Goal: Communication & Community: Answer question/provide support

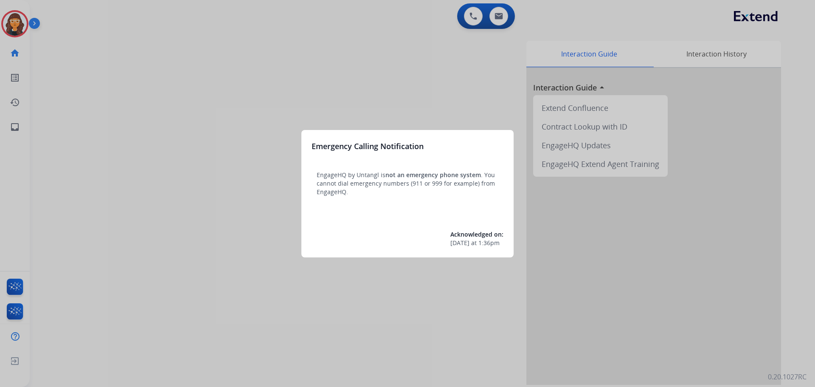
click at [115, 135] on div at bounding box center [407, 193] width 815 height 387
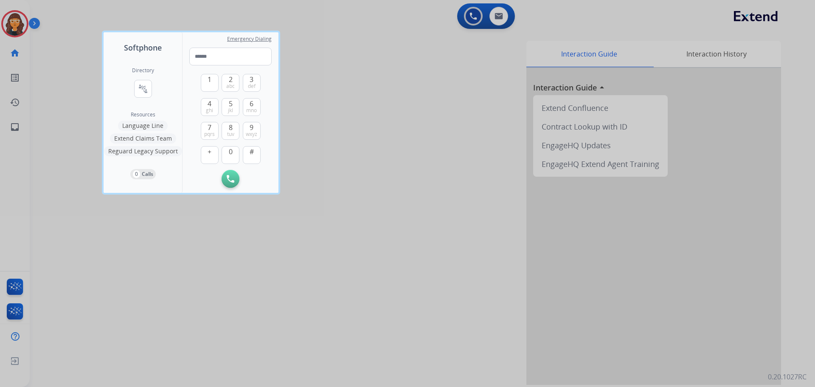
click at [53, 127] on div at bounding box center [407, 193] width 815 height 387
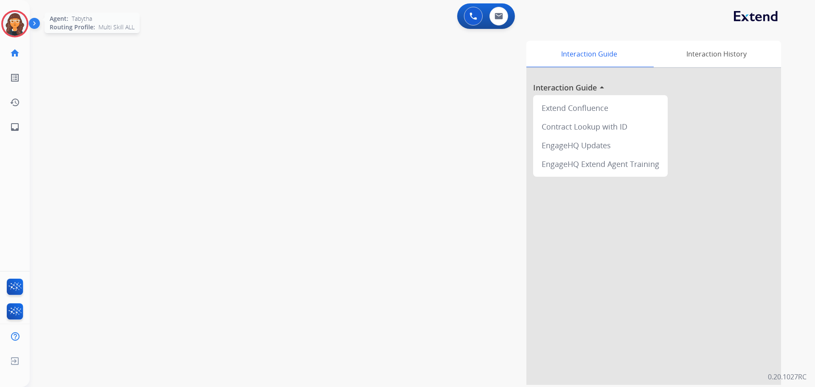
click at [11, 25] on img at bounding box center [15, 24] width 24 height 24
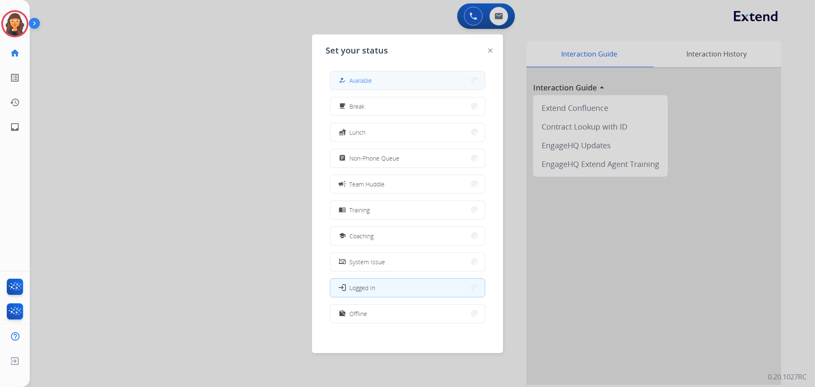
click at [354, 82] on span "Available" at bounding box center [360, 80] width 23 height 9
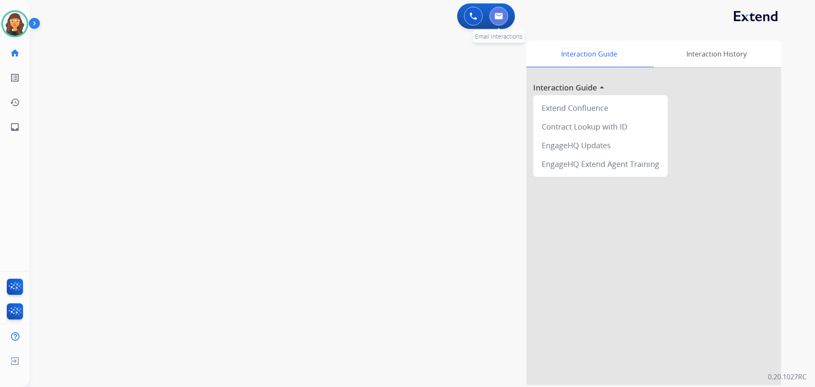
click at [505, 17] on button at bounding box center [499, 16] width 19 height 19
select select "**********"
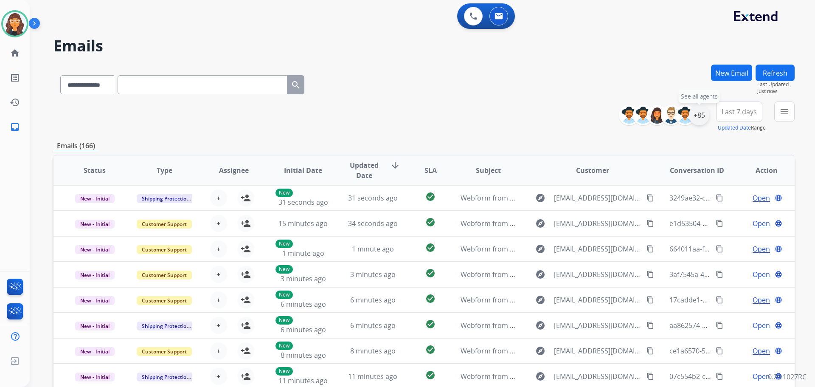
click at [700, 117] on div "+85" at bounding box center [699, 115] width 20 height 20
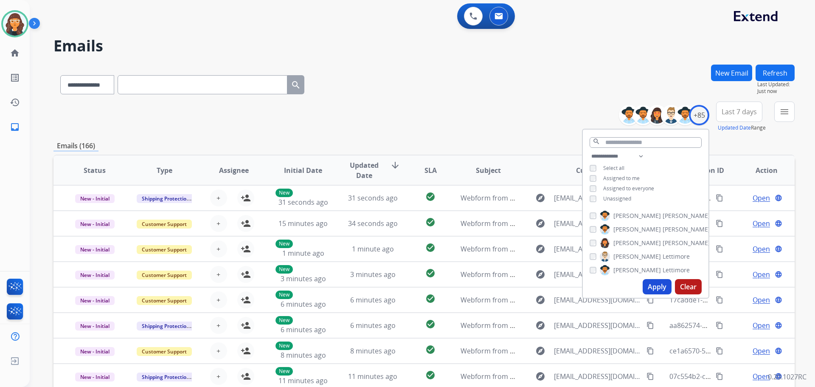
click at [654, 288] on button "Apply" at bounding box center [657, 286] width 29 height 15
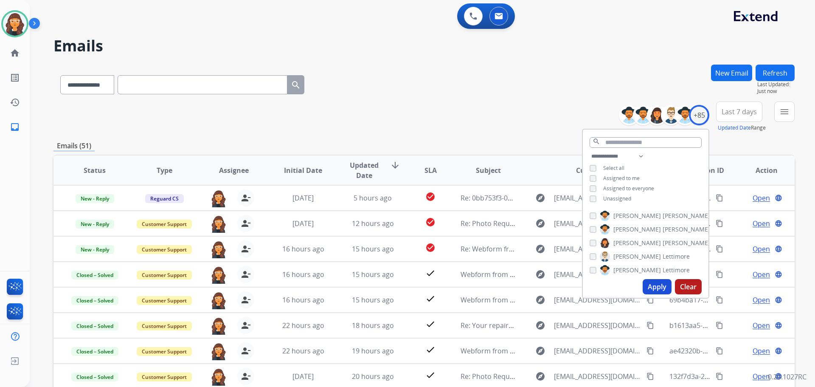
click at [426, 99] on div "**********" at bounding box center [424, 83] width 741 height 37
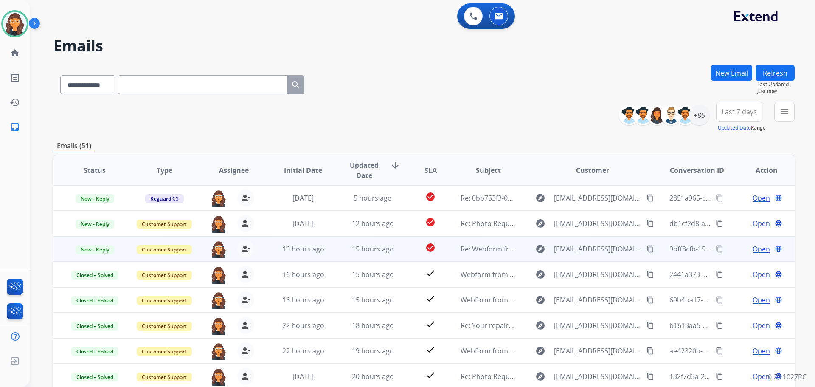
click at [756, 250] on span "Open" at bounding box center [761, 249] width 17 height 10
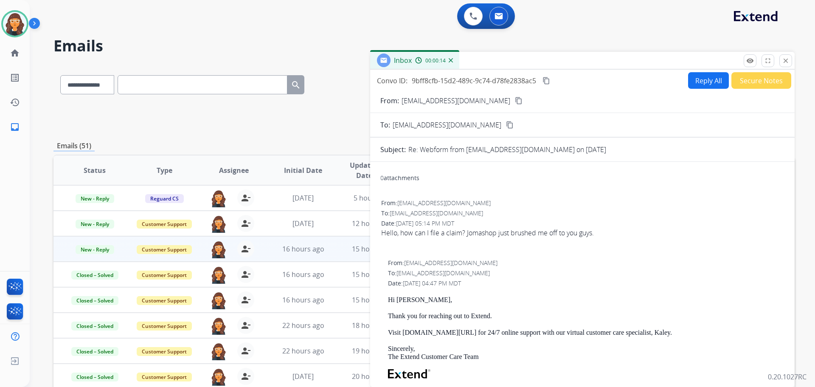
click at [439, 103] on p "[EMAIL_ADDRESS][DOMAIN_NAME]" at bounding box center [456, 101] width 109 height 10
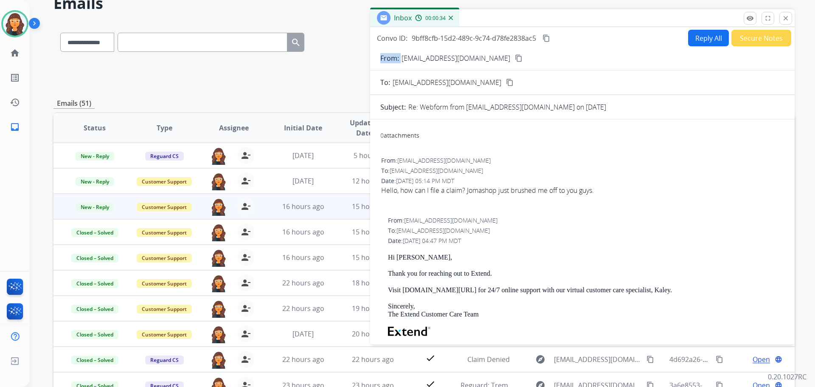
copy p "From:"
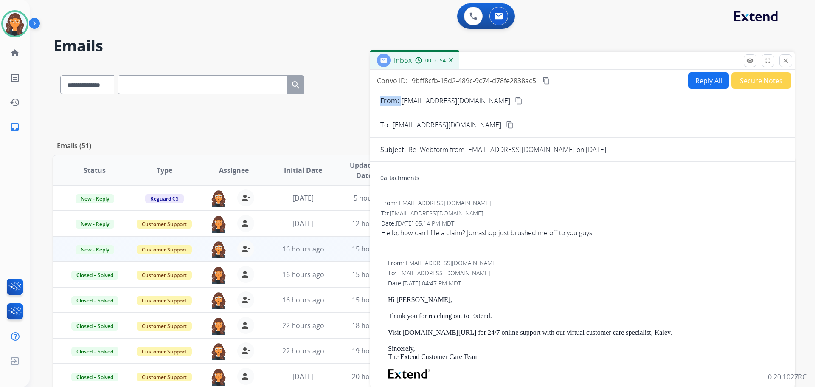
click at [698, 81] on button "Reply All" at bounding box center [708, 80] width 41 height 17
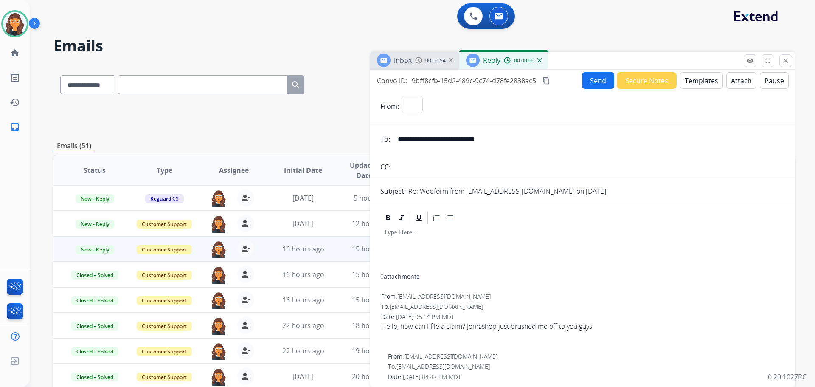
select select "**********"
click at [693, 80] on button "Templates" at bounding box center [701, 80] width 43 height 17
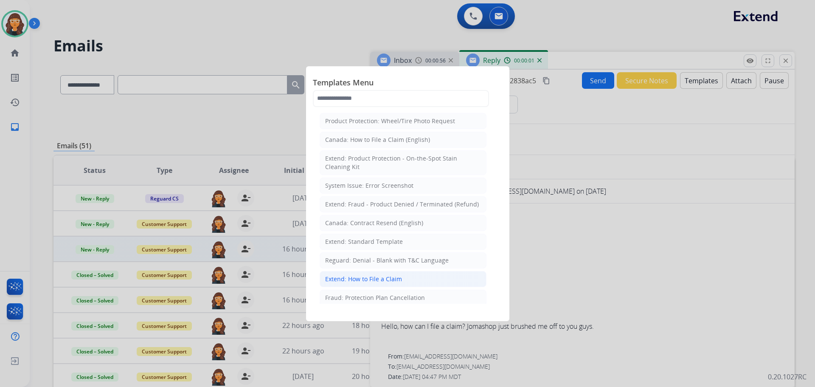
click at [361, 276] on div "Extend: How to File a Claim" at bounding box center [363, 279] width 77 height 8
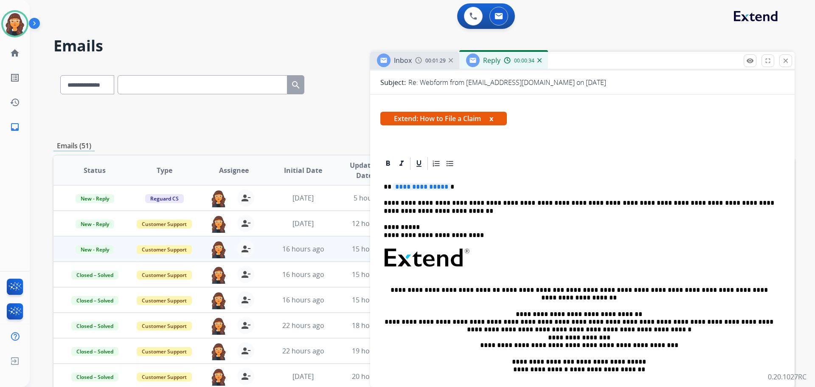
scroll to position [127, 0]
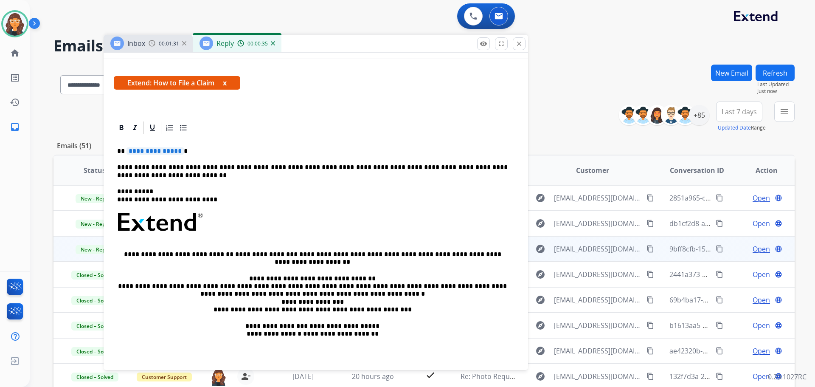
drag, startPoint x: 541, startPoint y: 76, endPoint x: 296, endPoint y: 34, distance: 248.7
click at [296, 35] on div "Inbox 00:01:31 Reply 00:00:35" at bounding box center [316, 44] width 425 height 18
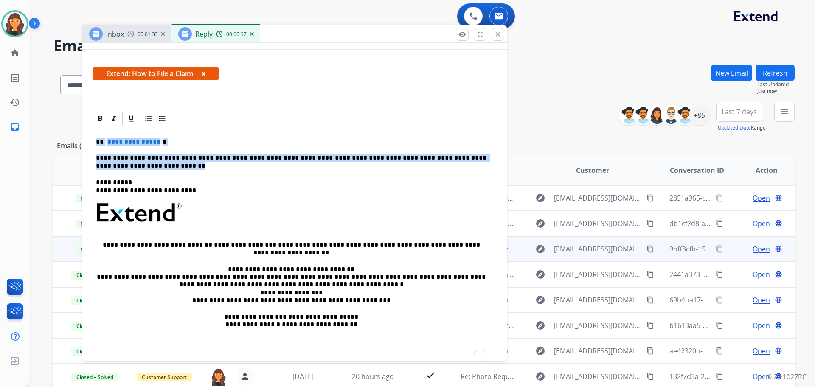
drag, startPoint x: 93, startPoint y: 139, endPoint x: 134, endPoint y: 166, distance: 49.1
click at [133, 166] on div "**********" at bounding box center [295, 246] width 404 height 240
paste div "To enrich screen reader interactions, please activate Accessibility in Grammarl…"
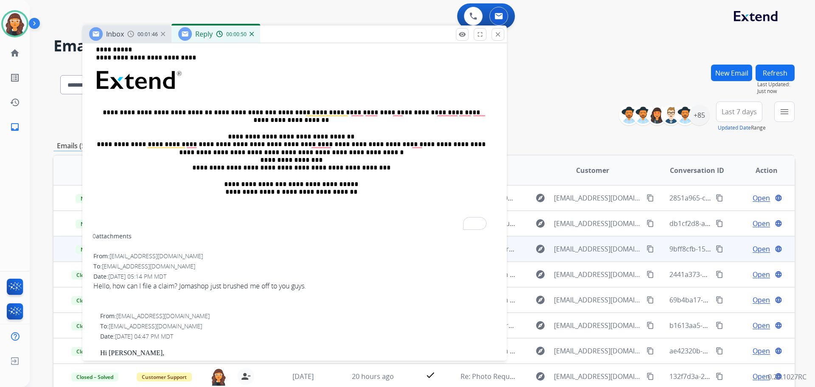
scroll to position [212, 0]
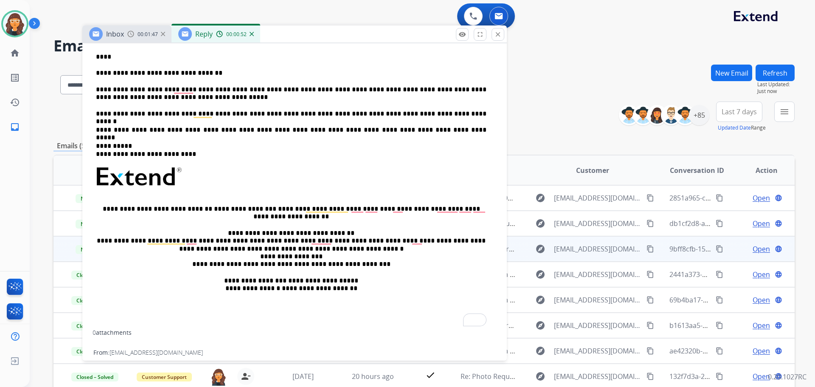
click at [100, 53] on div "**********" at bounding box center [295, 185] width 404 height 289
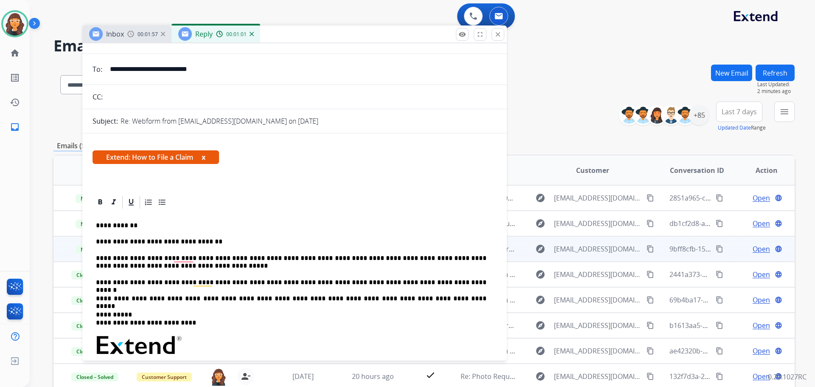
scroll to position [0, 0]
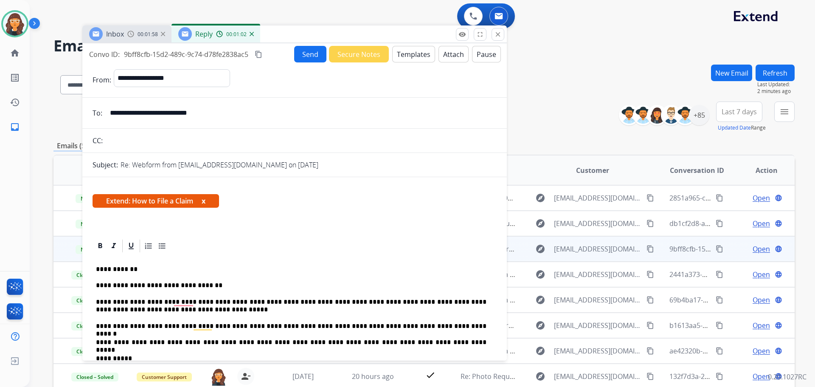
click at [302, 54] on button "Send" at bounding box center [310, 54] width 32 height 17
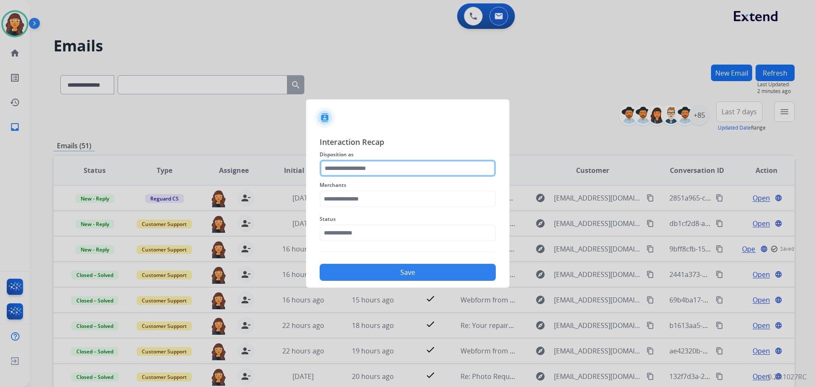
click at [364, 168] on input "text" at bounding box center [408, 168] width 176 height 17
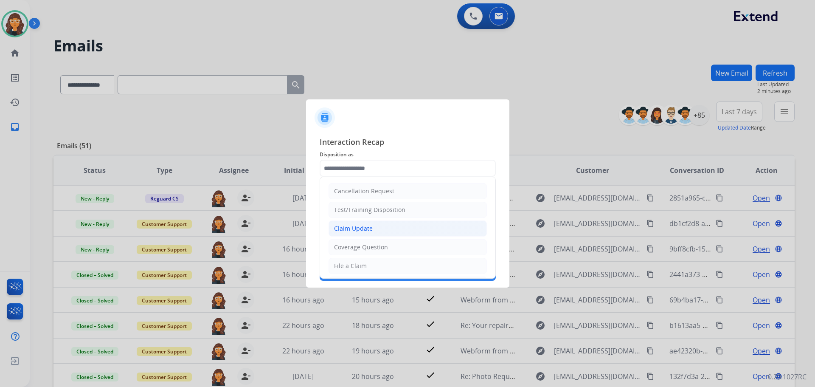
click at [349, 223] on li "Claim Update" at bounding box center [408, 228] width 158 height 16
type input "**********"
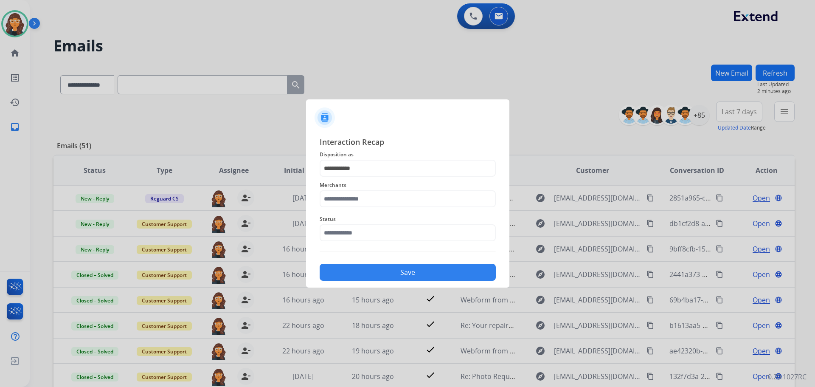
drag, startPoint x: 344, startPoint y: 245, endPoint x: 347, endPoint y: 238, distance: 7.0
click at [344, 244] on div "Status" at bounding box center [408, 228] width 176 height 34
click at [347, 237] on input "text" at bounding box center [408, 232] width 176 height 17
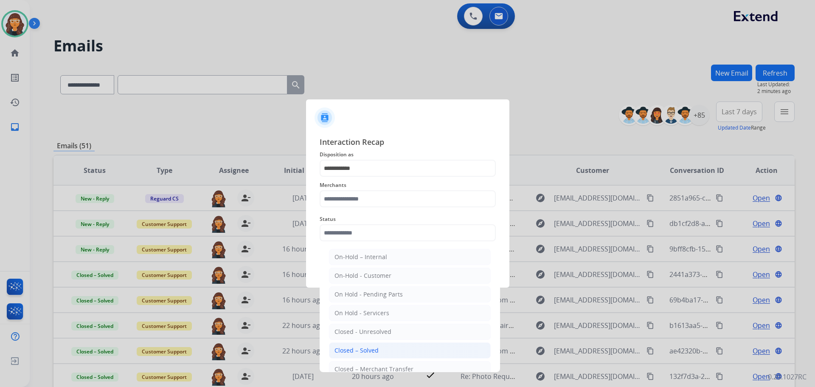
click at [375, 351] on div "Closed – Solved" at bounding box center [357, 350] width 44 height 8
type input "**********"
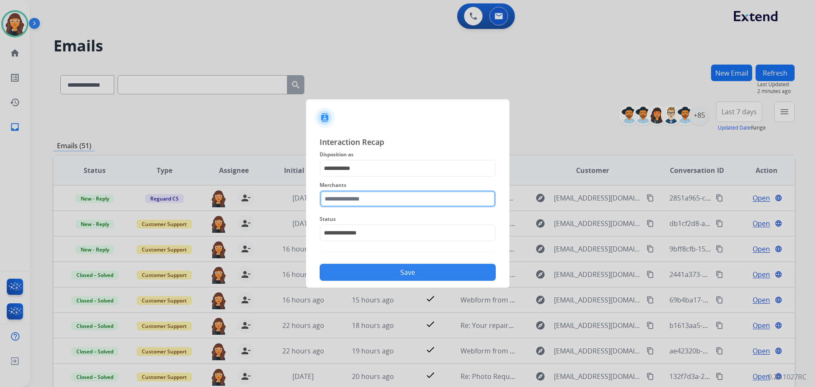
click at [350, 204] on input "text" at bounding box center [408, 198] width 176 height 17
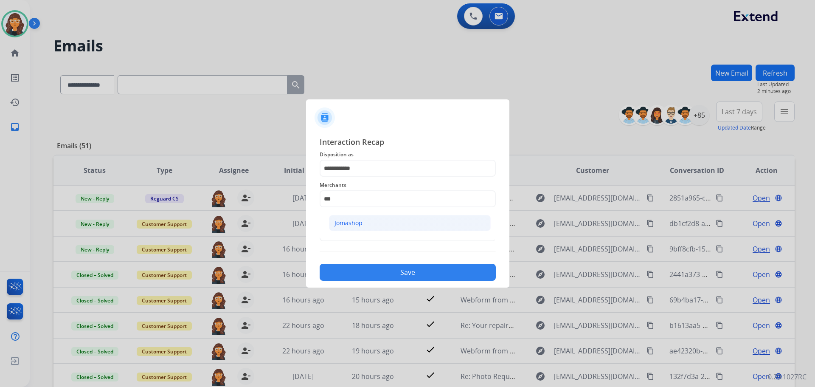
click at [352, 219] on div "Jomashop" at bounding box center [349, 223] width 28 height 8
type input "********"
click at [357, 266] on button "Save" at bounding box center [408, 272] width 176 height 17
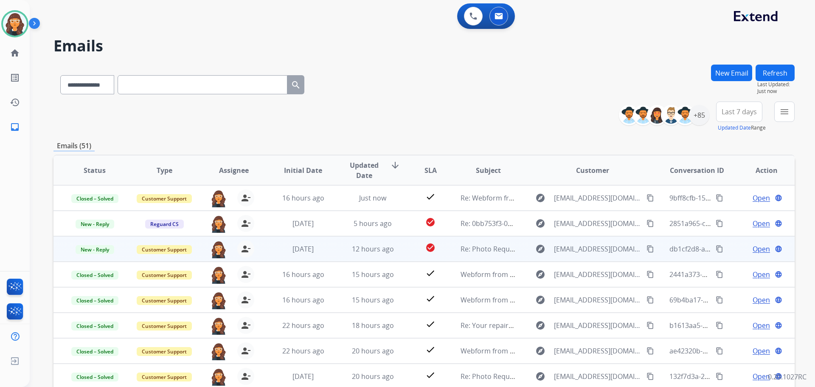
click at [754, 249] on span "Open" at bounding box center [761, 249] width 17 height 10
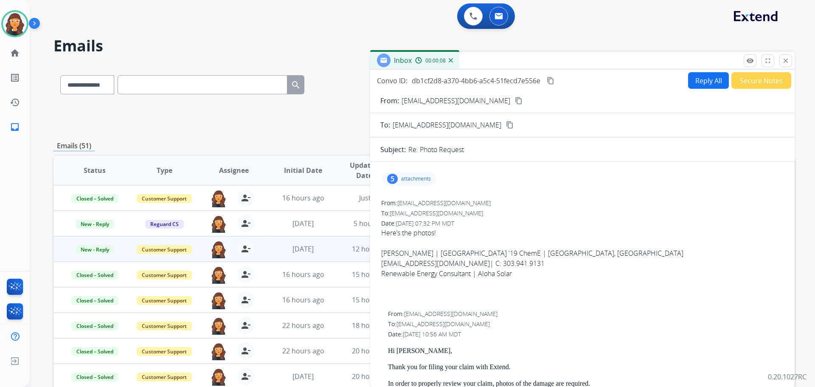
click at [420, 104] on p "[EMAIL_ADDRESS][DOMAIN_NAME]" at bounding box center [456, 101] width 109 height 10
copy p "From:"
click at [420, 177] on p "attachments" at bounding box center [416, 178] width 30 height 7
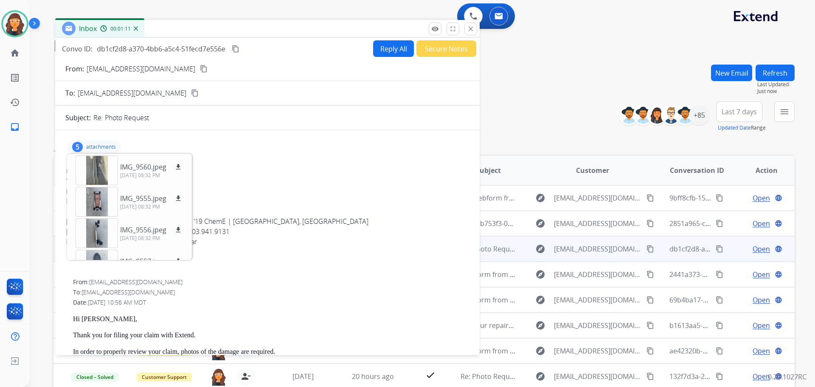
drag, startPoint x: 506, startPoint y: 63, endPoint x: 196, endPoint y: 31, distance: 311.6
click at [196, 31] on div "Inbox 00:01:11" at bounding box center [267, 29] width 425 height 18
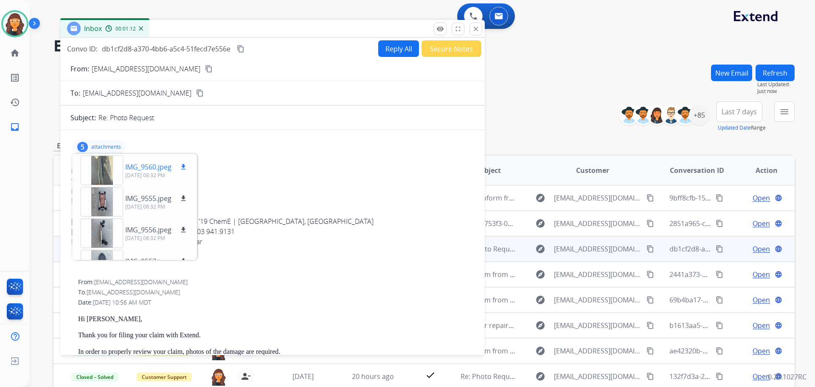
click at [148, 169] on p "IMG_9560.jpeg" at bounding box center [148, 167] width 46 height 10
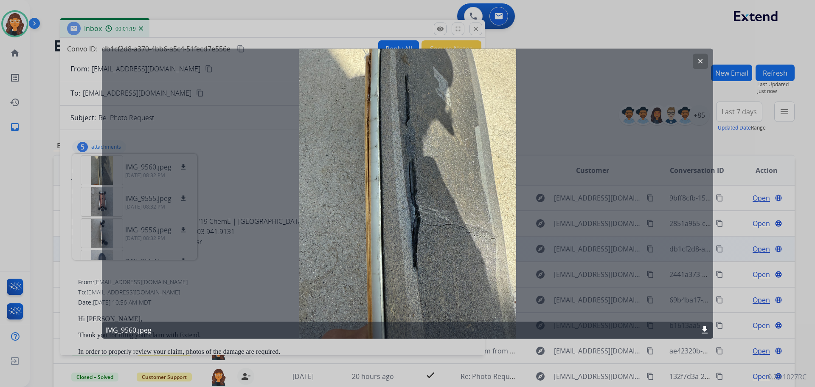
click at [698, 61] on mat-icon "clear" at bounding box center [701, 61] width 8 height 8
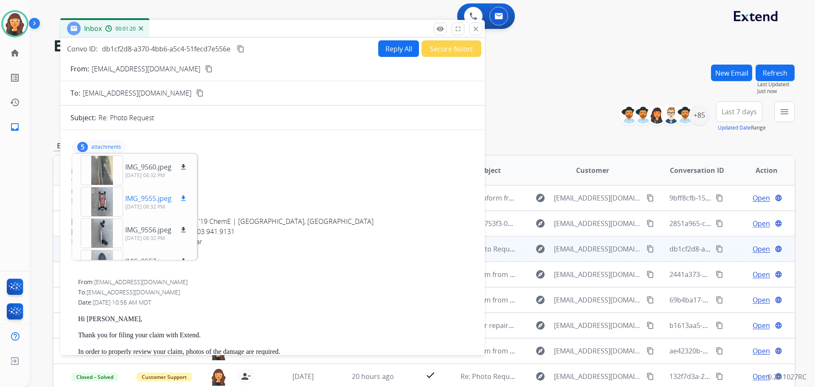
click at [147, 195] on p "IMG_9555.jpeg" at bounding box center [148, 198] width 46 height 10
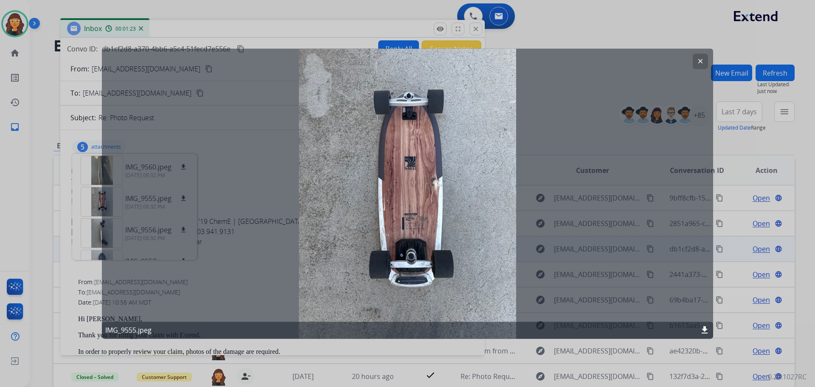
click at [704, 63] on button "clear" at bounding box center [700, 61] width 15 height 15
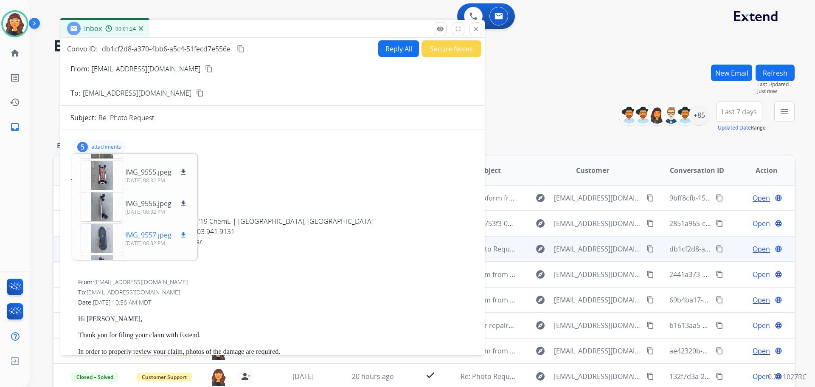
scroll to position [53, 0]
click at [143, 209] on p "IMG_9557.jpeg" at bounding box center [148, 208] width 46 height 10
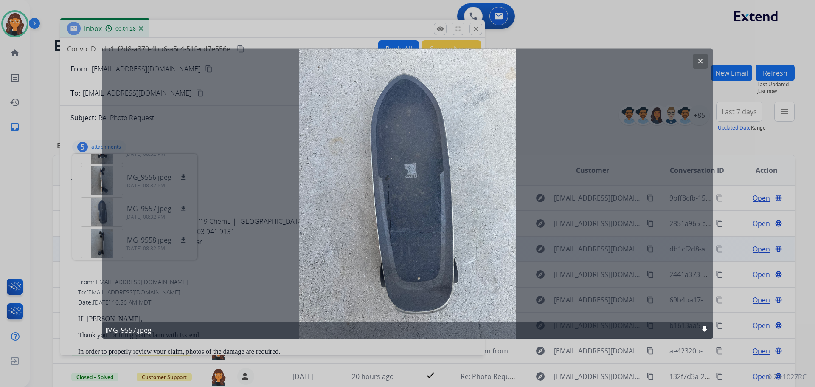
click at [701, 58] on mat-icon "clear" at bounding box center [701, 61] width 8 height 8
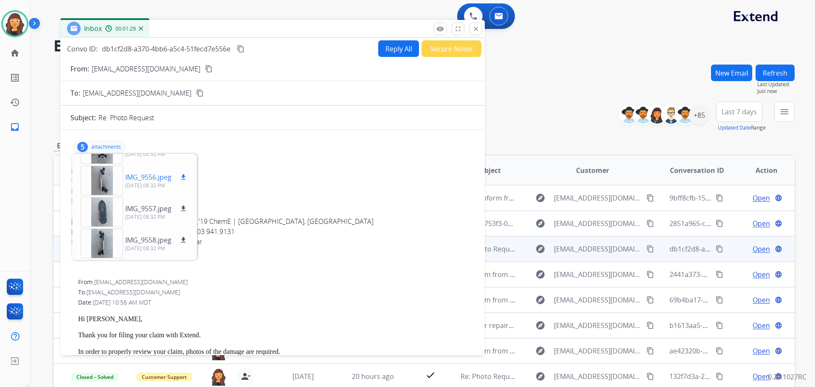
click at [144, 179] on p "IMG_9556.jpeg" at bounding box center [148, 177] width 46 height 10
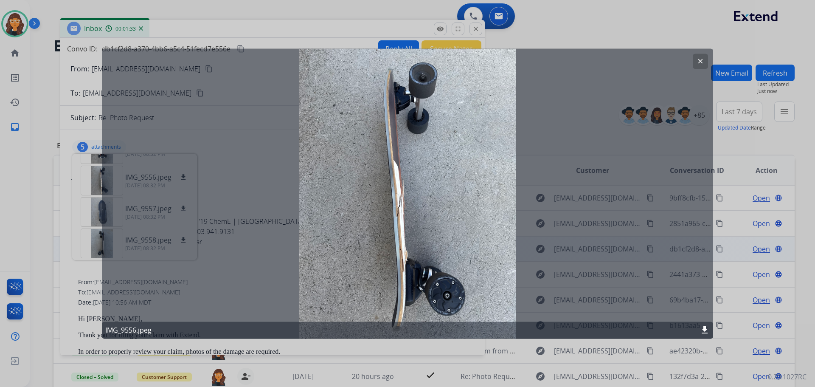
click at [705, 328] on mat-icon "download" at bounding box center [705, 330] width 10 height 10
click at [704, 328] on mat-icon "download" at bounding box center [705, 330] width 10 height 10
click at [700, 59] on mat-icon "clear" at bounding box center [701, 61] width 8 height 8
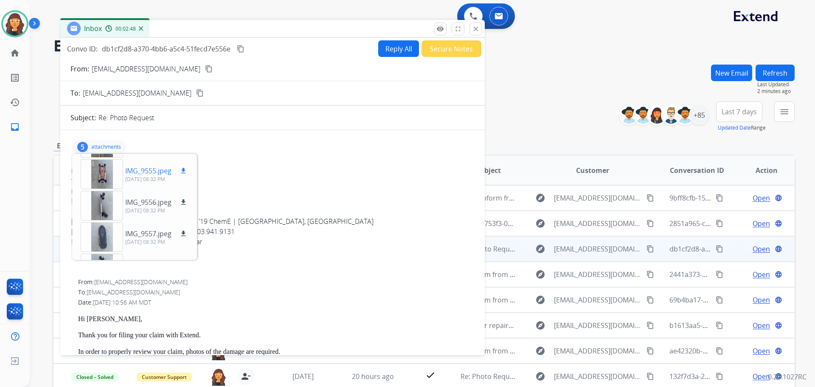
scroll to position [42, 0]
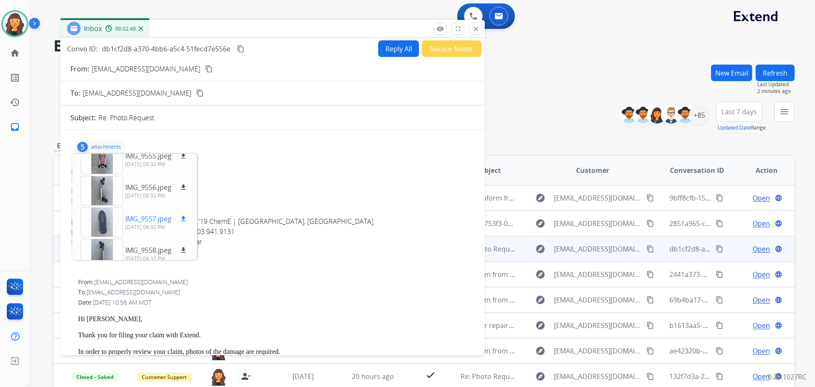
click at [139, 219] on p "IMG_9557.jpeg" at bounding box center [148, 219] width 46 height 10
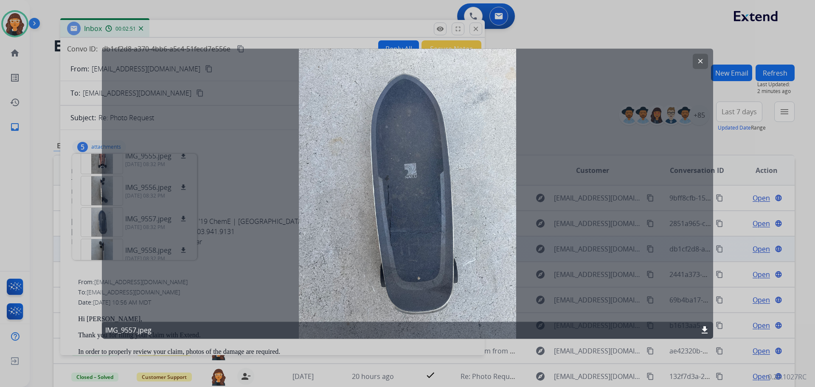
click at [707, 328] on mat-icon "download" at bounding box center [705, 330] width 10 height 10
click at [701, 60] on mat-icon "clear" at bounding box center [701, 61] width 8 height 8
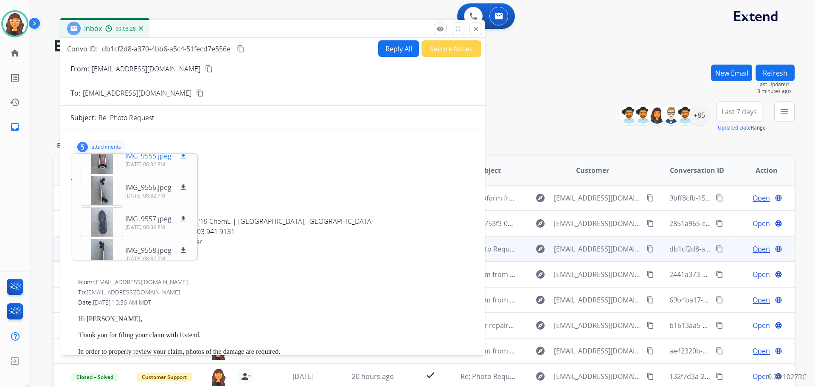
click at [143, 158] on p "IMG_9555.jpeg" at bounding box center [148, 156] width 46 height 10
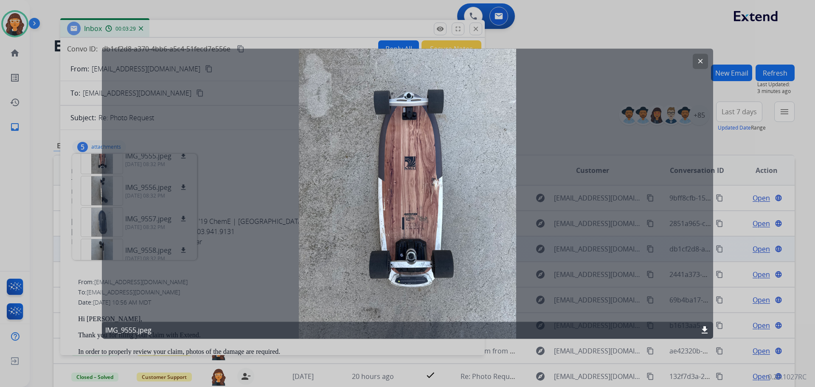
click at [705, 330] on mat-icon "download" at bounding box center [705, 330] width 10 height 10
click at [699, 63] on mat-icon "clear" at bounding box center [701, 61] width 8 height 8
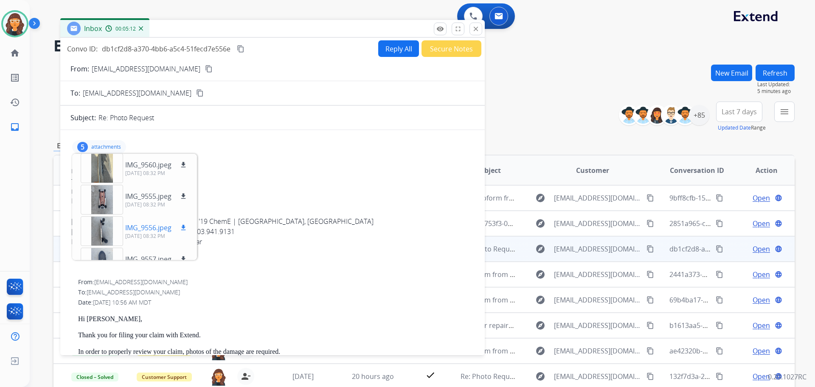
scroll to position [0, 0]
click at [145, 167] on p "IMG_9560.jpeg" at bounding box center [148, 167] width 46 height 10
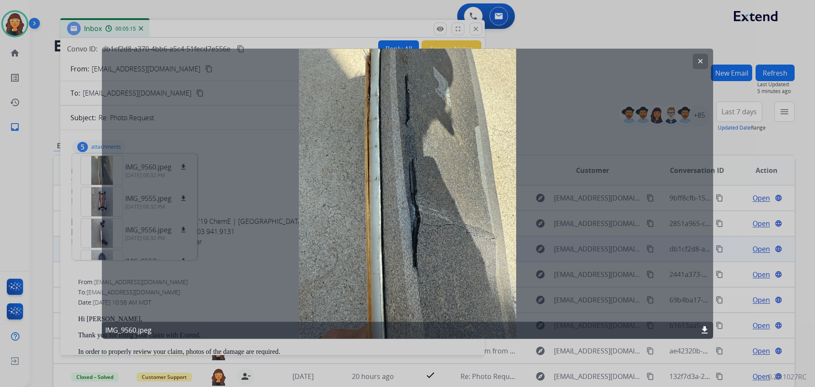
click at [705, 328] on mat-icon "download" at bounding box center [705, 330] width 10 height 10
click at [703, 57] on button "clear" at bounding box center [700, 61] width 15 height 15
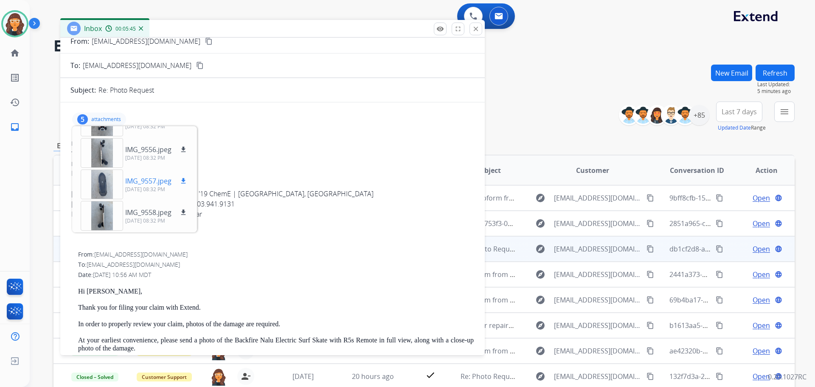
scroll to position [42, 0]
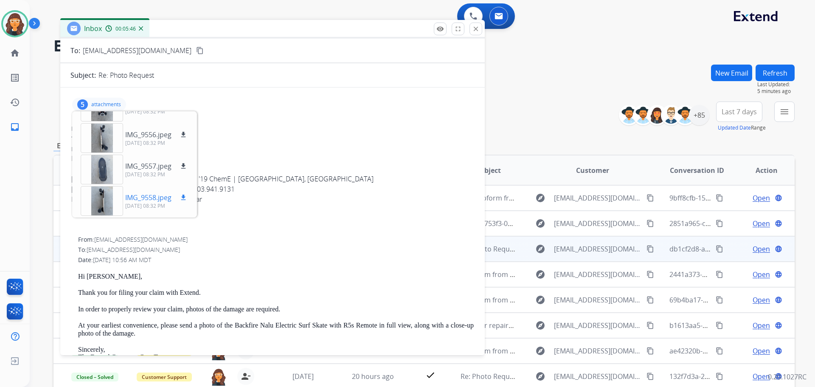
click at [142, 197] on p "IMG_9558.jpeg" at bounding box center [148, 197] width 46 height 10
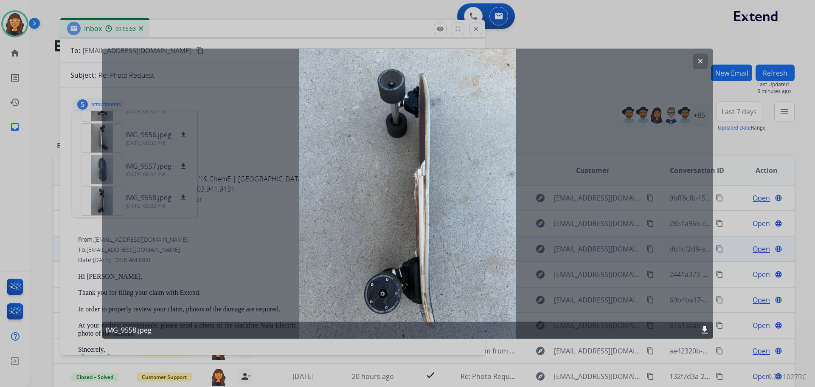
click at [706, 329] on mat-icon "download" at bounding box center [705, 330] width 10 height 10
click at [701, 62] on mat-icon "clear" at bounding box center [701, 61] width 8 height 8
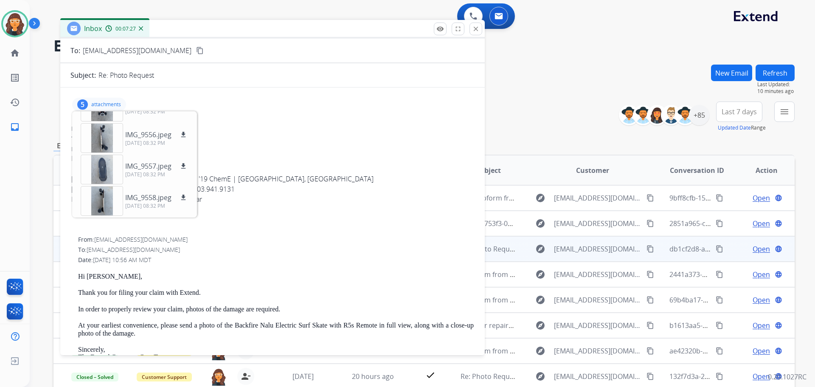
click at [107, 104] on p "attachments" at bounding box center [106, 104] width 30 height 7
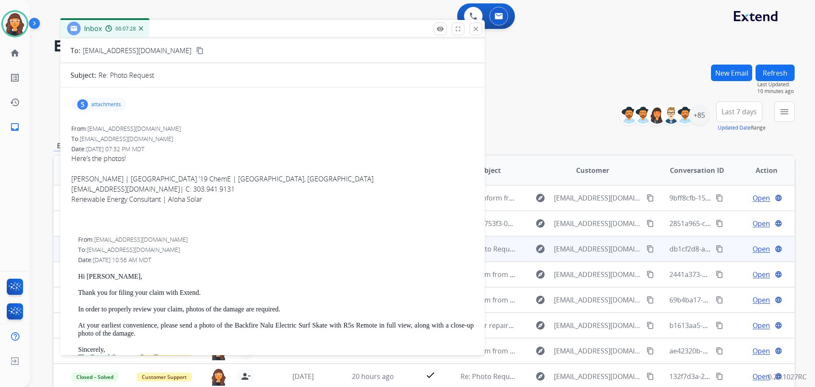
click at [326, 178] on div "[PERSON_NAME] | [GEOGRAPHIC_DATA] '19 ChemE | [GEOGRAPHIC_DATA], [GEOGRAPHIC_DA…" at bounding box center [272, 189] width 403 height 31
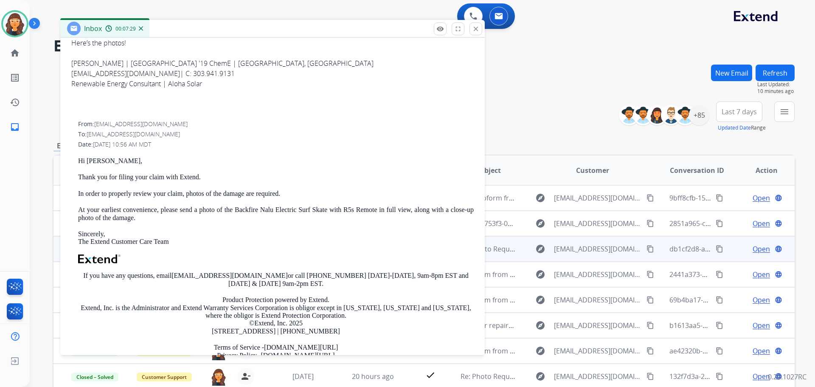
scroll to position [170, 0]
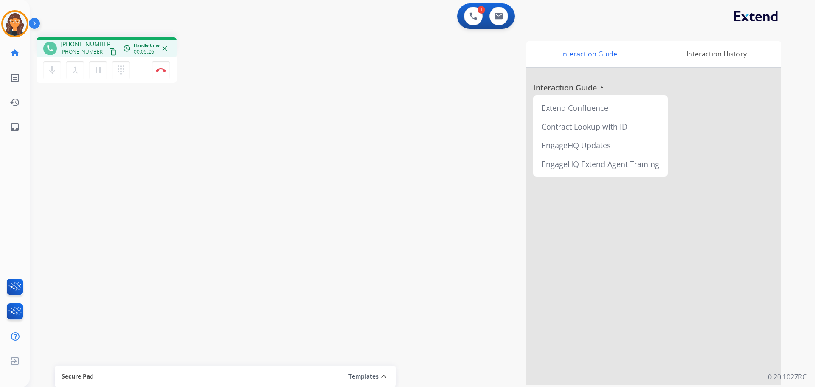
click at [343, 242] on div "Interaction Guide Interaction History Interaction Guide arrow_drop_up Extend Co…" at bounding box center [531, 213] width 500 height 344
click at [333, 238] on div "Interaction Guide Interaction History Interaction Guide arrow_drop_up Extend Co…" at bounding box center [531, 213] width 500 height 344
click at [99, 71] on mat-icon "pause" at bounding box center [98, 70] width 10 height 10
click at [98, 73] on mat-icon "play_arrow" at bounding box center [98, 70] width 10 height 10
click at [99, 67] on mat-icon "pause" at bounding box center [98, 70] width 10 height 10
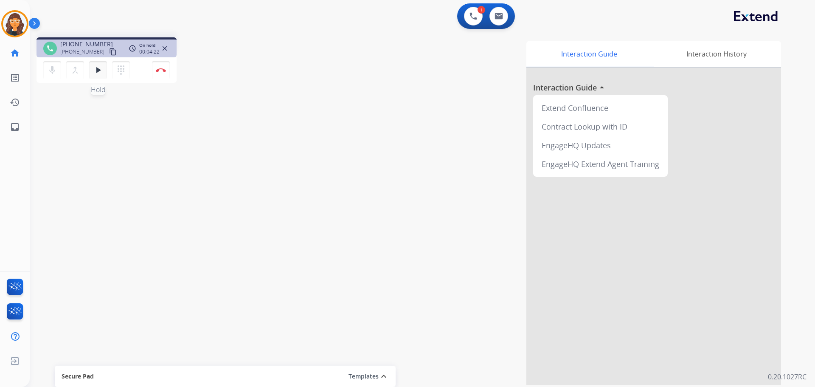
click at [94, 68] on mat-icon "play_arrow" at bounding box center [98, 70] width 10 height 10
click at [163, 68] on button "Disconnect" at bounding box center [161, 70] width 18 height 18
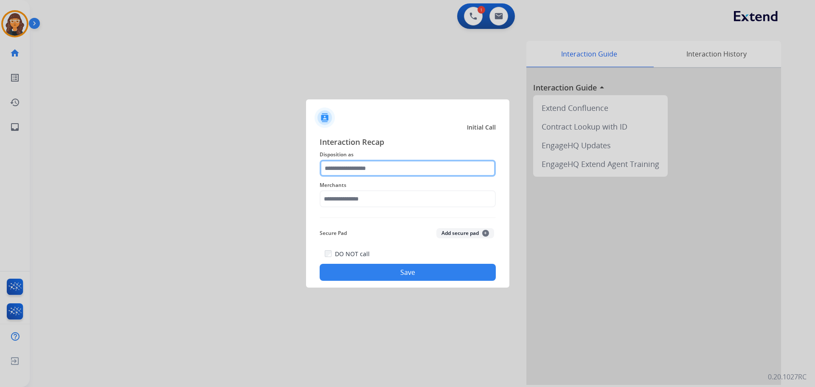
click at [351, 169] on input "text" at bounding box center [408, 168] width 176 height 17
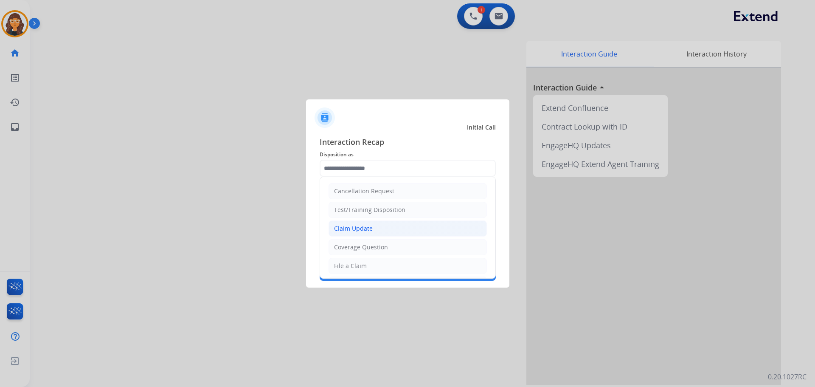
click at [345, 228] on div "Claim Update" at bounding box center [353, 228] width 39 height 8
type input "**********"
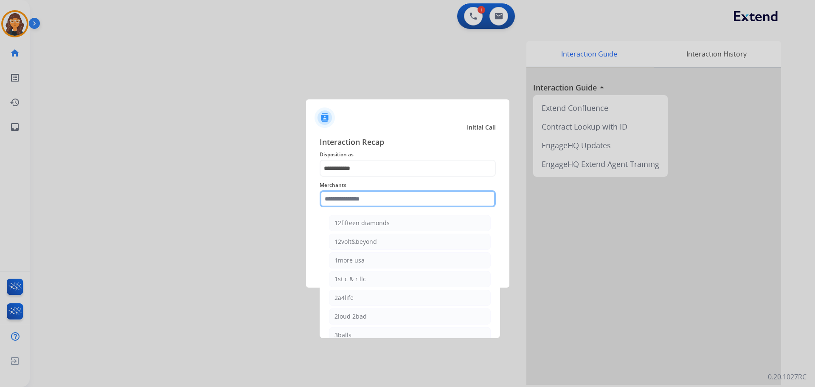
click at [344, 204] on input "text" at bounding box center [408, 198] width 176 height 17
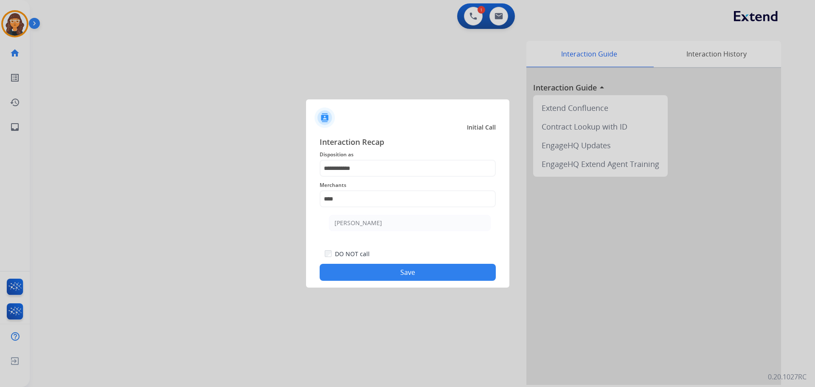
click at [357, 223] on div "[PERSON_NAME]" at bounding box center [359, 223] width 48 height 8
type input "**********"
click at [362, 268] on button "Save" at bounding box center [408, 272] width 176 height 17
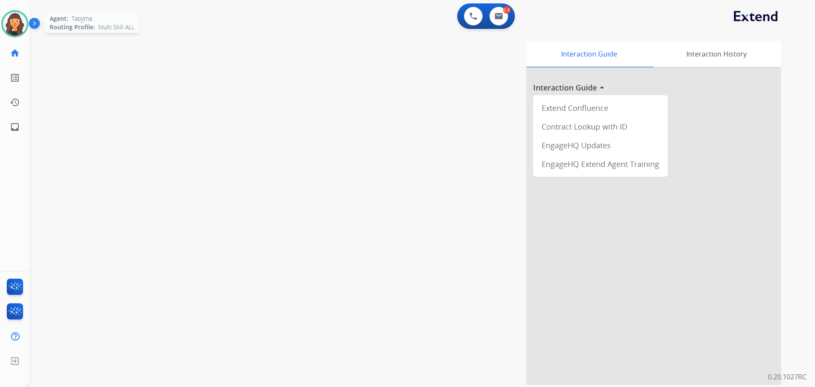
click at [8, 11] on div "Agent: [PERSON_NAME] Profile: Multi Skill ALL" at bounding box center [14, 23] width 27 height 27
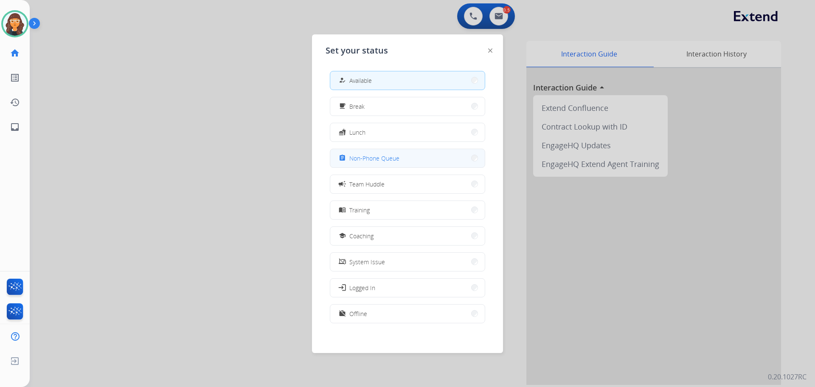
click at [344, 157] on mat-icon "assignment" at bounding box center [342, 158] width 7 height 7
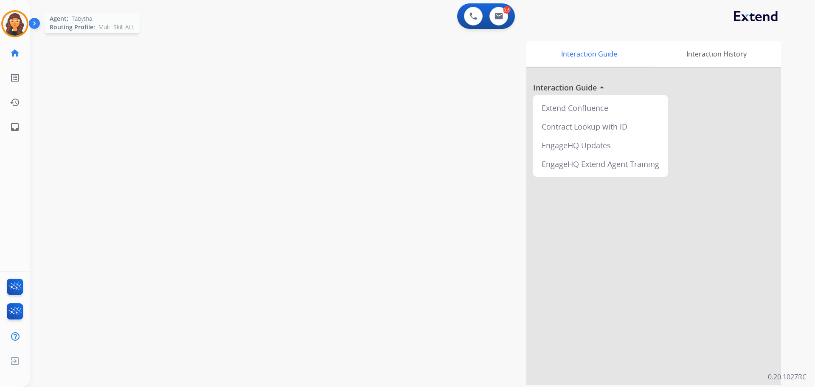
click at [14, 16] on img at bounding box center [15, 24] width 24 height 24
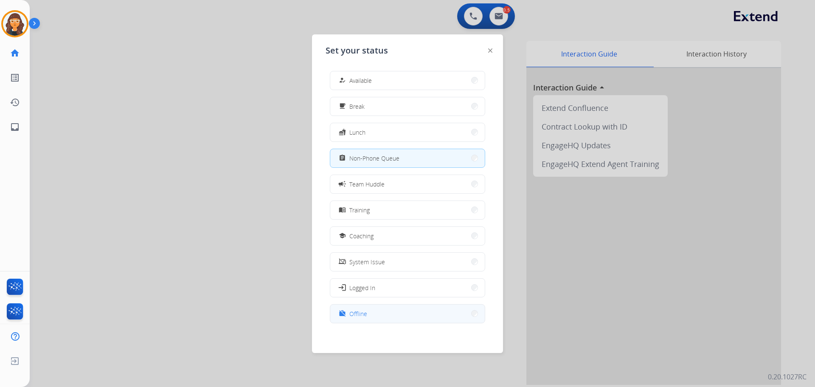
click at [363, 316] on span "Offline" at bounding box center [358, 313] width 18 height 9
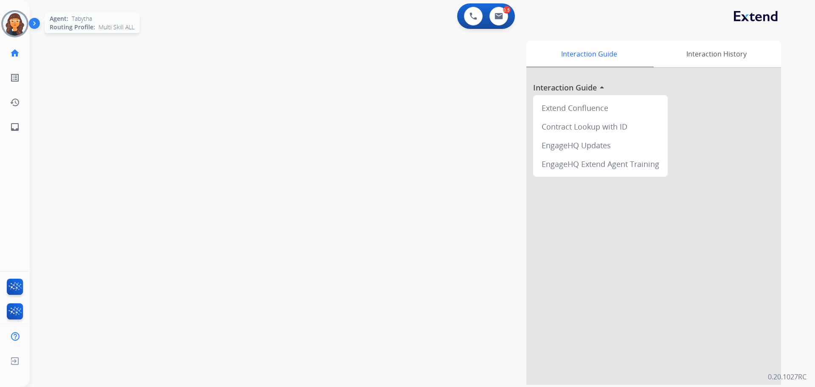
click at [21, 27] on img at bounding box center [15, 24] width 24 height 24
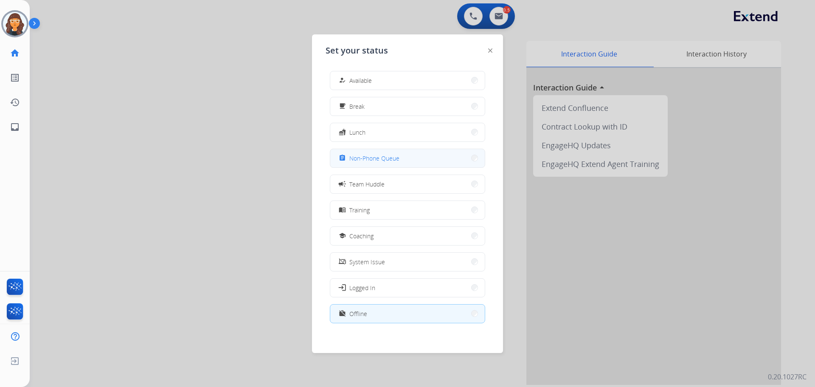
click at [358, 159] on span "Non-Phone Queue" at bounding box center [374, 158] width 50 height 9
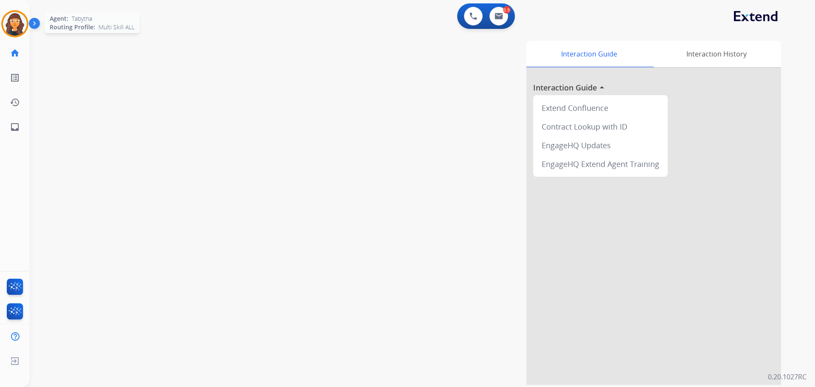
click at [23, 31] on img at bounding box center [15, 24] width 24 height 24
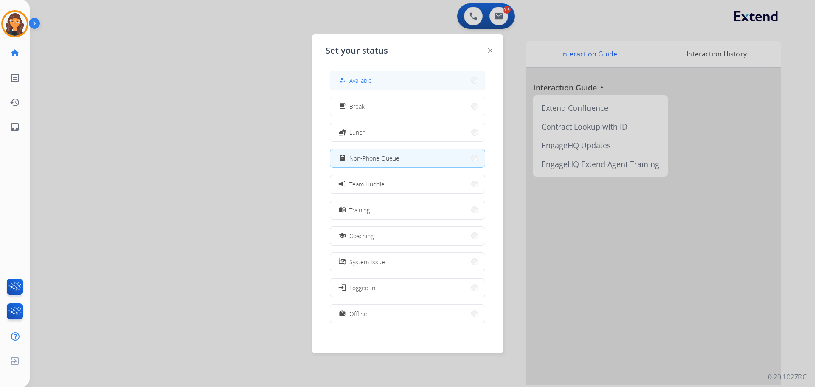
click at [383, 81] on button "how_to_reg Available" at bounding box center [407, 80] width 155 height 18
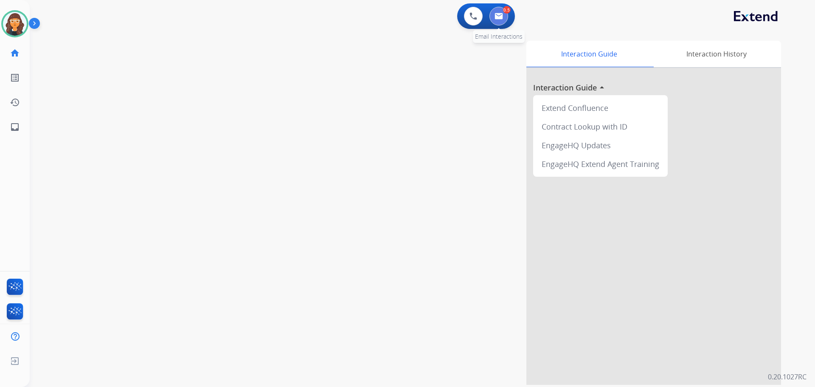
click at [500, 16] on img at bounding box center [499, 16] width 8 height 7
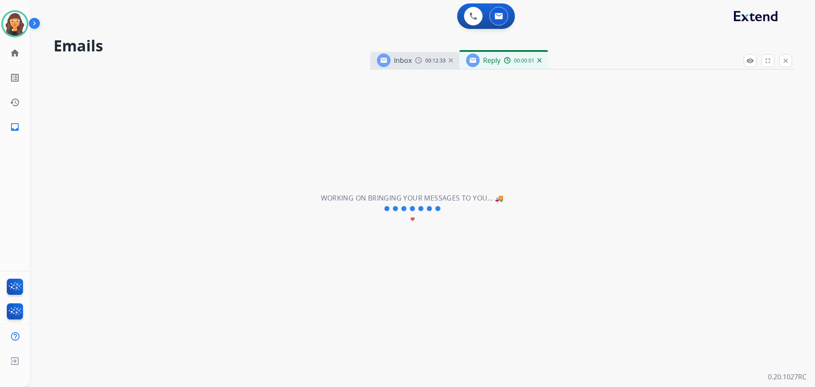
select select "**********"
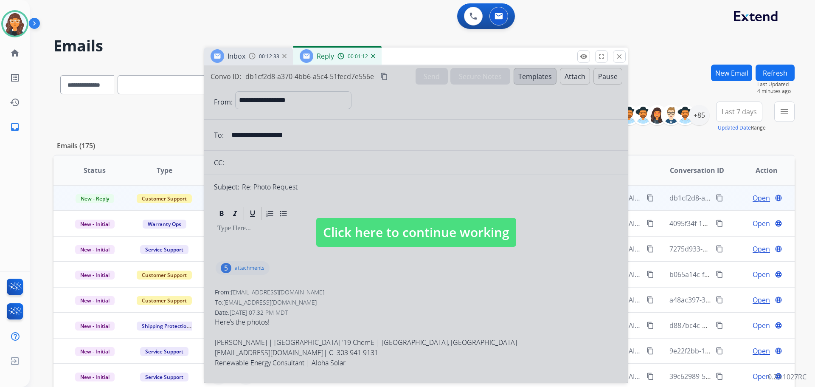
drag, startPoint x: 586, startPoint y: 62, endPoint x: 306, endPoint y: 35, distance: 281.6
click at [306, 48] on div "Inbox 00:12:33 Reply 00:01:12" at bounding box center [416, 57] width 425 height 18
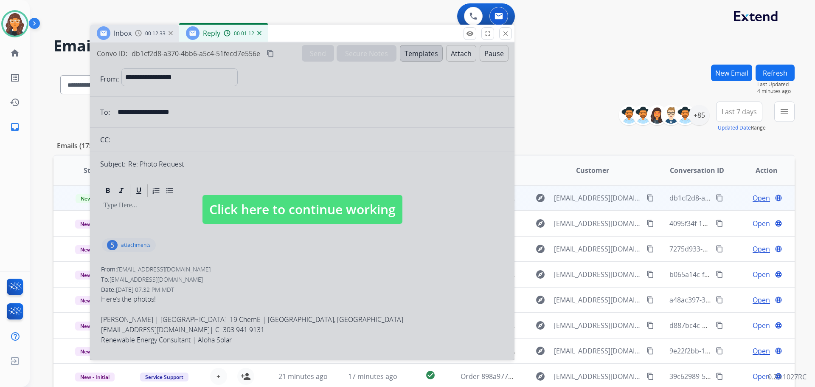
click at [279, 212] on span "Click here to continue working" at bounding box center [303, 209] width 200 height 29
select select
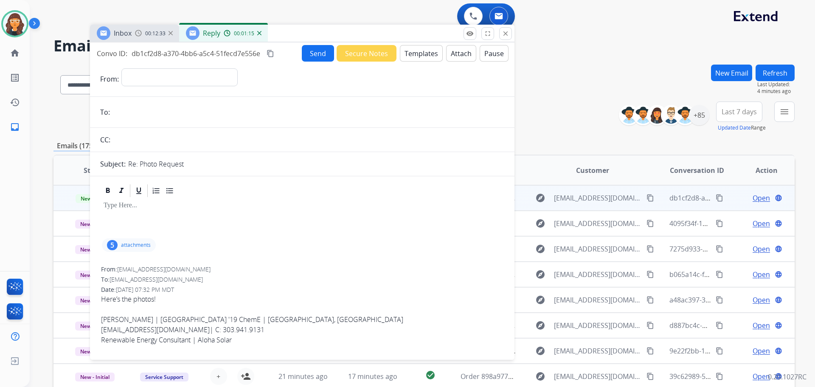
click at [258, 34] on img at bounding box center [259, 33] width 4 height 4
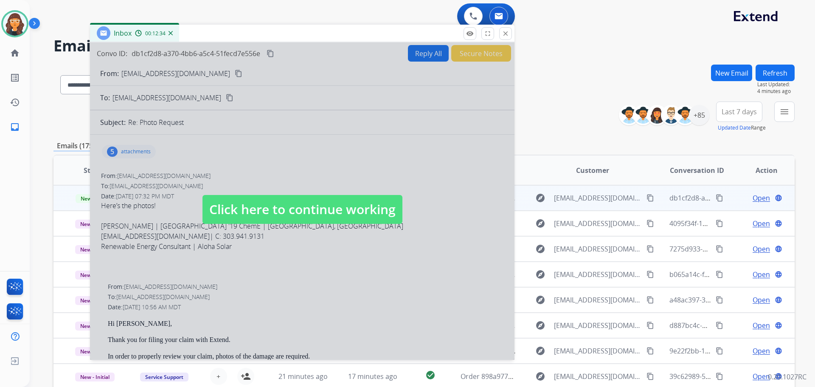
click at [291, 214] on span "Click here to continue working" at bounding box center [303, 209] width 200 height 29
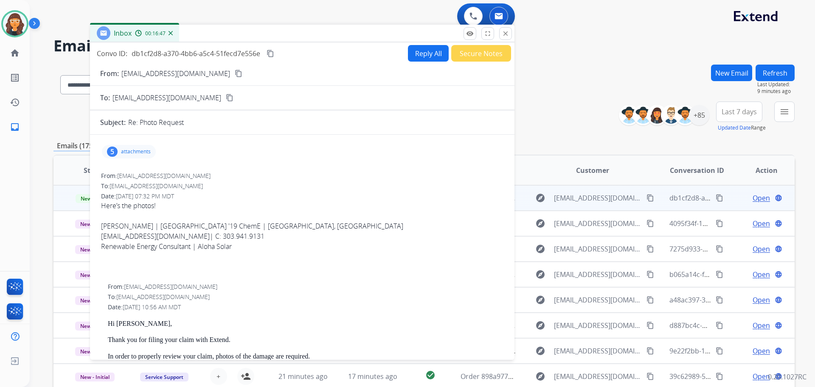
click at [423, 52] on button "Reply All" at bounding box center [428, 53] width 41 height 17
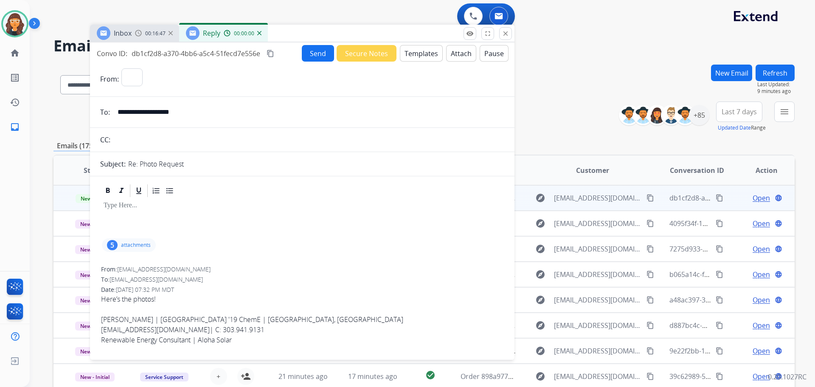
select select "**********"
click at [423, 52] on button "Templates" at bounding box center [421, 53] width 43 height 17
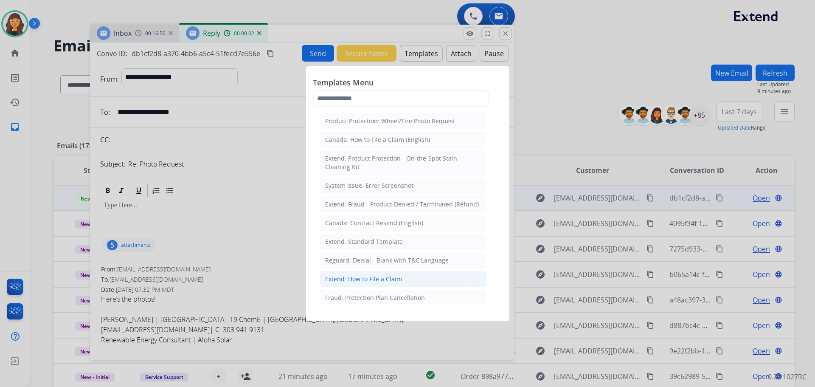
click at [360, 285] on li "Extend: How to File a Claim" at bounding box center [403, 279] width 167 height 16
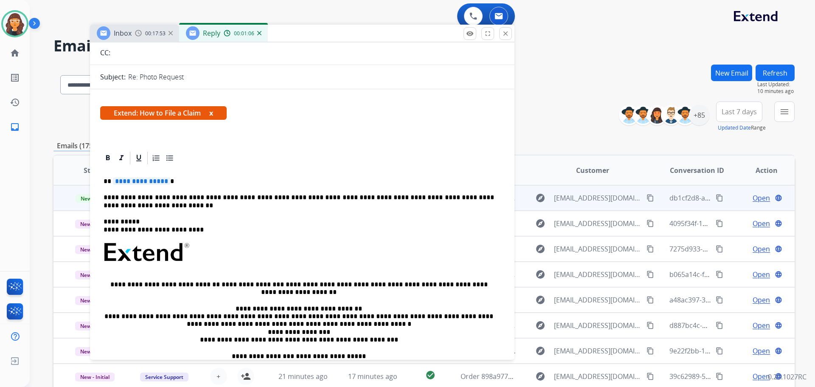
scroll to position [127, 0]
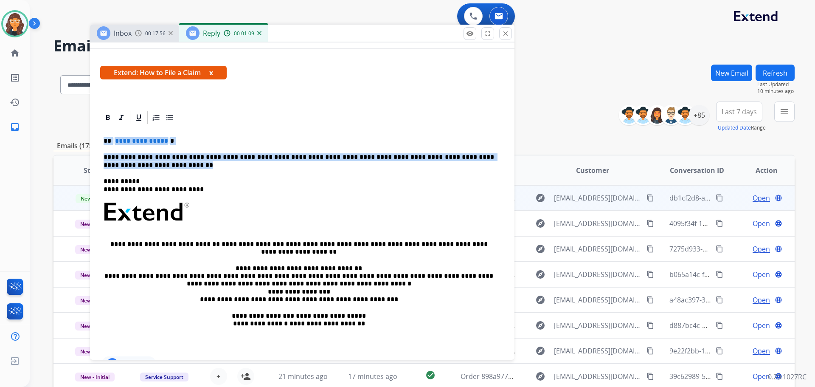
drag, startPoint x: 103, startPoint y: 132, endPoint x: 131, endPoint y: 163, distance: 42.4
click at [131, 163] on div "**********" at bounding box center [302, 239] width 404 height 229
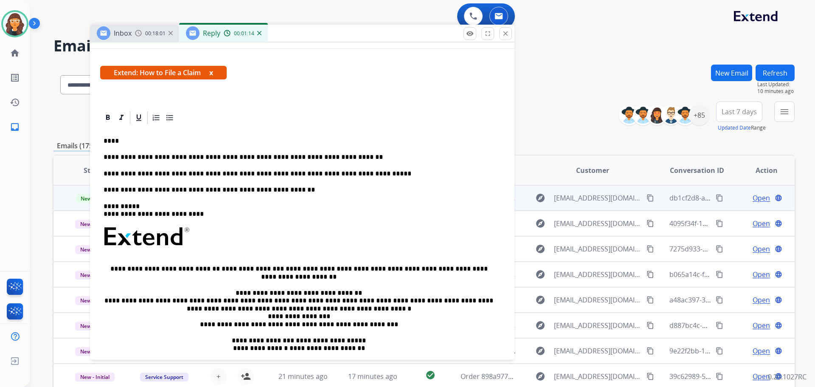
click at [111, 138] on p "****" at bounding box center [299, 141] width 391 height 8
click at [358, 159] on p "**********" at bounding box center [299, 157] width 391 height 8
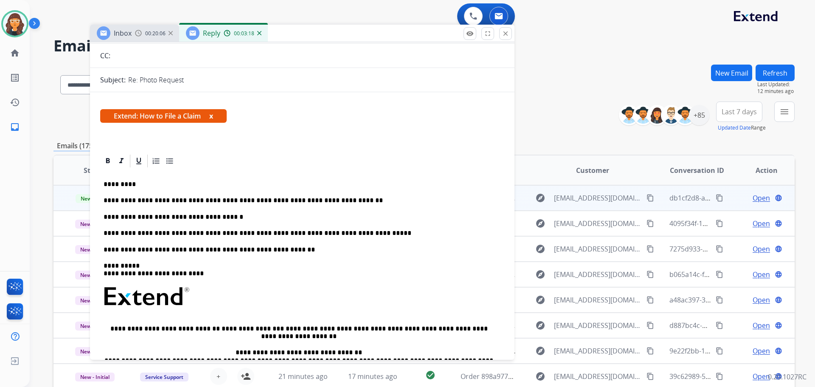
scroll to position [0, 0]
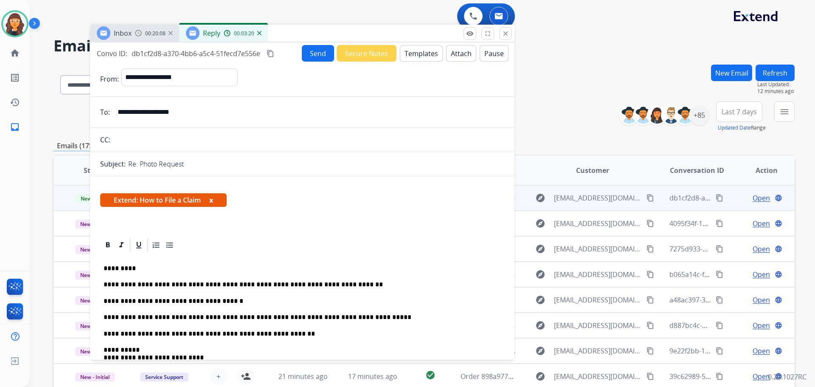
click at [273, 53] on mat-icon "content_copy" at bounding box center [271, 54] width 8 height 8
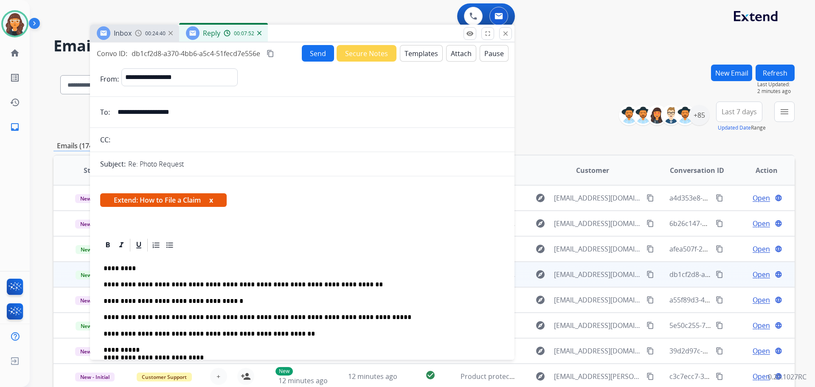
click at [312, 54] on button "Send" at bounding box center [318, 53] width 32 height 17
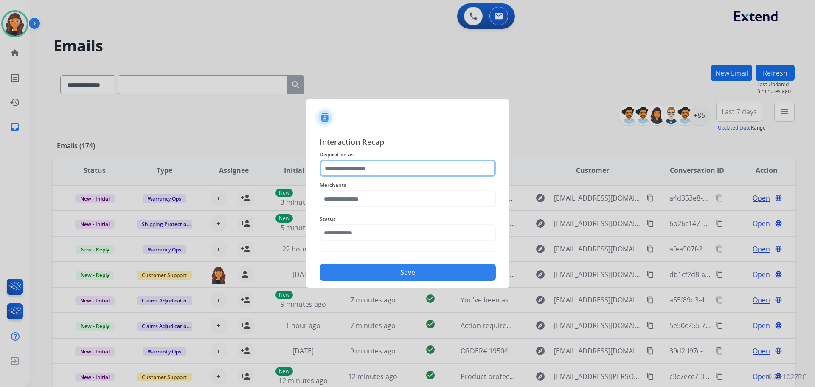
click at [338, 165] on input "text" at bounding box center [408, 168] width 176 height 17
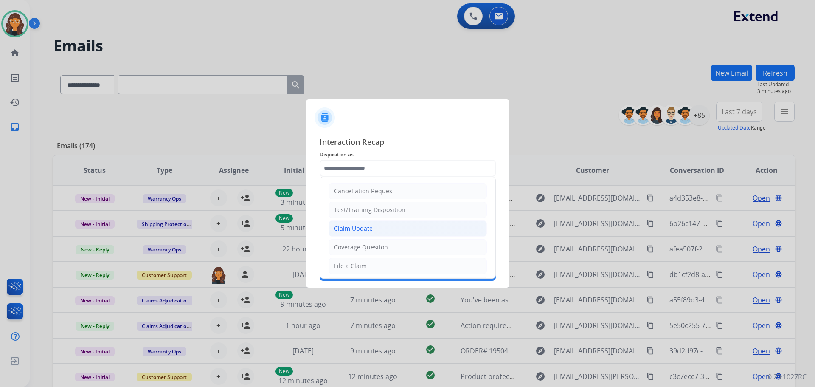
click at [361, 232] on div "Claim Update" at bounding box center [353, 228] width 39 height 8
type input "**********"
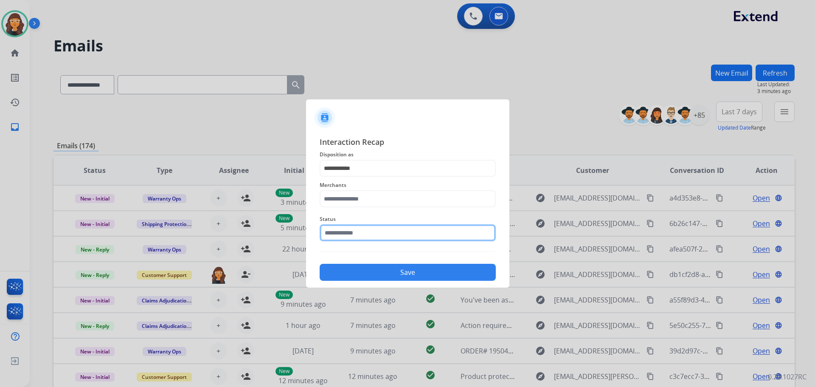
click at [335, 228] on input "text" at bounding box center [408, 232] width 176 height 17
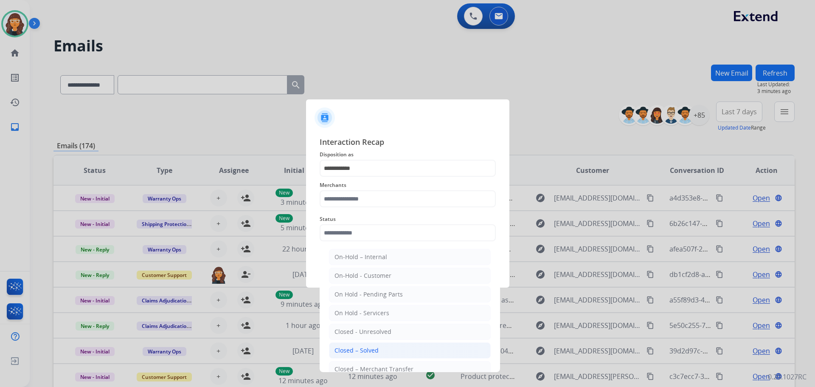
click at [380, 348] on li "Closed – Solved" at bounding box center [410, 350] width 162 height 16
type input "**********"
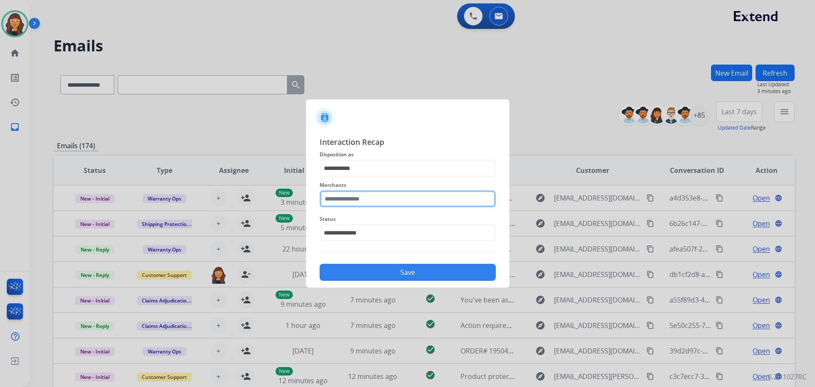
click at [355, 196] on input "text" at bounding box center [408, 198] width 176 height 17
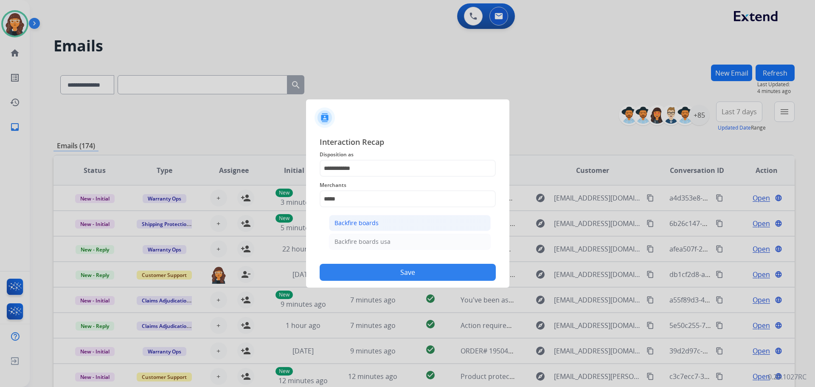
click at [379, 220] on li "Backfire boards" at bounding box center [410, 223] width 162 height 16
type input "**********"
click at [354, 270] on button "Save" at bounding box center [408, 272] width 176 height 17
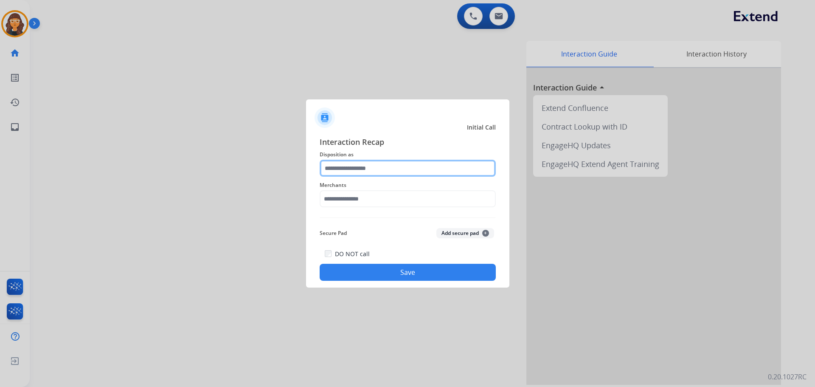
click at [364, 170] on input "text" at bounding box center [408, 168] width 176 height 17
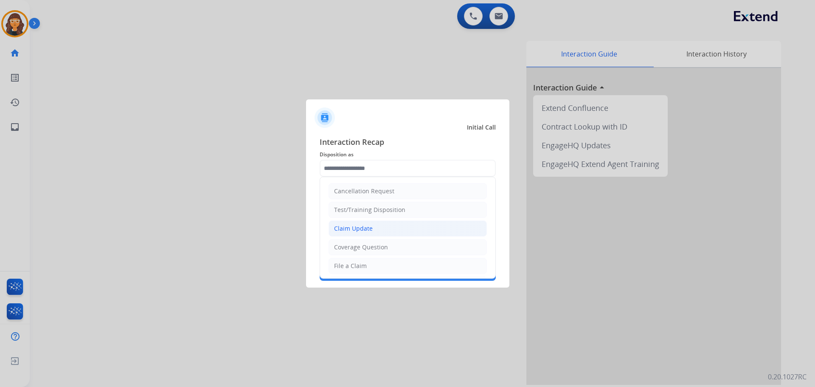
click at [361, 228] on div "Claim Update" at bounding box center [353, 228] width 39 height 8
type input "**********"
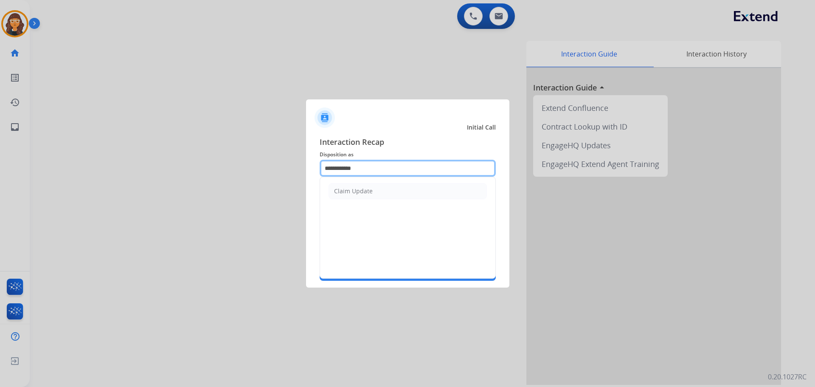
drag, startPoint x: 374, startPoint y: 166, endPoint x: 241, endPoint y: 166, distance: 132.5
click at [0, 166] on app-contact-recap-modal "**********" at bounding box center [0, 193] width 0 height 387
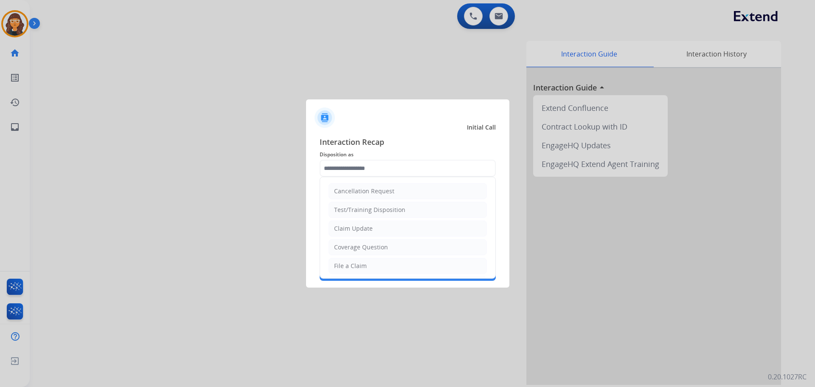
click at [390, 120] on div at bounding box center [407, 114] width 203 height 30
click at [391, 171] on input "text" at bounding box center [408, 168] width 176 height 17
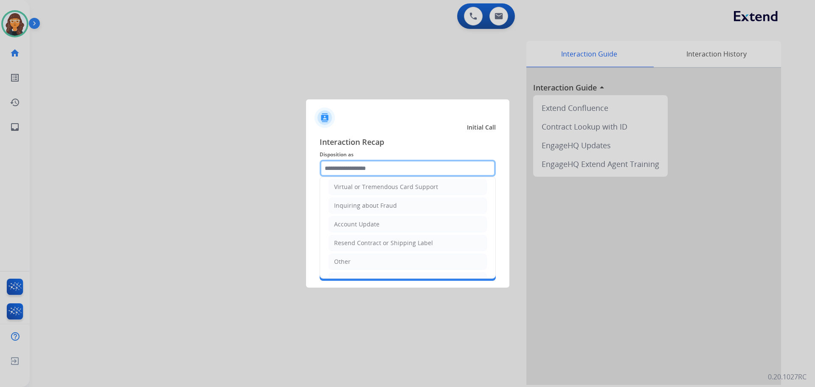
scroll to position [127, 0]
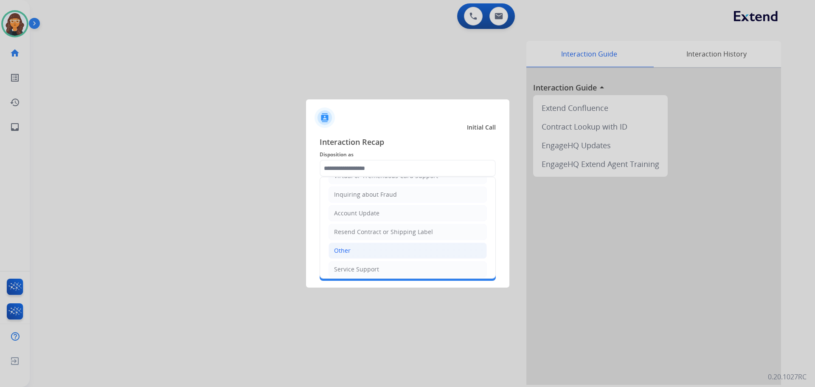
click at [349, 247] on div "Other" at bounding box center [342, 250] width 17 height 8
type input "*****"
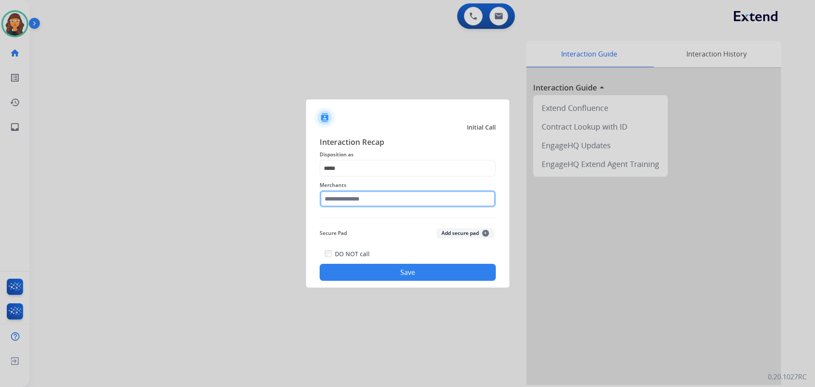
click at [340, 200] on input "text" at bounding box center [408, 198] width 176 height 17
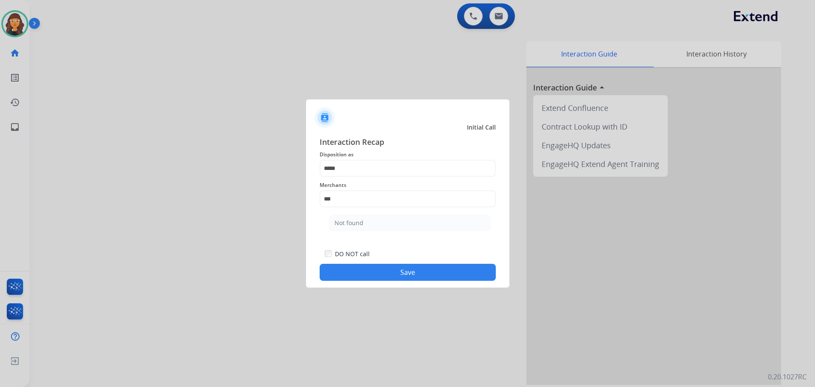
click at [340, 216] on li "Not found" at bounding box center [410, 223] width 162 height 16
type input "*********"
click at [339, 272] on button "Save" at bounding box center [408, 272] width 176 height 17
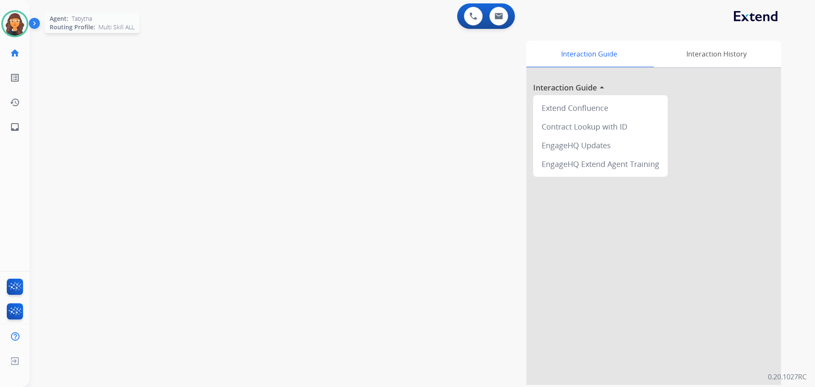
click at [18, 17] on img at bounding box center [15, 24] width 24 height 24
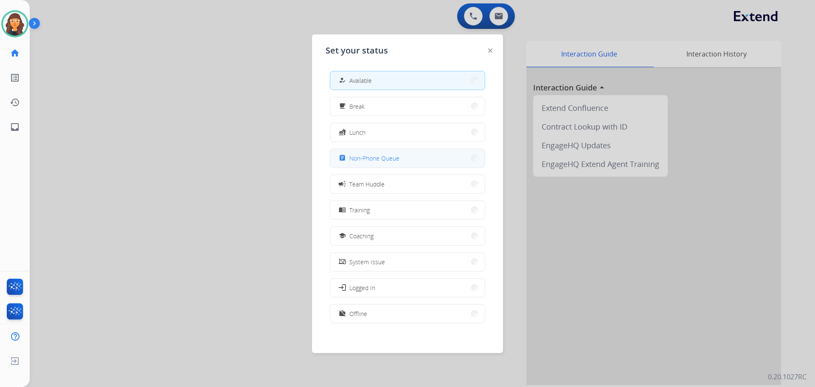
click at [374, 154] on span "Non-Phone Queue" at bounding box center [374, 158] width 50 height 9
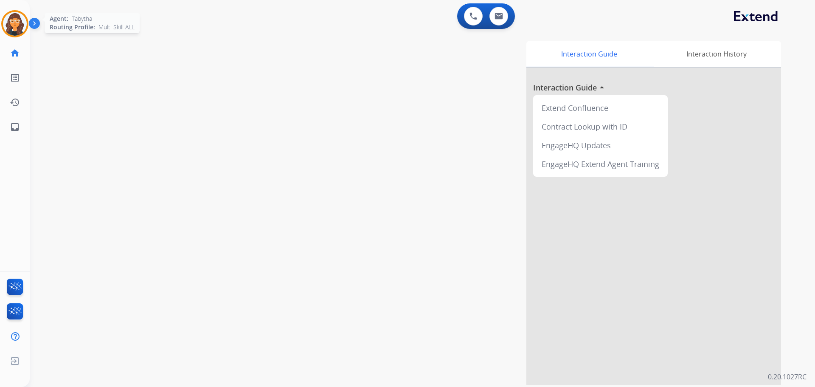
click at [25, 31] on div at bounding box center [14, 23] width 27 height 27
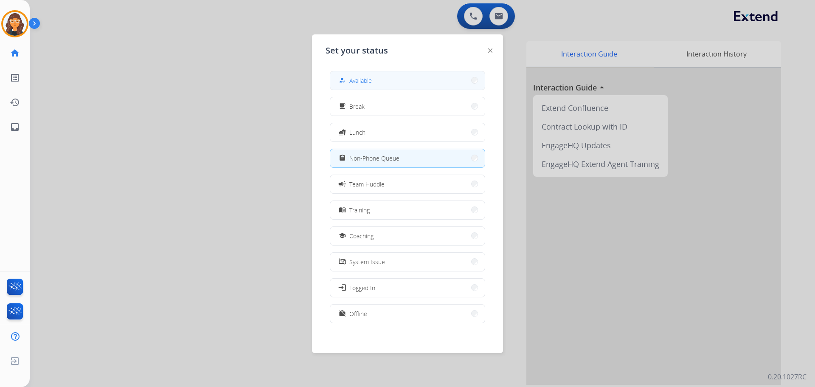
click at [384, 76] on button "how_to_reg Available" at bounding box center [407, 80] width 155 height 18
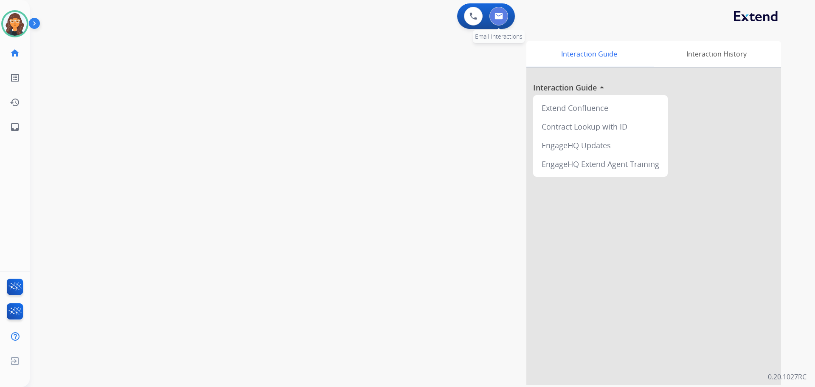
click at [498, 14] on img at bounding box center [499, 16] width 8 height 7
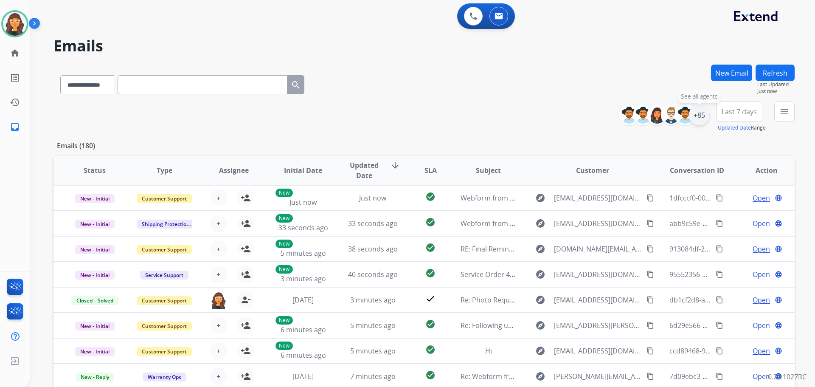
click at [706, 116] on div "+85" at bounding box center [699, 115] width 20 height 20
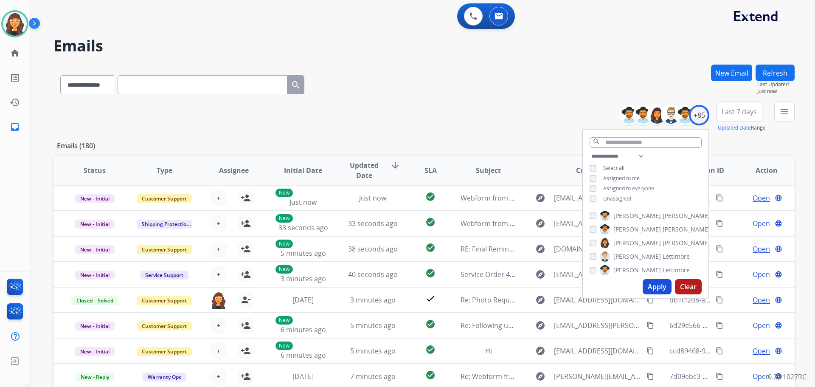
click at [663, 289] on button "Apply" at bounding box center [657, 286] width 29 height 15
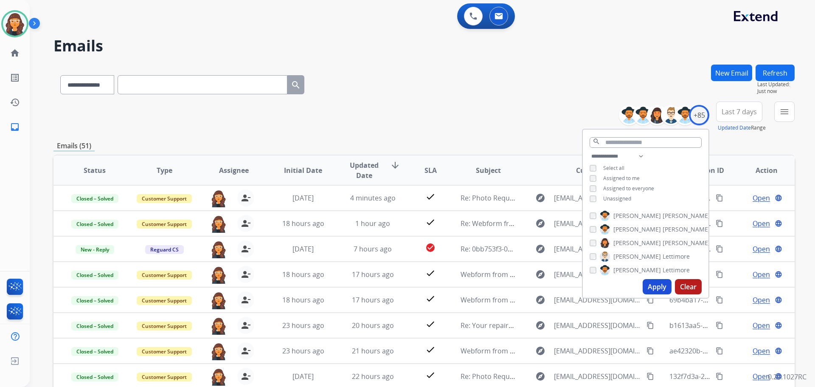
click at [495, 96] on div "**********" at bounding box center [424, 83] width 741 height 37
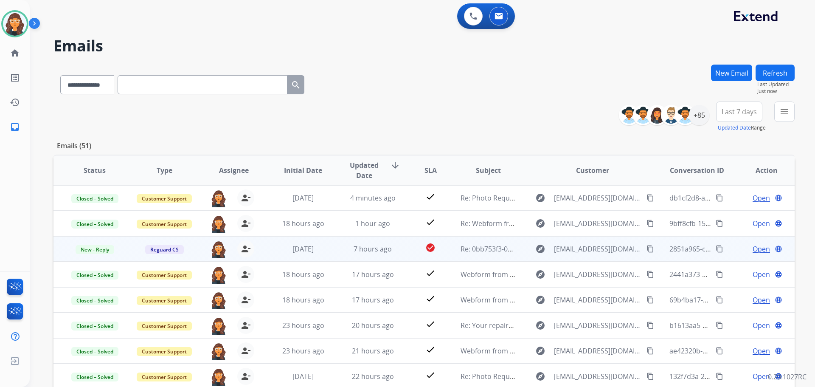
click at [753, 251] on span "Open" at bounding box center [761, 249] width 17 height 10
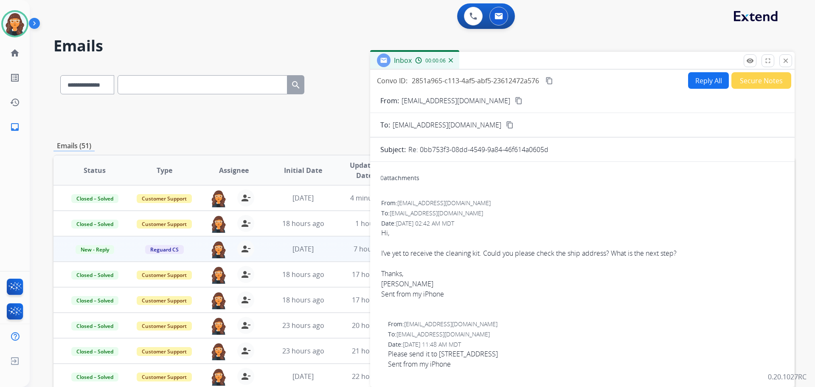
click at [423, 100] on p "[EMAIL_ADDRESS][DOMAIN_NAME]" at bounding box center [456, 101] width 109 height 10
copy p "From:"
drag, startPoint x: 73, startPoint y: 79, endPoint x: 83, endPoint y: 85, distance: 12.0
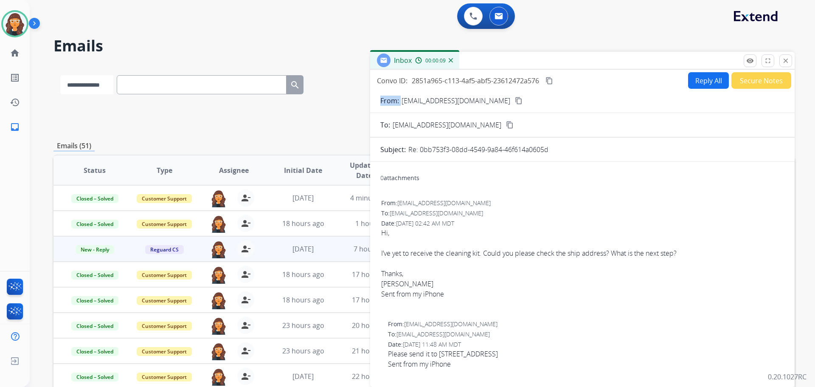
click at [73, 79] on select "**********" at bounding box center [86, 84] width 53 height 19
select select "**********"
click at [60, 75] on select "**********" at bounding box center [86, 84] width 53 height 19
click at [163, 84] on input "text" at bounding box center [203, 84] width 170 height 19
paste input "**********"
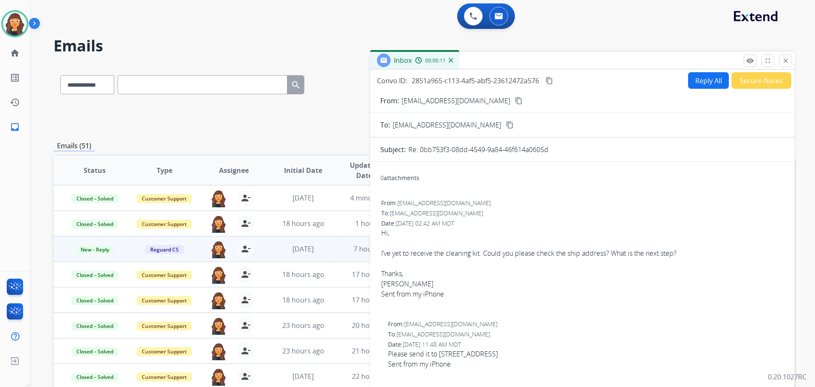
type input "**********"
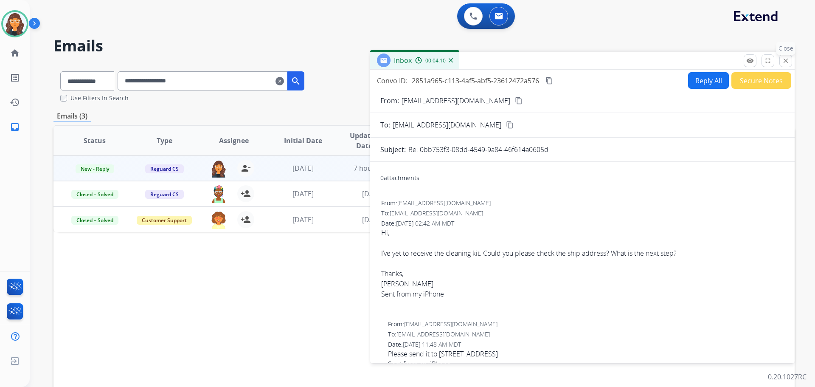
click at [784, 62] on mat-icon "close" at bounding box center [786, 61] width 8 height 8
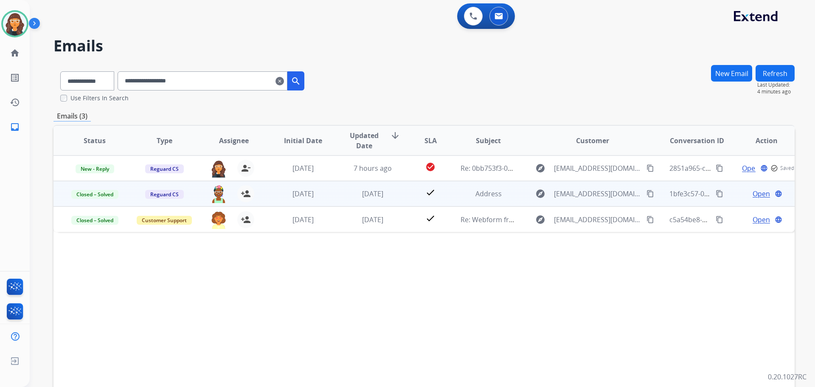
click at [756, 192] on span "Open" at bounding box center [761, 194] width 17 height 10
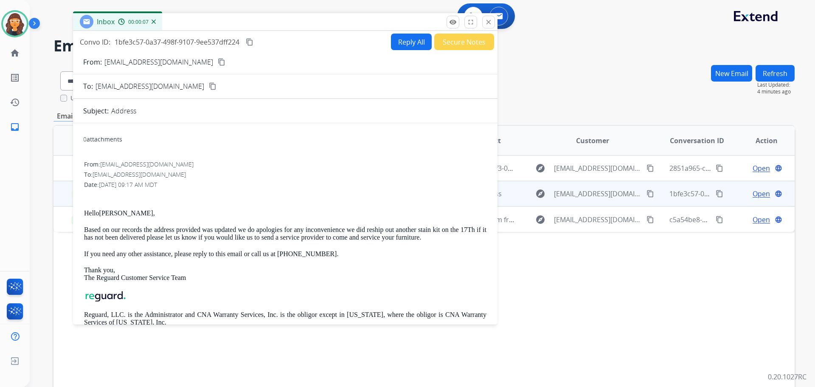
drag, startPoint x: 560, startPoint y: 62, endPoint x: 263, endPoint y: 23, distance: 299.8
click at [263, 23] on div "Inbox 00:00:07" at bounding box center [285, 22] width 425 height 18
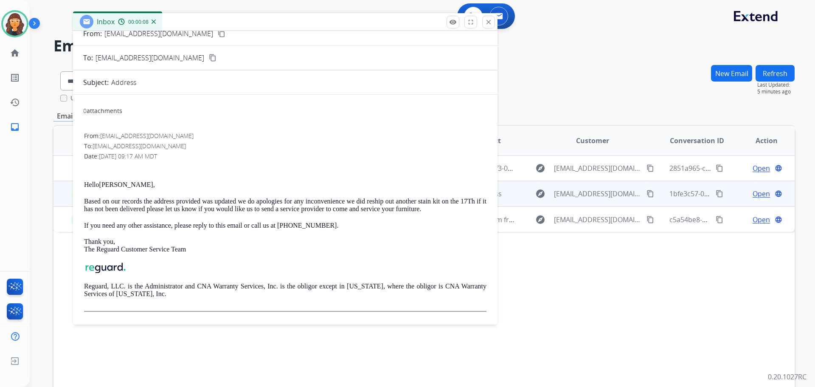
scroll to position [42, 0]
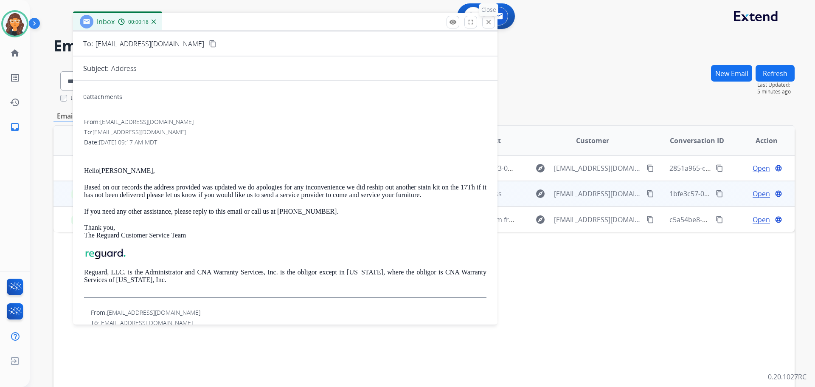
click at [489, 22] on mat-icon "close" at bounding box center [489, 22] width 8 height 8
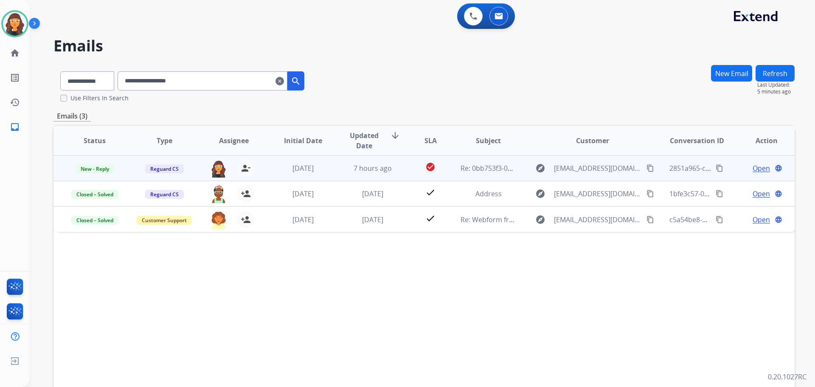
click at [753, 167] on span "Open" at bounding box center [761, 168] width 17 height 10
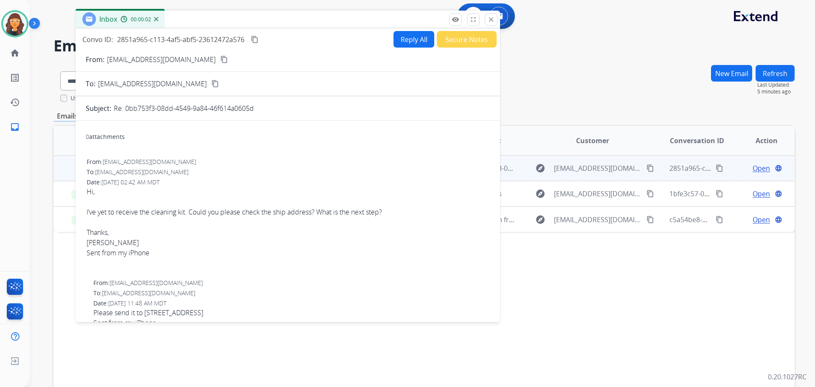
drag, startPoint x: 493, startPoint y: 82, endPoint x: 256, endPoint y: 21, distance: 245.0
click at [258, 19] on div "Inbox 00:00:02" at bounding box center [288, 20] width 425 height 18
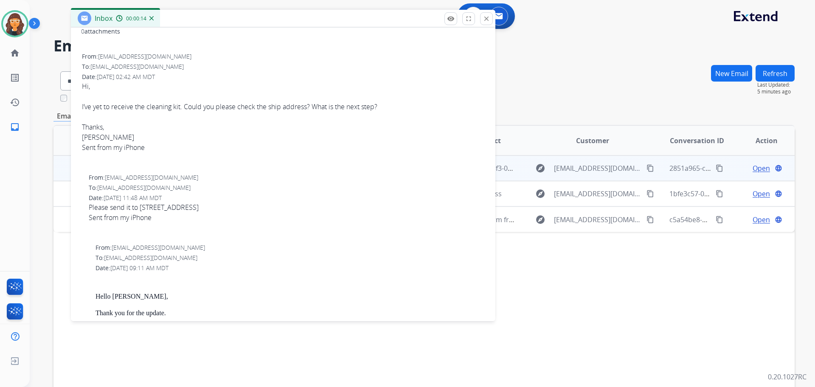
scroll to position [85, 0]
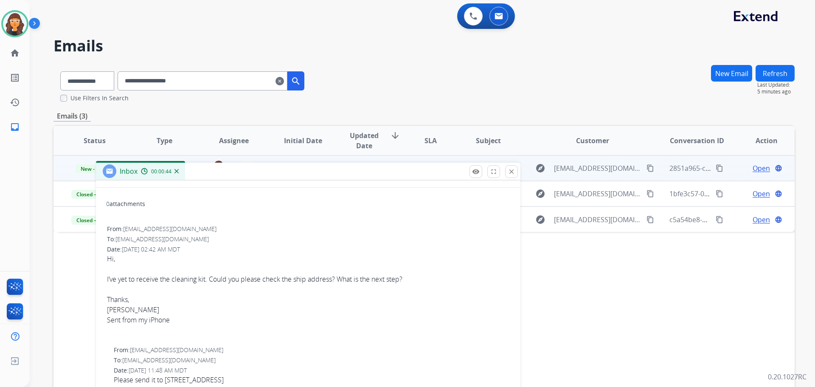
drag, startPoint x: 266, startPoint y: 18, endPoint x: 291, endPoint y: 171, distance: 154.9
click at [291, 171] on div "Inbox 00:00:44" at bounding box center [308, 172] width 425 height 18
click at [4, 27] on img at bounding box center [15, 24] width 24 height 24
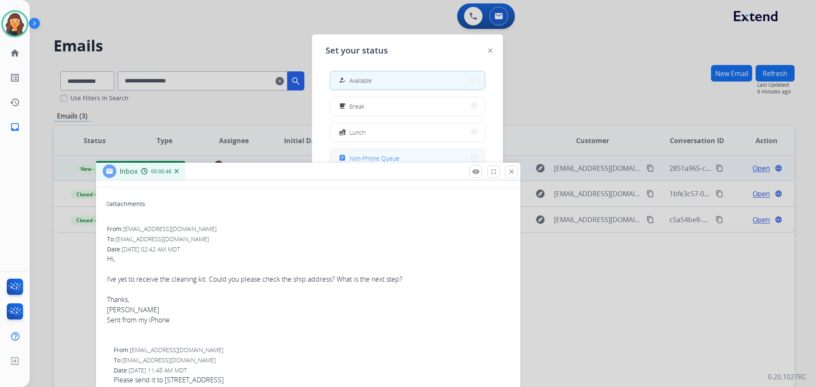
click at [394, 158] on span "Non-Phone Queue" at bounding box center [374, 158] width 50 height 9
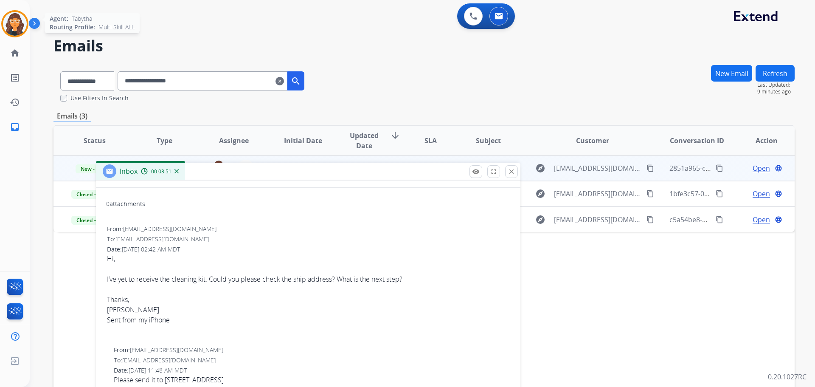
click at [18, 23] on img at bounding box center [15, 24] width 24 height 24
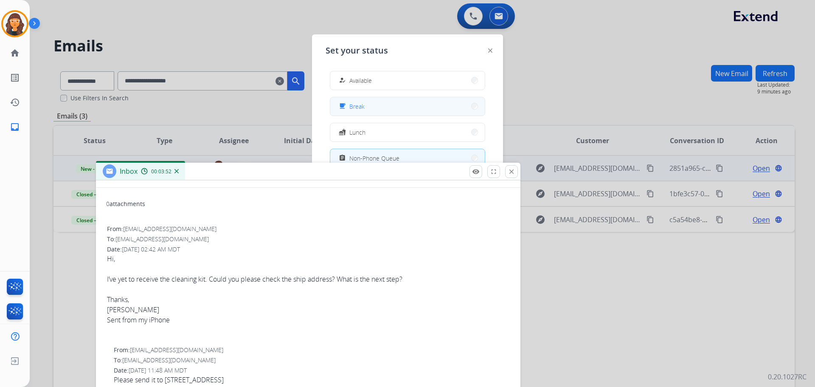
click at [364, 105] on span "Break" at bounding box center [356, 106] width 15 height 9
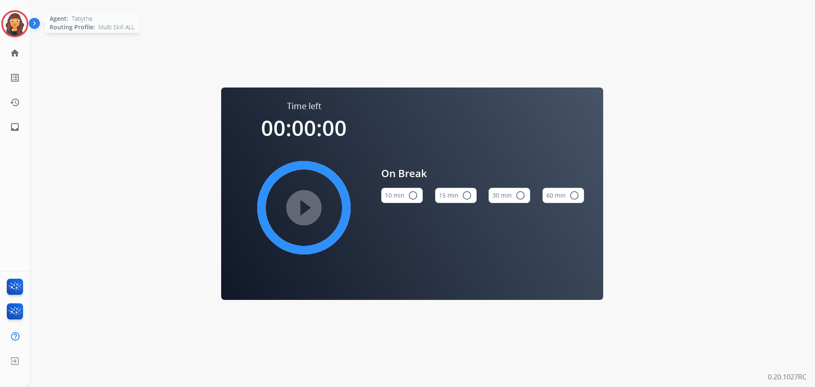
click at [14, 25] on img at bounding box center [15, 24] width 24 height 24
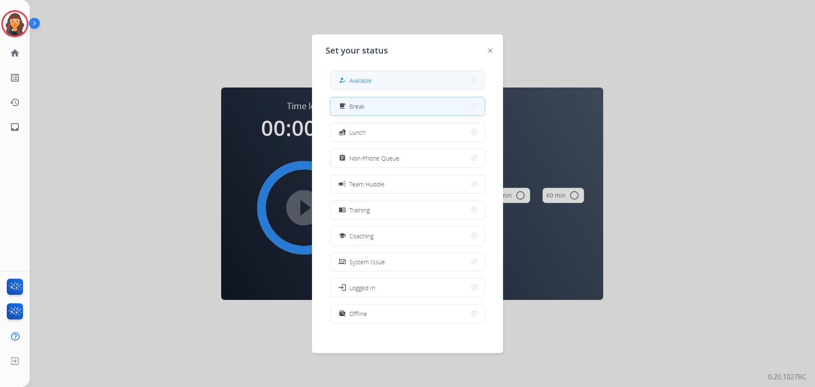
click at [394, 81] on button "how_to_reg Available" at bounding box center [407, 80] width 155 height 18
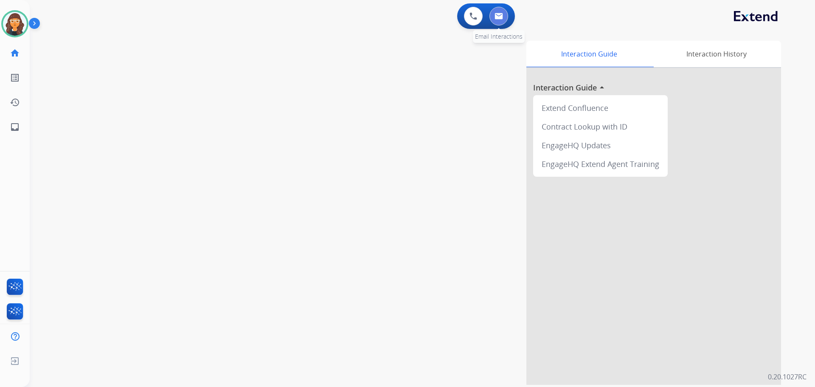
click at [501, 13] on img at bounding box center [499, 16] width 8 height 7
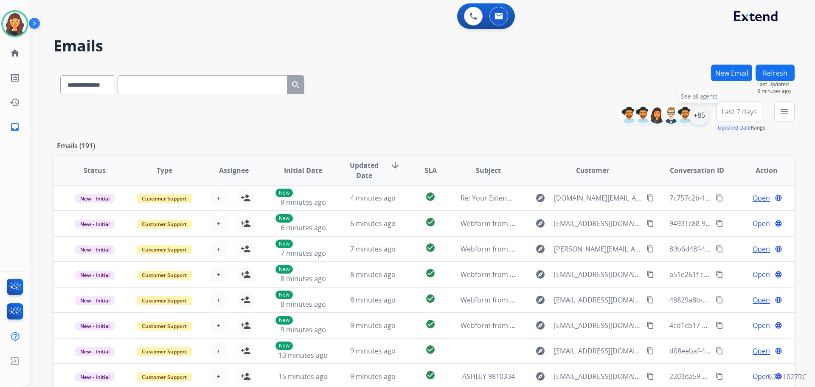
click at [699, 116] on div "+85" at bounding box center [699, 115] width 20 height 20
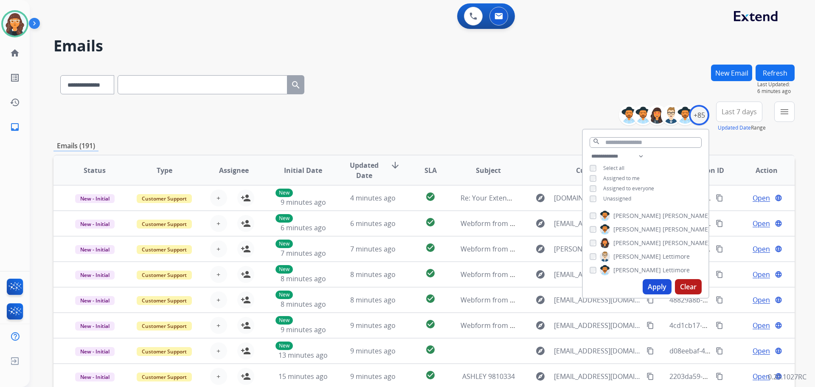
click at [654, 281] on button "Apply" at bounding box center [657, 286] width 29 height 15
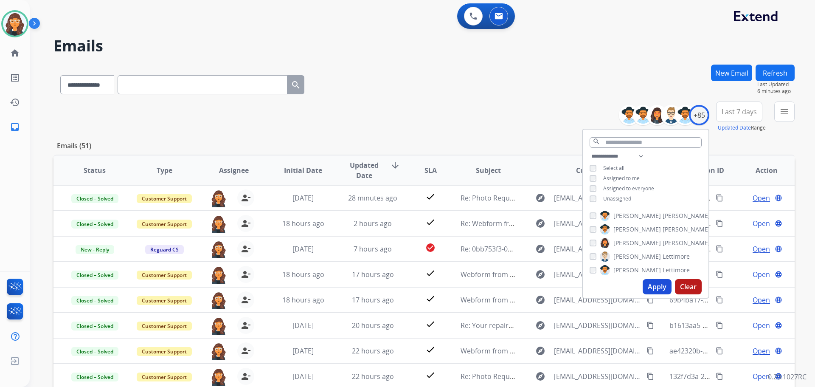
click at [417, 88] on div "**********" at bounding box center [424, 83] width 741 height 37
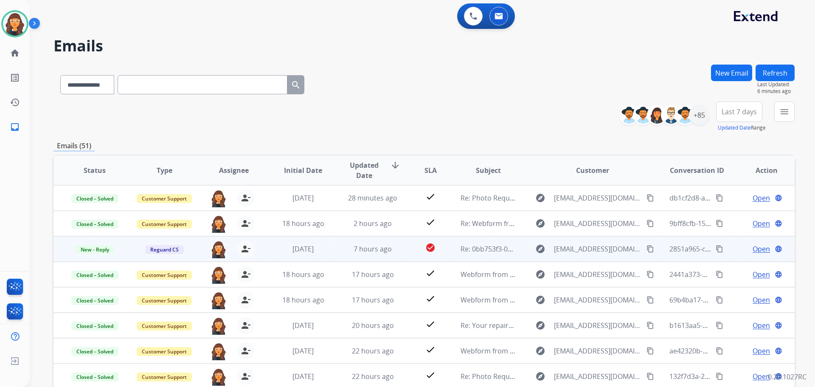
click at [753, 247] on span "Open" at bounding box center [761, 249] width 17 height 10
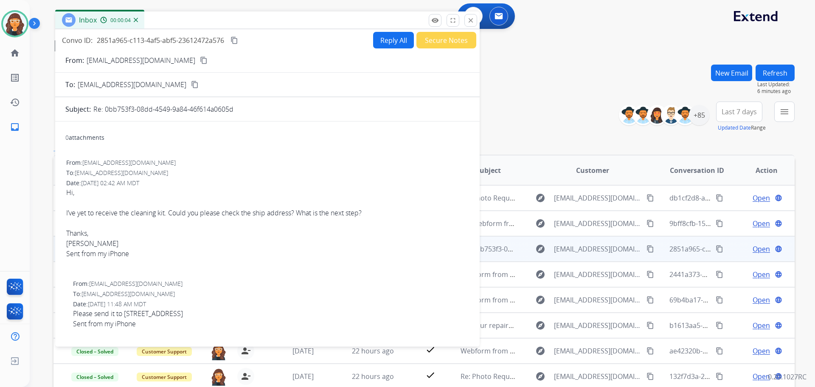
drag, startPoint x: 502, startPoint y: 62, endPoint x: 187, endPoint y: 22, distance: 317.7
click at [187, 22] on div "Inbox 00:00:04" at bounding box center [267, 20] width 425 height 18
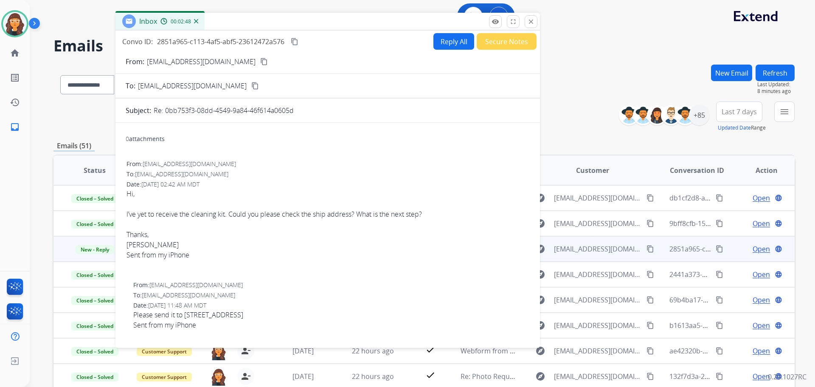
drag, startPoint x: 289, startPoint y: 41, endPoint x: 322, endPoint y: 23, distance: 37.8
click at [322, 21] on div "Inbox 00:02:48" at bounding box center [328, 22] width 425 height 18
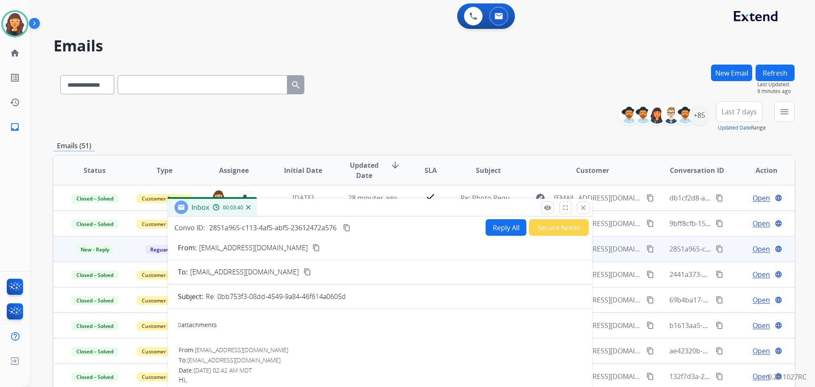
drag, startPoint x: 327, startPoint y: 89, endPoint x: 180, endPoint y: 136, distance: 153.9
click at [332, 217] on div "Inbox 00:03:40" at bounding box center [380, 208] width 425 height 18
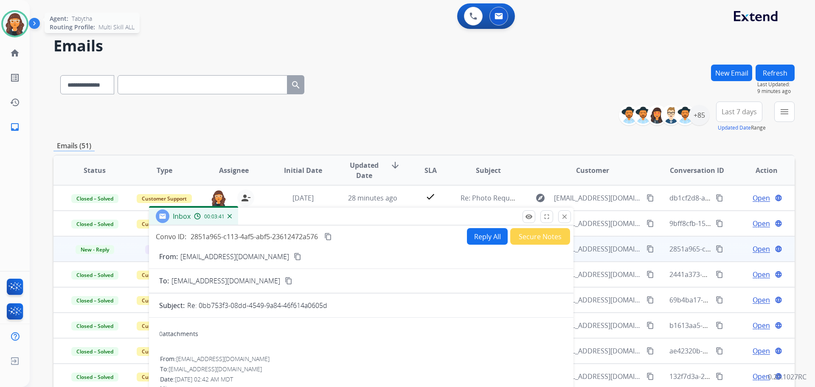
click at [6, 28] on img at bounding box center [15, 24] width 24 height 24
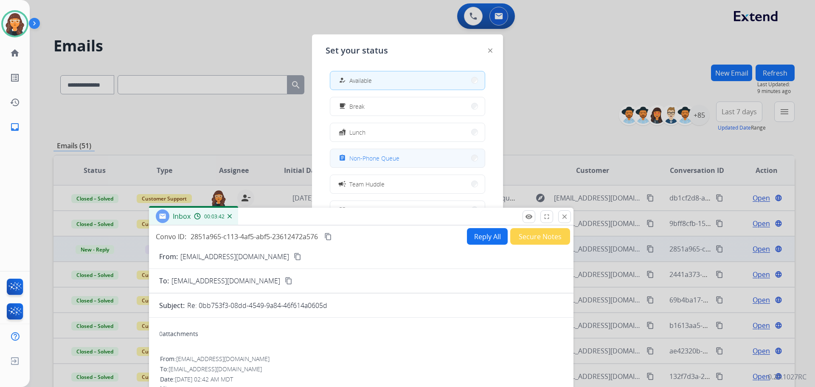
click at [391, 154] on span "Non-Phone Queue" at bounding box center [374, 158] width 50 height 9
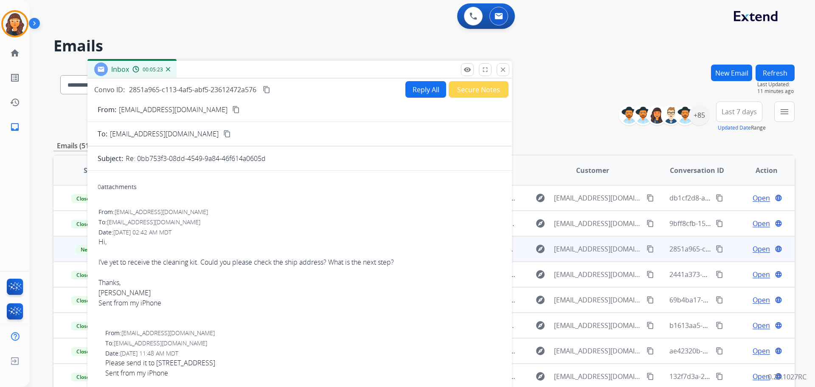
drag, startPoint x: 307, startPoint y: 218, endPoint x: 244, endPoint y: 74, distance: 156.9
click at [244, 74] on div "Inbox 00:05:23" at bounding box center [299, 70] width 425 height 18
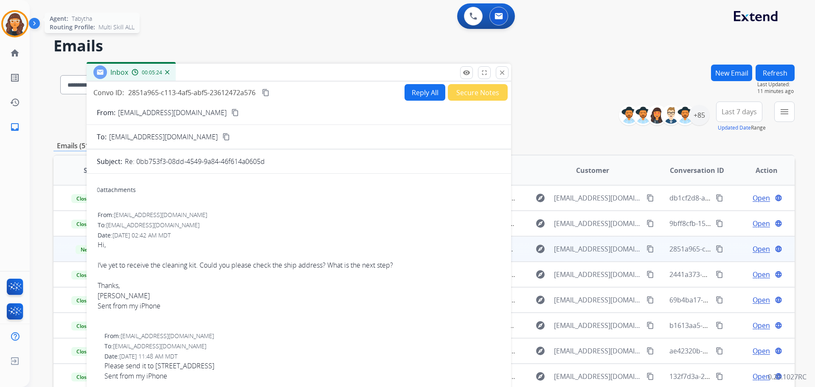
click at [14, 20] on img at bounding box center [15, 24] width 24 height 24
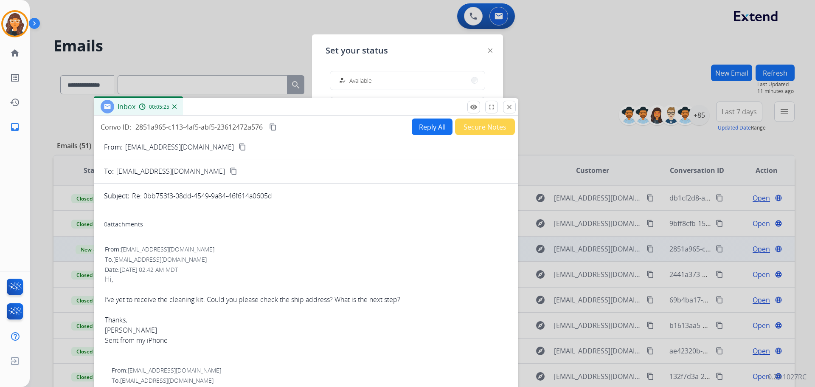
drag, startPoint x: 287, startPoint y: 93, endPoint x: 305, endPoint y: 122, distance: 34.2
click at [297, 116] on div "Inbox 00:05:25" at bounding box center [306, 107] width 425 height 18
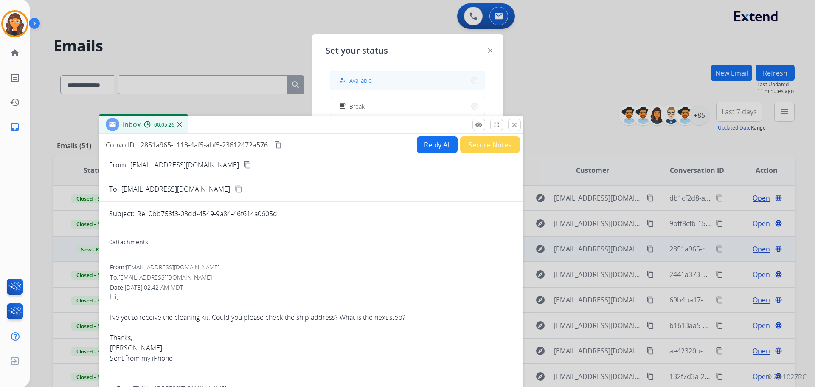
click at [350, 73] on button "how_to_reg Available" at bounding box center [407, 80] width 155 height 18
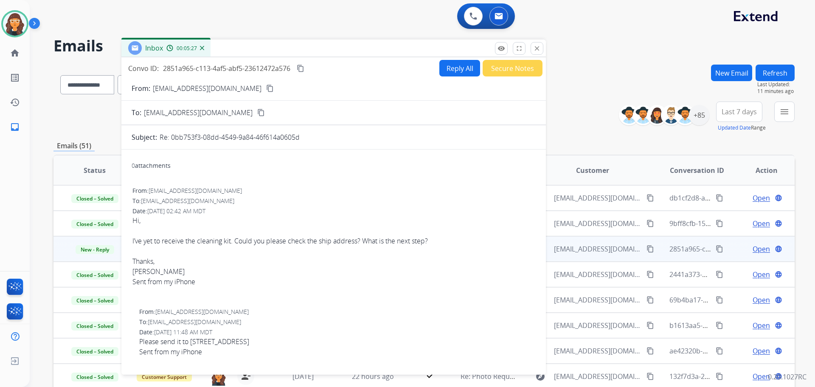
drag, startPoint x: 276, startPoint y: 126, endPoint x: 299, endPoint y: 49, distance: 79.7
click at [299, 49] on div "Inbox 00:05:27" at bounding box center [333, 48] width 425 height 18
drag, startPoint x: 182, startPoint y: 90, endPoint x: 186, endPoint y: 93, distance: 5.2
click at [182, 90] on p "[EMAIL_ADDRESS][DOMAIN_NAME]" at bounding box center [207, 88] width 109 height 10
click at [186, 90] on p "[EMAIL_ADDRESS][DOMAIN_NAME]" at bounding box center [207, 88] width 109 height 10
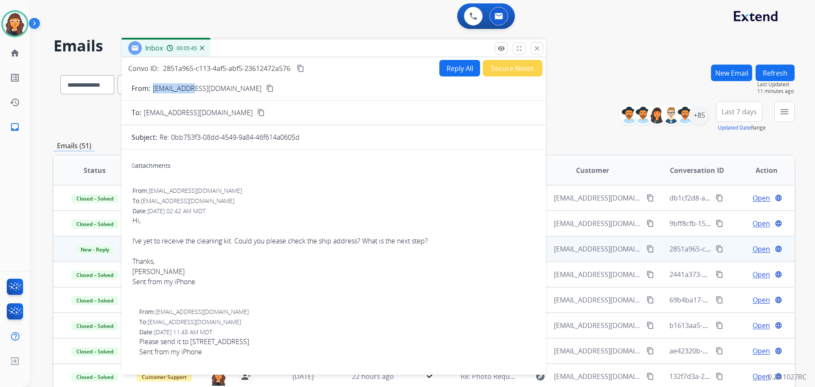
click at [186, 90] on p "[EMAIL_ADDRESS][DOMAIN_NAME]" at bounding box center [207, 88] width 109 height 10
click at [185, 90] on p "[EMAIL_ADDRESS][DOMAIN_NAME]" at bounding box center [207, 88] width 109 height 10
copy p "From:"
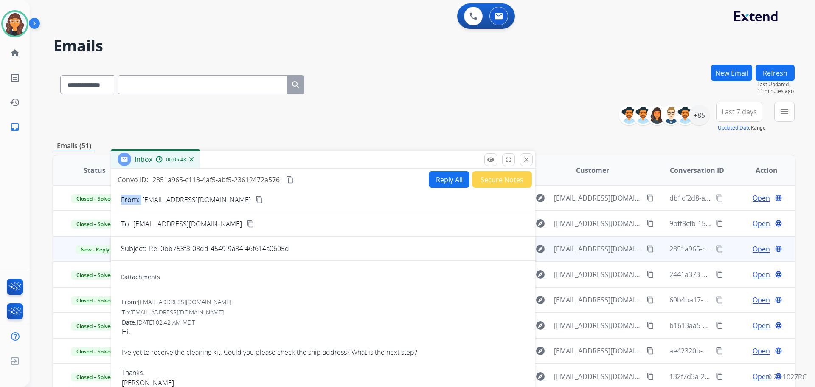
drag, startPoint x: 417, startPoint y: 98, endPoint x: 364, endPoint y: 166, distance: 86.6
click at [366, 167] on div "Inbox 00:05:48" at bounding box center [323, 160] width 425 height 18
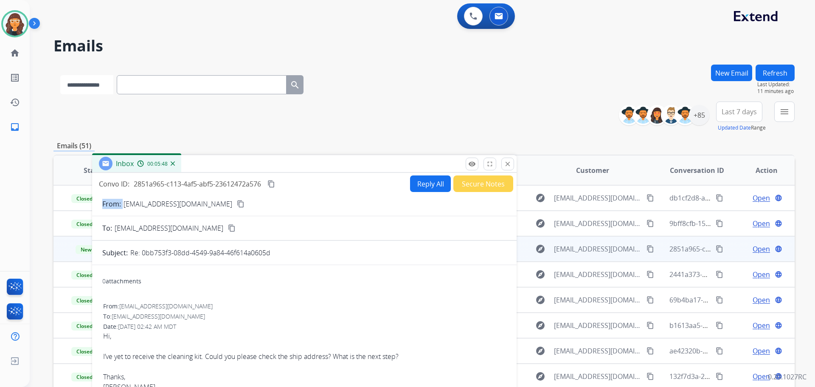
click at [69, 81] on select "**********" at bounding box center [86, 84] width 53 height 19
select select "**********"
click at [60, 75] on select "**********" at bounding box center [86, 84] width 53 height 19
click at [144, 81] on input "text" at bounding box center [203, 84] width 170 height 19
paste input "**********"
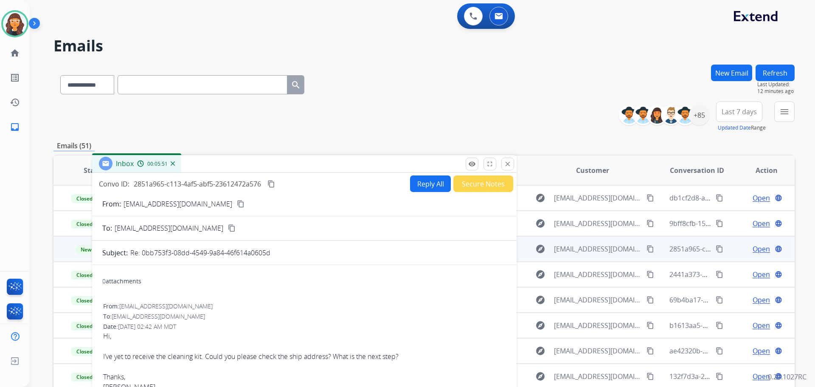
type input "**********"
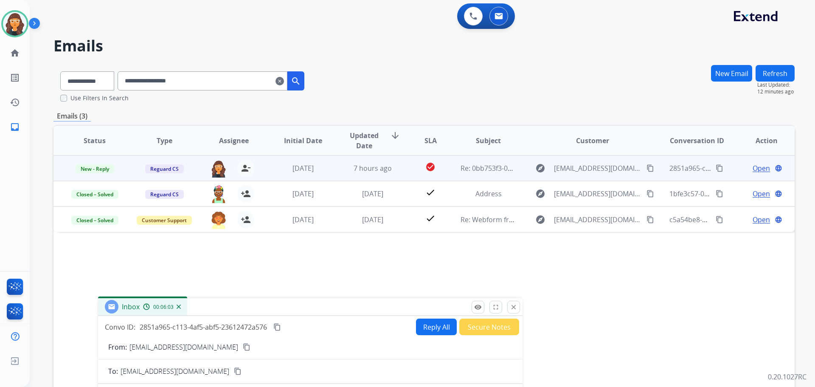
drag, startPoint x: 304, startPoint y: 164, endPoint x: 310, endPoint y: 307, distance: 143.2
click at [310, 307] on div "Inbox 00:06:03" at bounding box center [310, 307] width 425 height 18
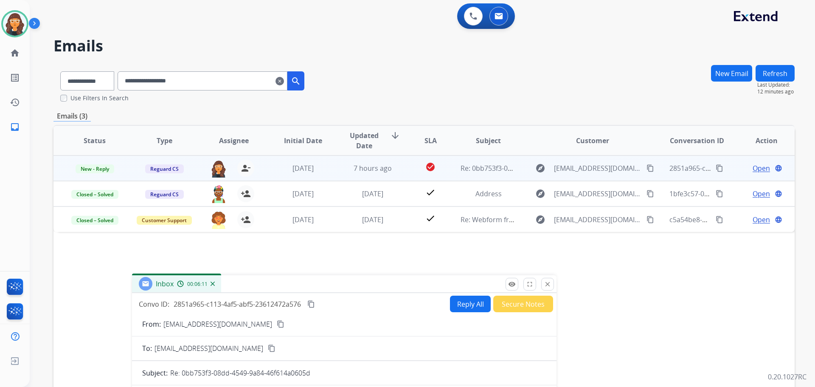
drag, startPoint x: 281, startPoint y: 310, endPoint x: 314, endPoint y: 289, distance: 39.0
click at [314, 288] on div "Inbox 00:06:11" at bounding box center [344, 284] width 425 height 18
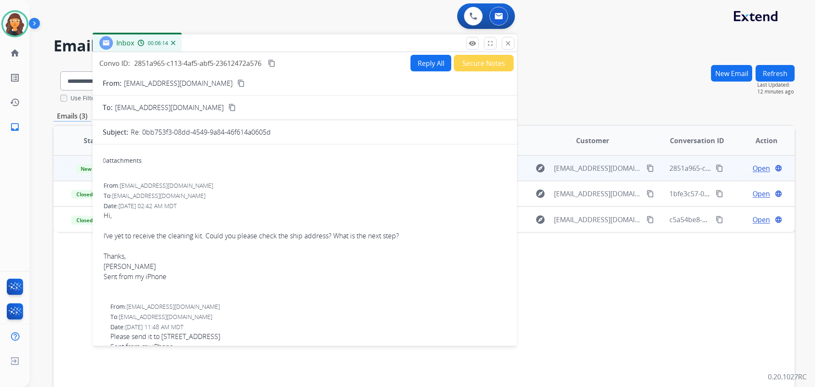
drag, startPoint x: 304, startPoint y: 291, endPoint x: 263, endPoint y: 52, distance: 242.7
click at [265, 50] on div "Inbox 00:06:14" at bounding box center [305, 43] width 425 height 18
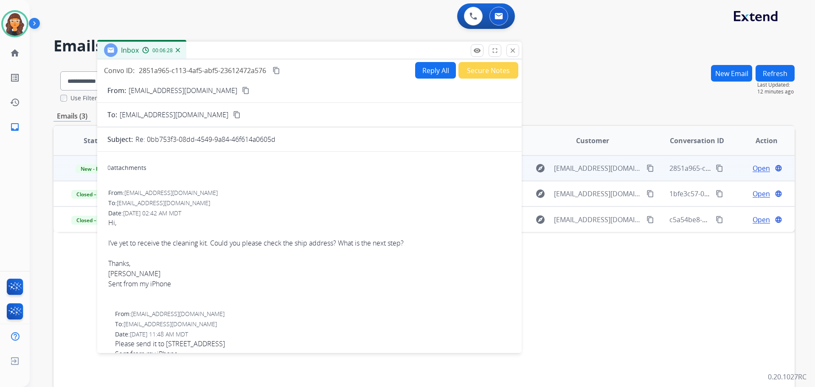
drag, startPoint x: 330, startPoint y: 42, endPoint x: 336, endPoint y: 49, distance: 9.0
click at [336, 49] on div "Inbox 00:06:28" at bounding box center [309, 51] width 425 height 18
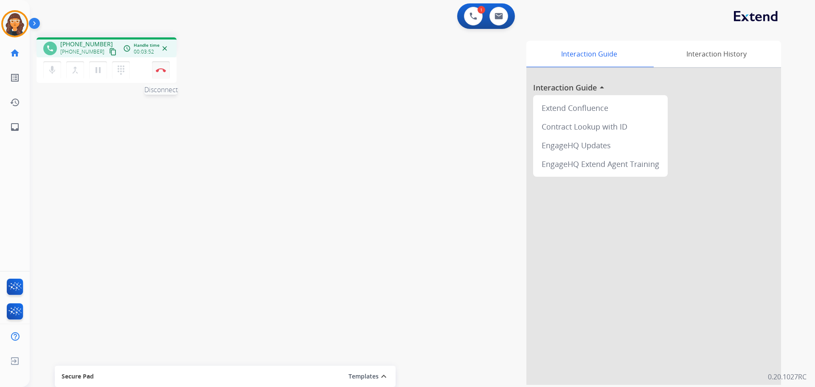
click at [159, 68] on img at bounding box center [161, 70] width 10 height 4
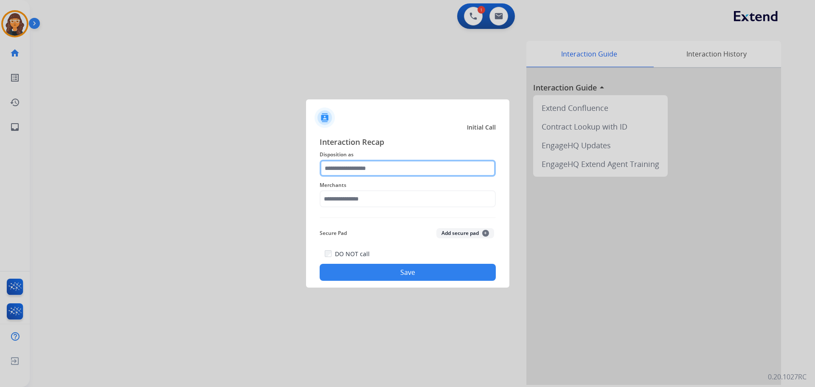
click at [351, 170] on input "text" at bounding box center [408, 168] width 176 height 17
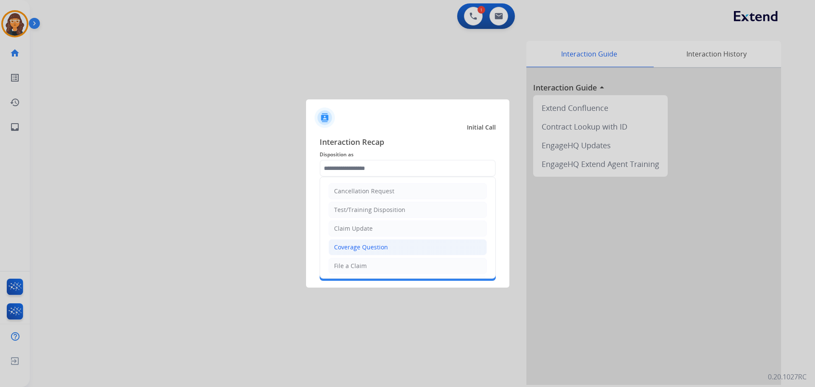
click at [350, 245] on div "Coverage Question" at bounding box center [361, 247] width 54 height 8
type input "**********"
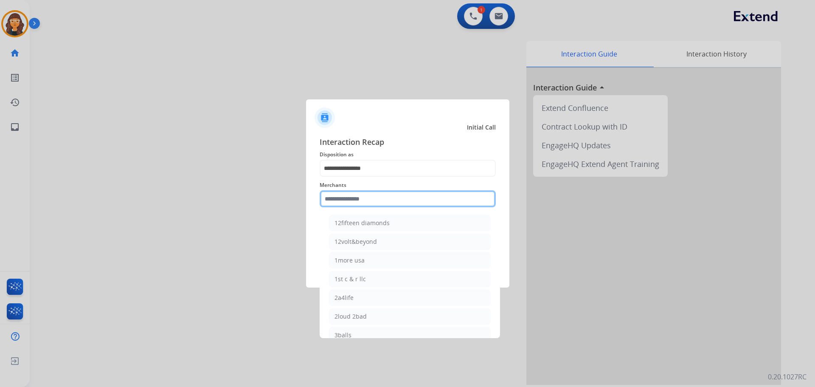
click at [324, 196] on input "text" at bounding box center [408, 198] width 176 height 17
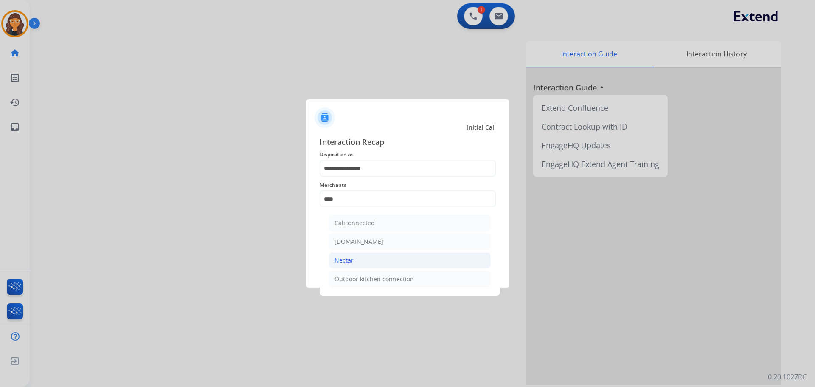
click at [341, 258] on div "Nectar" at bounding box center [344, 260] width 19 height 8
type input "******"
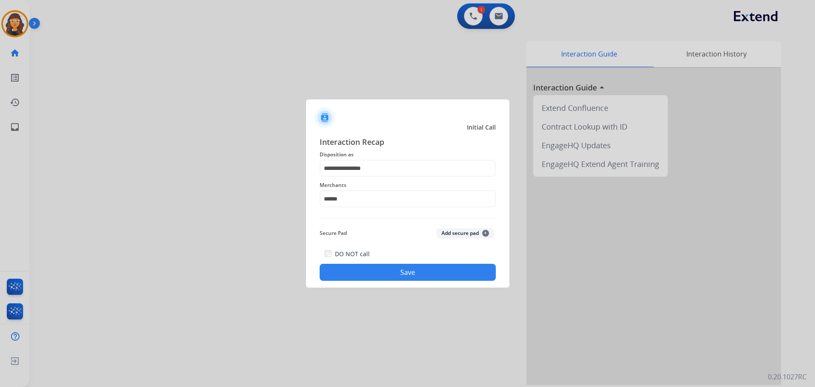
click at [347, 276] on button "Save" at bounding box center [408, 272] width 176 height 17
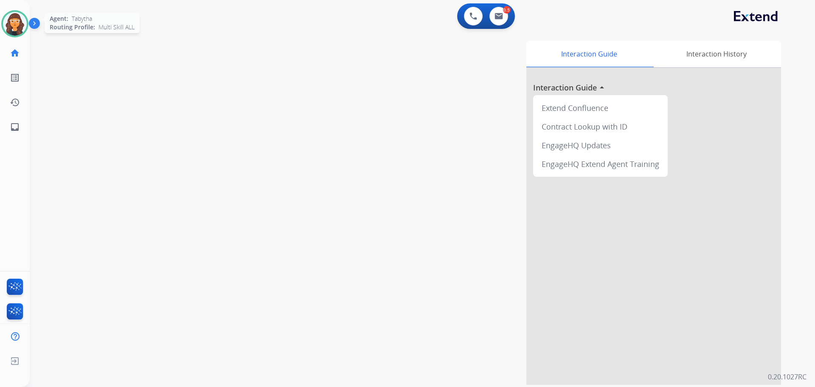
drag, startPoint x: 14, startPoint y: 20, endPoint x: 15, endPoint y: 29, distance: 9.0
click at [15, 21] on img at bounding box center [15, 24] width 24 height 24
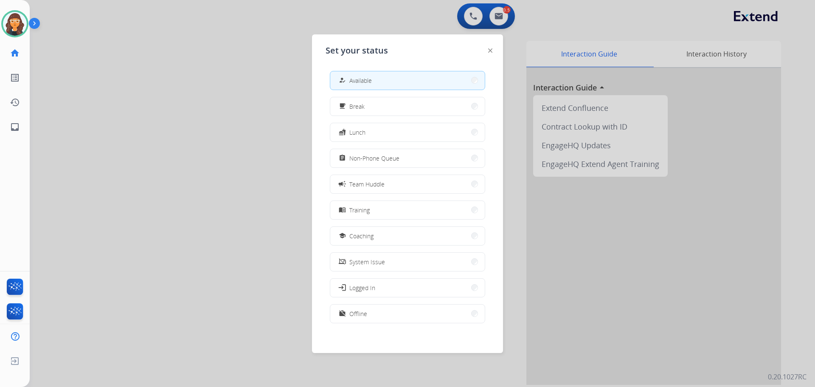
click at [374, 158] on span "Non-Phone Queue" at bounding box center [374, 158] width 50 height 9
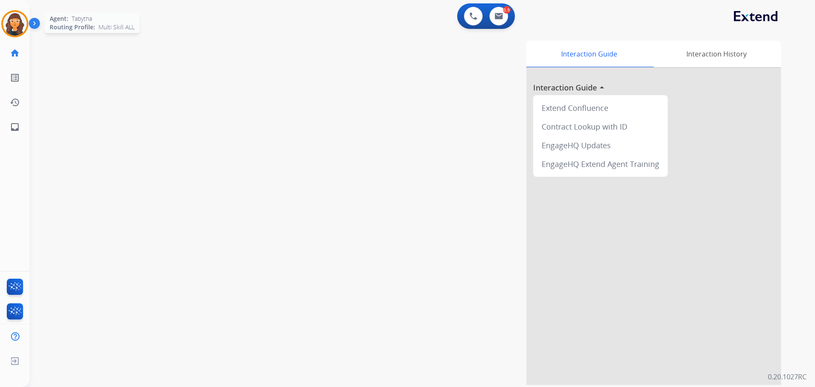
click at [11, 22] on img at bounding box center [15, 24] width 24 height 24
click at [498, 20] on button at bounding box center [499, 16] width 19 height 19
select select "**********"
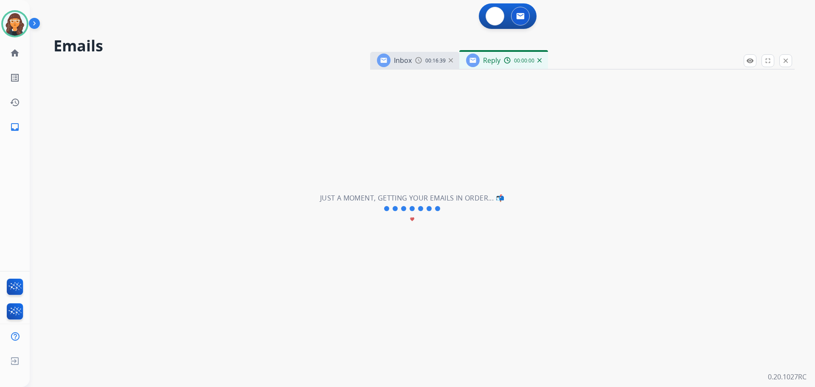
select select "**********"
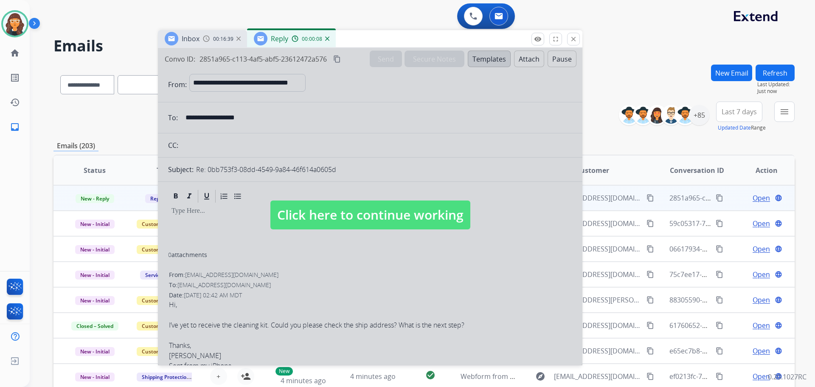
drag, startPoint x: 557, startPoint y: 65, endPoint x: 358, endPoint y: 117, distance: 205.2
click at [344, 43] on div "Inbox 00:16:39 Reply 00:00:08" at bounding box center [370, 39] width 425 height 18
drag, startPoint x: 336, startPoint y: 217, endPoint x: 335, endPoint y: 206, distance: 12.0
click at [336, 218] on span "Click here to continue working" at bounding box center [370, 214] width 200 height 29
select select
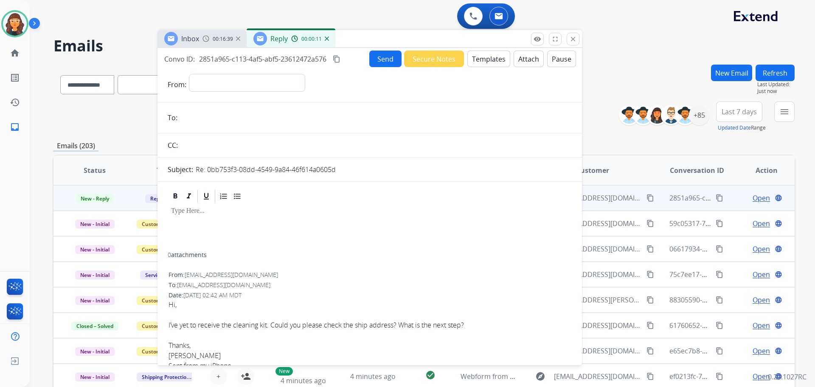
click at [327, 38] on img at bounding box center [327, 39] width 4 height 4
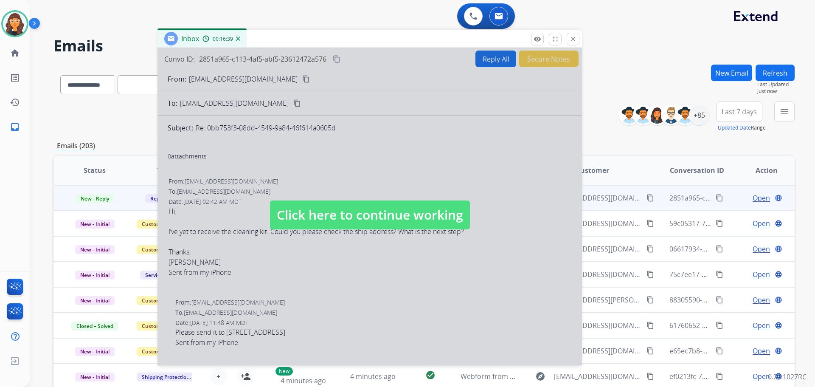
click at [361, 210] on span "Click here to continue working" at bounding box center [370, 214] width 200 height 29
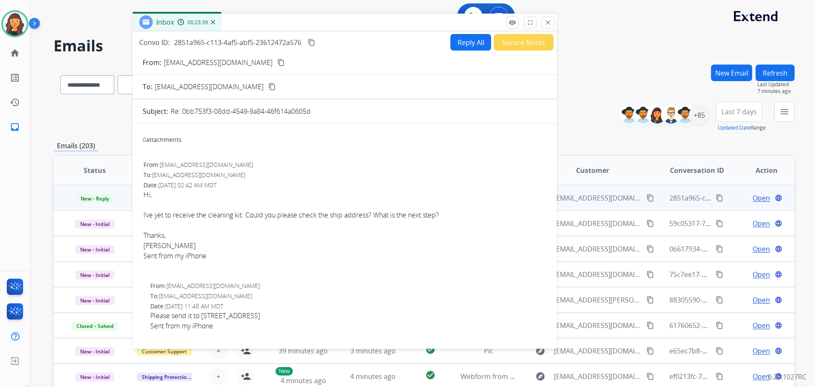
drag, startPoint x: 394, startPoint y: 263, endPoint x: 340, endPoint y: 23, distance: 245.8
click at [340, 23] on div "Inbox 00:23:39" at bounding box center [344, 23] width 425 height 18
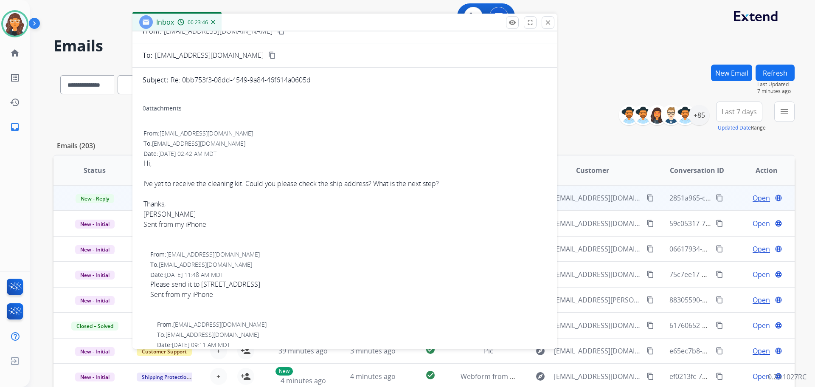
scroll to position [85, 0]
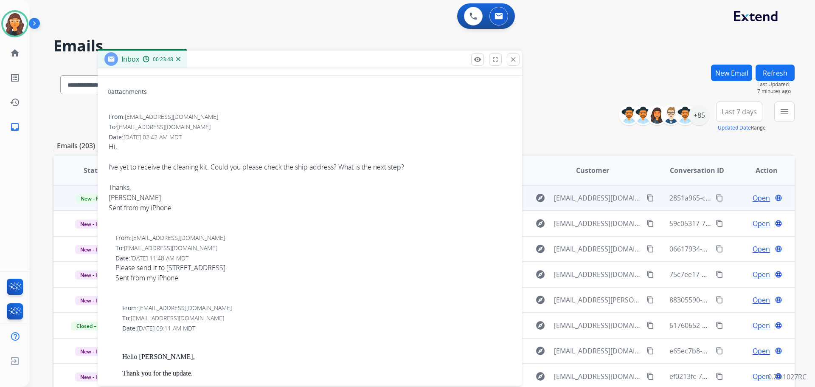
drag, startPoint x: 340, startPoint y: 23, endPoint x: 302, endPoint y: 70, distance: 60.7
click at [302, 68] on div "Inbox 00:23:48" at bounding box center [310, 60] width 425 height 18
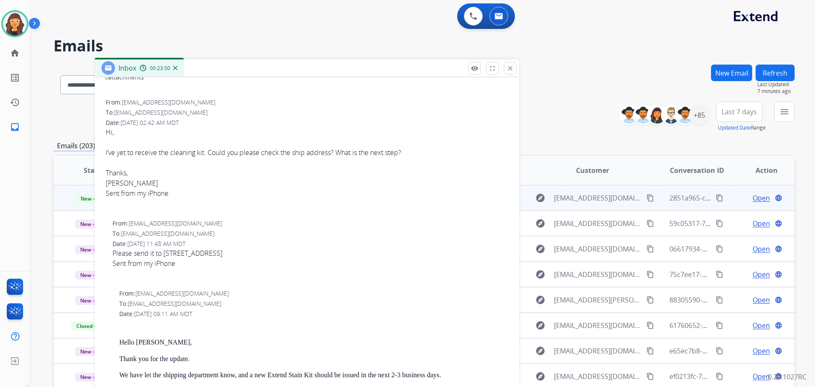
scroll to position [127, 0]
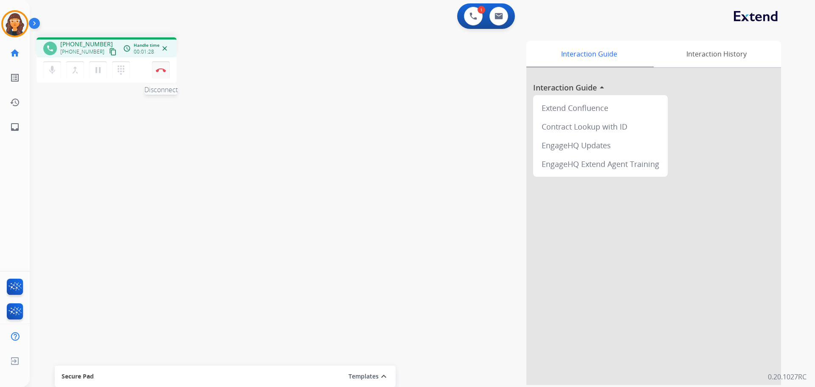
click at [159, 67] on button "Disconnect" at bounding box center [161, 70] width 18 height 18
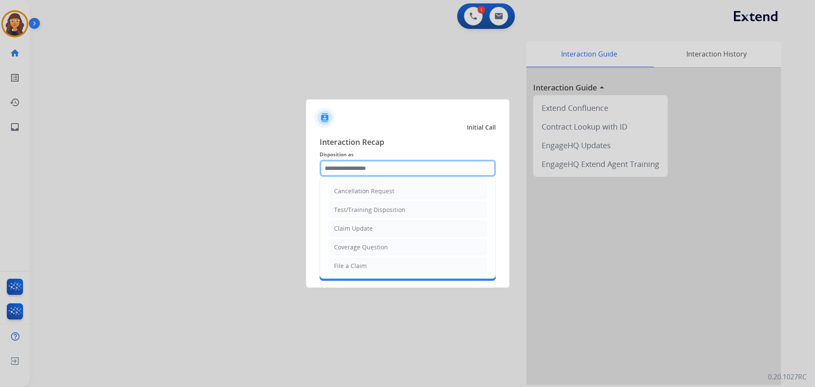
click at [392, 172] on input "text" at bounding box center [408, 168] width 176 height 17
type input "**********"
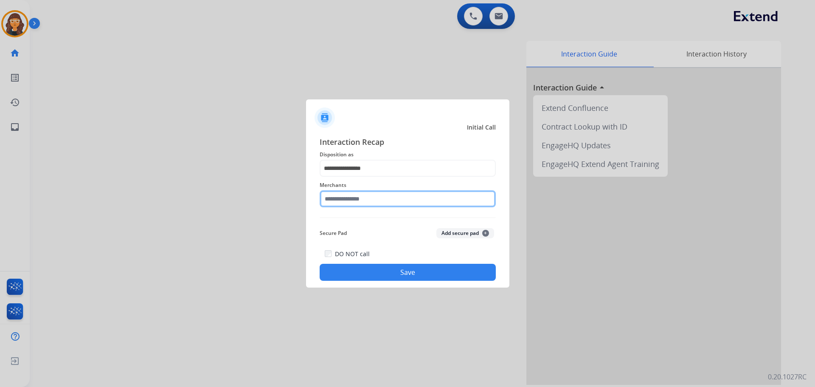
click at [347, 202] on input "text" at bounding box center [408, 198] width 176 height 17
drag, startPoint x: 335, startPoint y: 197, endPoint x: 226, endPoint y: 196, distance: 108.7
click at [0, 196] on app-contact-recap-modal "**********" at bounding box center [0, 193] width 0 height 387
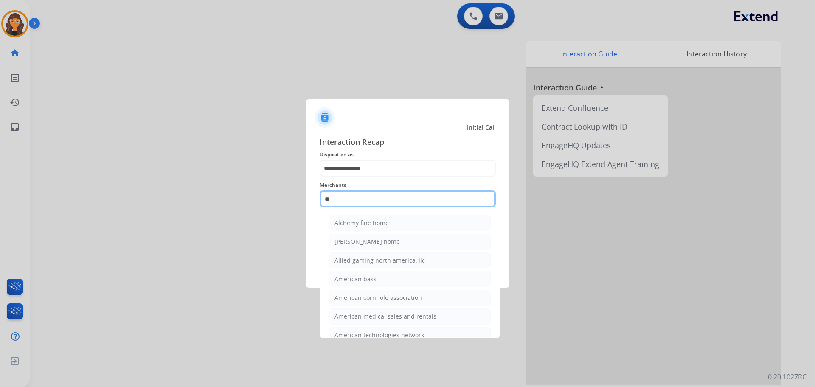
type input "*"
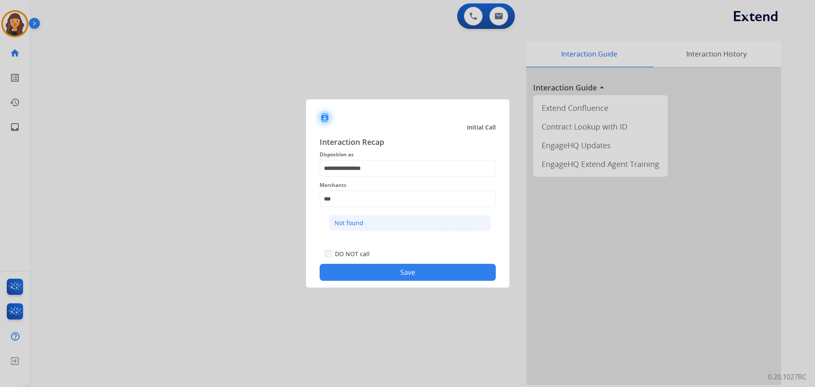
click at [351, 218] on li "Not found" at bounding box center [410, 223] width 162 height 16
type input "*********"
click at [363, 267] on button "Save" at bounding box center [408, 272] width 176 height 17
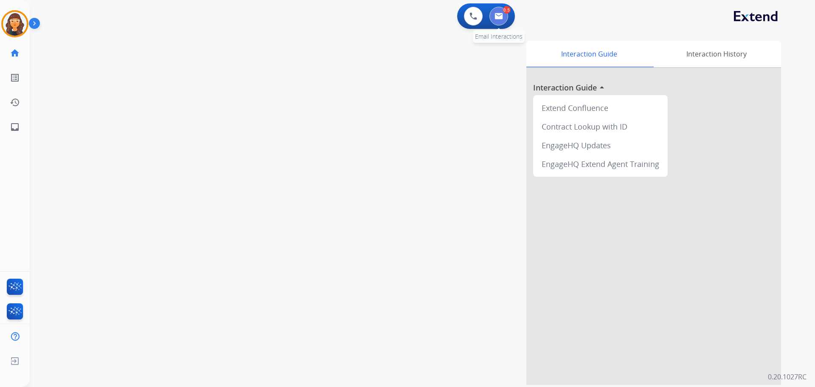
click at [501, 12] on button at bounding box center [499, 16] width 19 height 19
select select "**********"
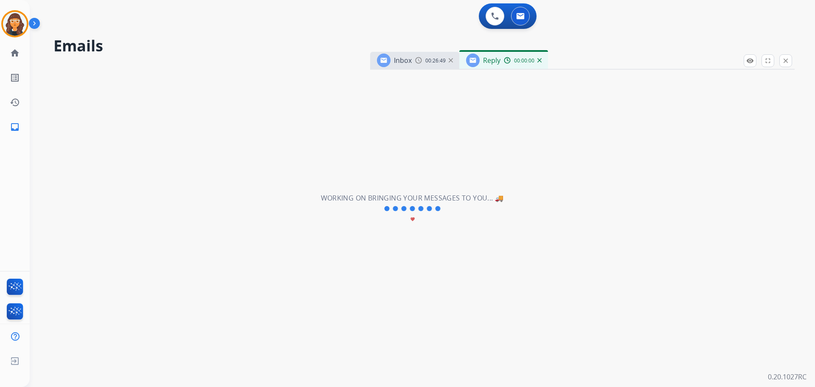
select select "**********"
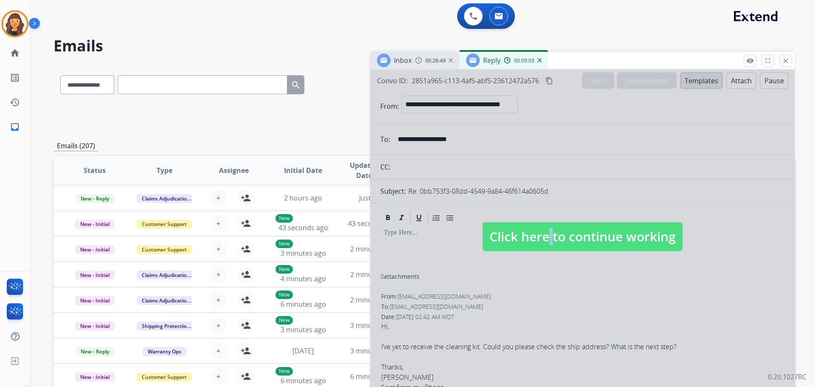
click at [537, 237] on span "Click here to continue working" at bounding box center [583, 236] width 200 height 29
select select
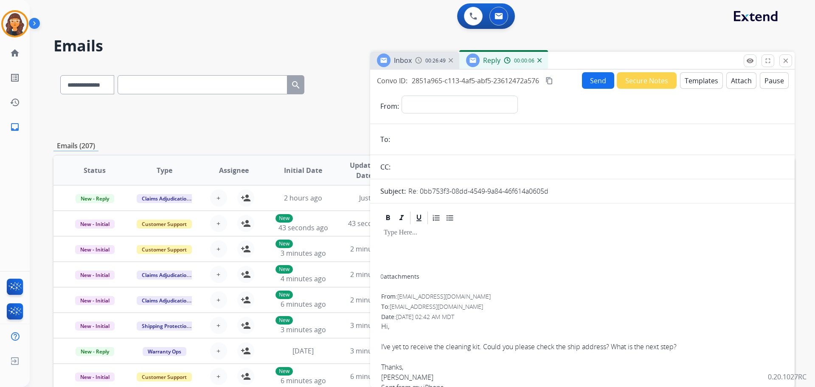
click at [541, 61] on div "Reply 00:00:06" at bounding box center [503, 60] width 89 height 17
click at [540, 61] on img at bounding box center [540, 60] width 4 height 4
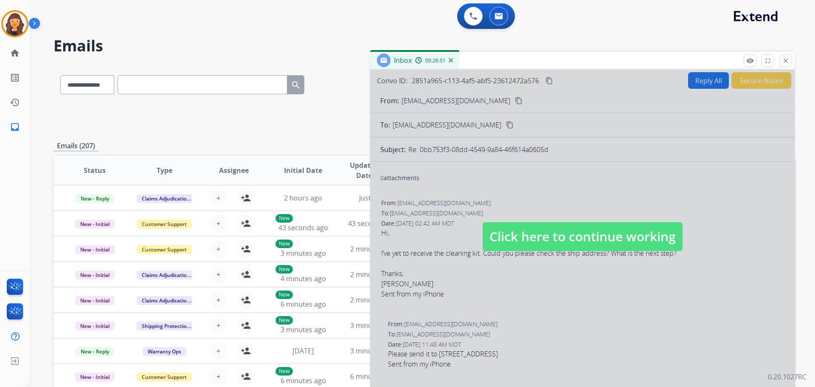
click at [546, 237] on span "Click here to continue working" at bounding box center [583, 236] width 200 height 29
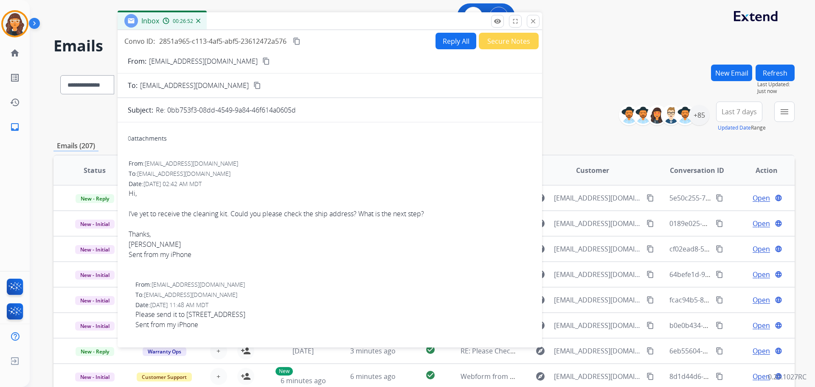
drag, startPoint x: 504, startPoint y: 57, endPoint x: 247, endPoint y: 20, distance: 259.2
click at [247, 20] on div "Inbox 00:26:52" at bounding box center [330, 21] width 425 height 18
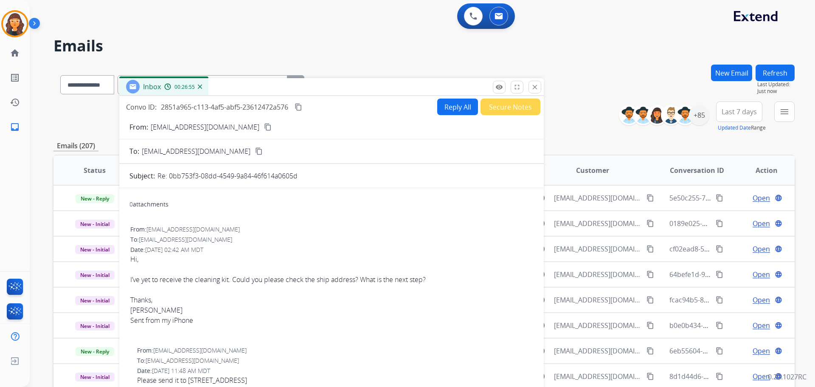
drag, startPoint x: 330, startPoint y: 17, endPoint x: 341, endPoint y: 200, distance: 183.4
click at [341, 96] on div "Inbox 00:26:55" at bounding box center [331, 87] width 425 height 18
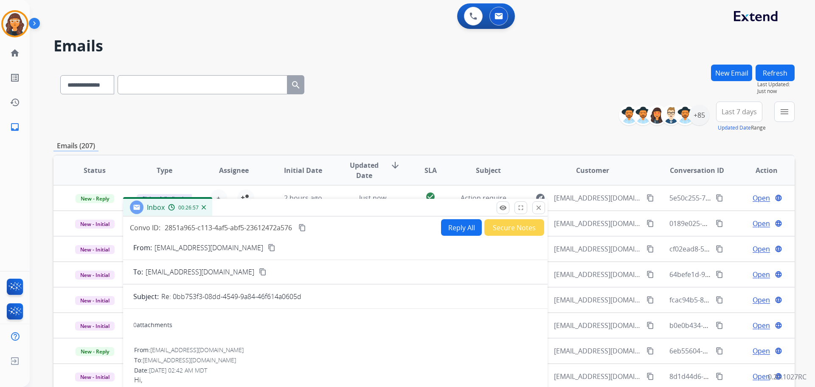
click at [176, 245] on p "[EMAIL_ADDRESS][DOMAIN_NAME]" at bounding box center [209, 247] width 109 height 10
copy p "From:"
drag, startPoint x: 92, startPoint y: 85, endPoint x: 92, endPoint y: 90, distance: 5.1
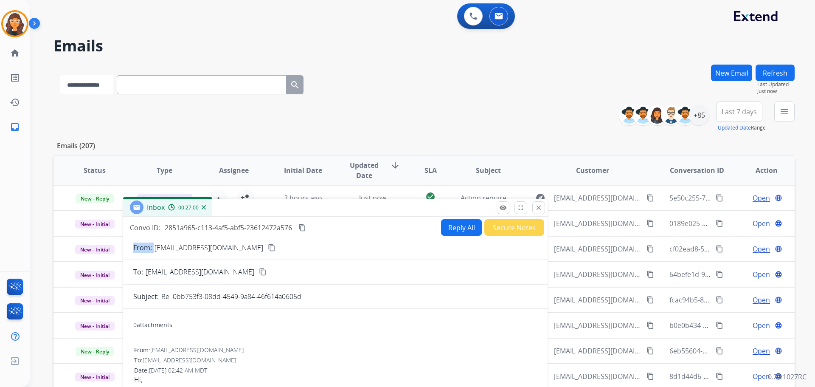
click at [92, 85] on select "**********" at bounding box center [86, 84] width 53 height 19
select select "**********"
click at [60, 75] on select "**********" at bounding box center [86, 84] width 53 height 19
click at [166, 87] on input "text" at bounding box center [203, 84] width 170 height 19
paste input "**********"
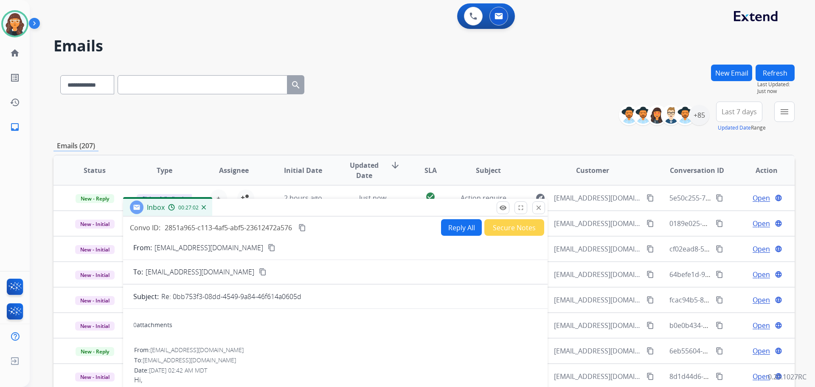
type input "**********"
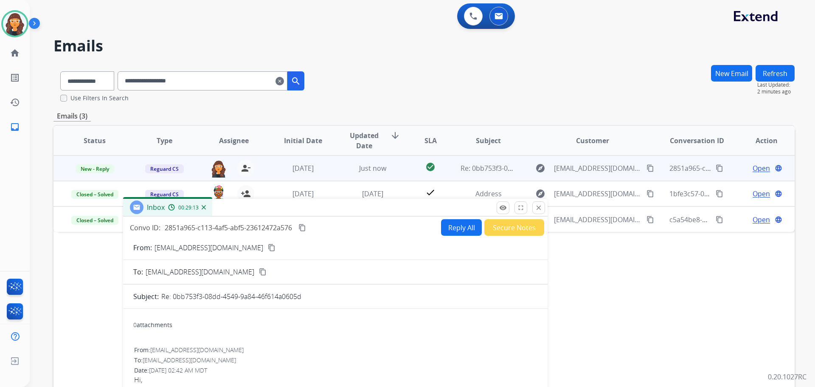
click at [266, 206] on div "Inbox 00:29:13" at bounding box center [335, 208] width 425 height 18
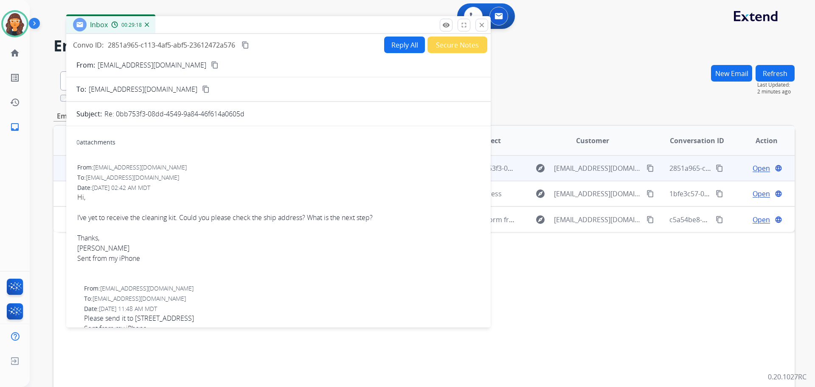
drag, startPoint x: 265, startPoint y: 211, endPoint x: 274, endPoint y: 46, distance: 164.6
click at [208, 28] on div "Inbox 00:29:18" at bounding box center [278, 25] width 425 height 18
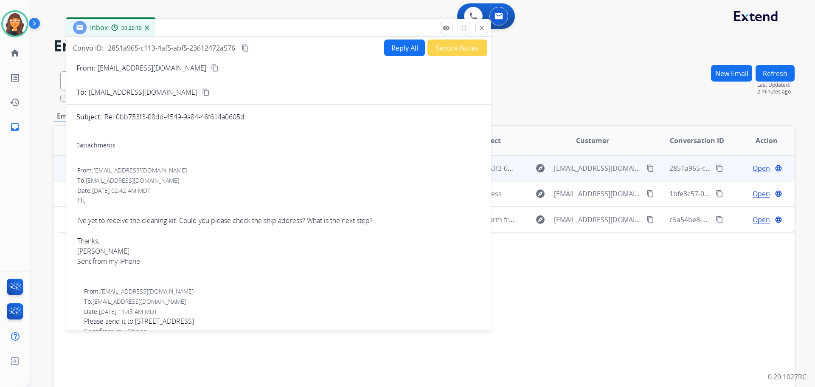
click at [433, 45] on button "Secure Notes" at bounding box center [458, 47] width 60 height 17
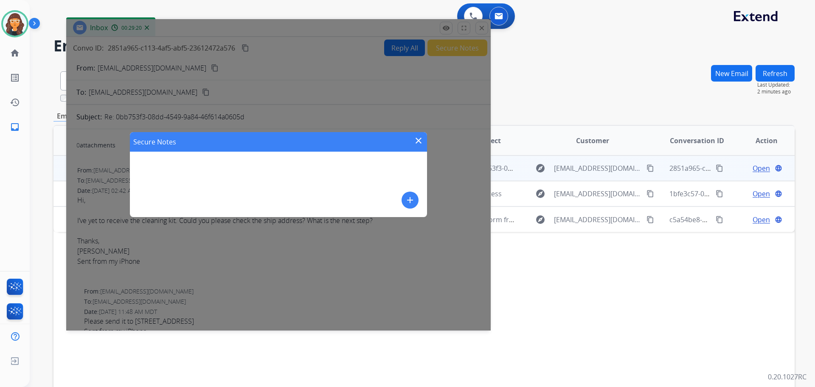
click at [403, 198] on button "add" at bounding box center [410, 200] width 17 height 17
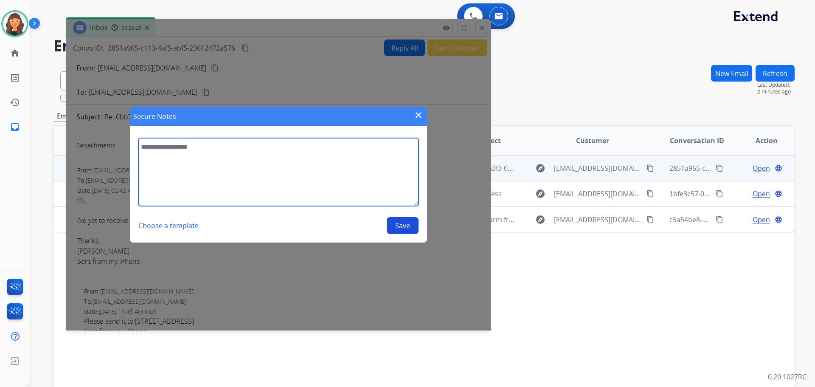
click at [296, 186] on textarea at bounding box center [278, 172] width 280 height 68
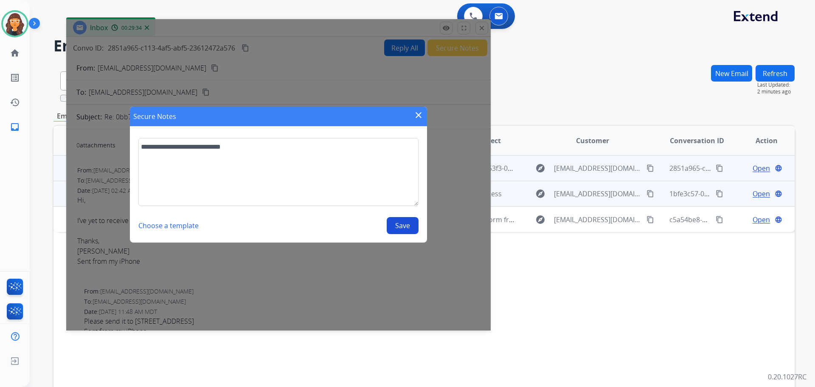
click at [716, 193] on mat-icon "content_copy" at bounding box center [720, 194] width 8 height 8
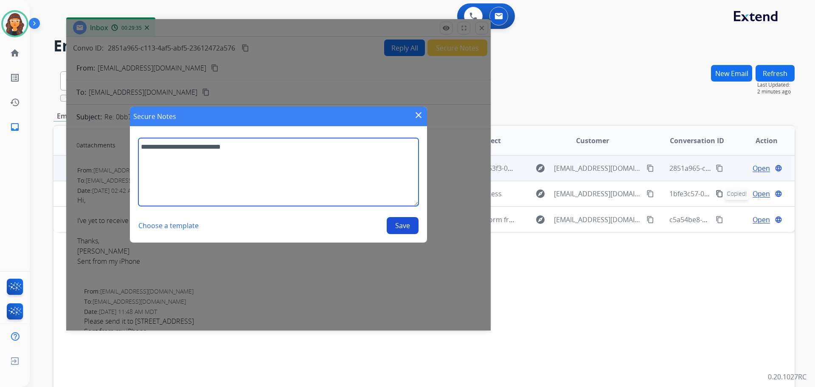
click at [264, 146] on textarea "**********" at bounding box center [278, 172] width 280 height 68
paste textarea "**********"
type textarea "**********"
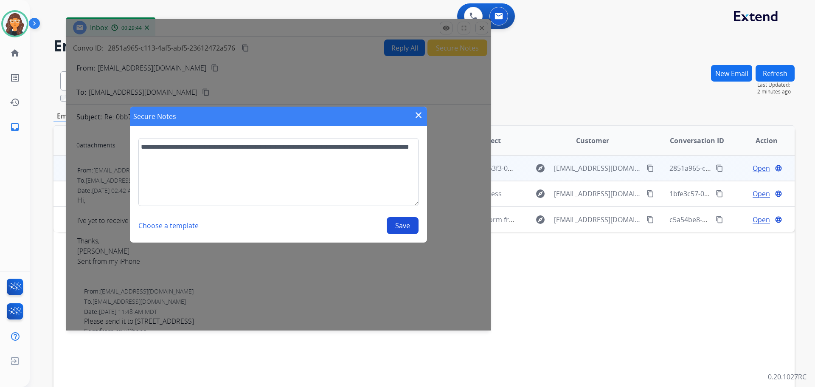
click at [410, 224] on button "Save" at bounding box center [403, 225] width 32 height 17
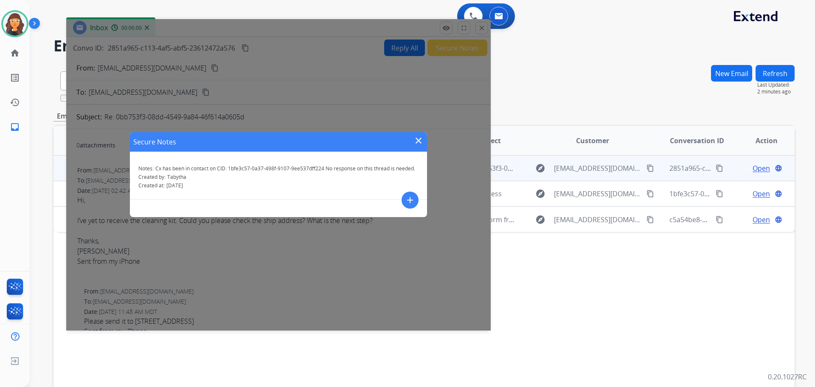
click at [423, 137] on mat-icon "close" at bounding box center [419, 140] width 10 height 10
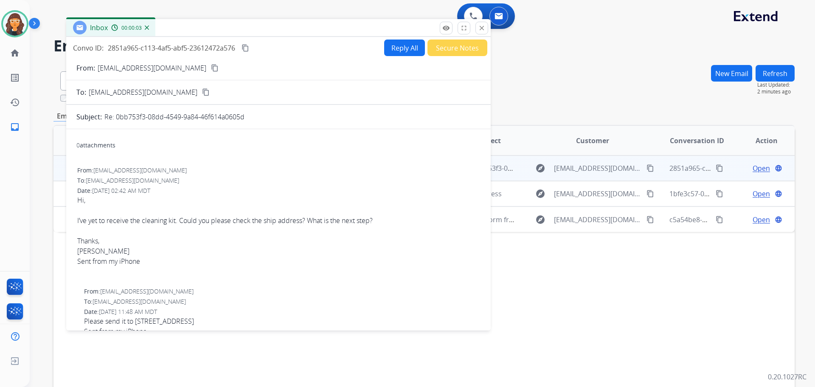
click at [481, 28] on mat-icon "close" at bounding box center [482, 28] width 8 height 8
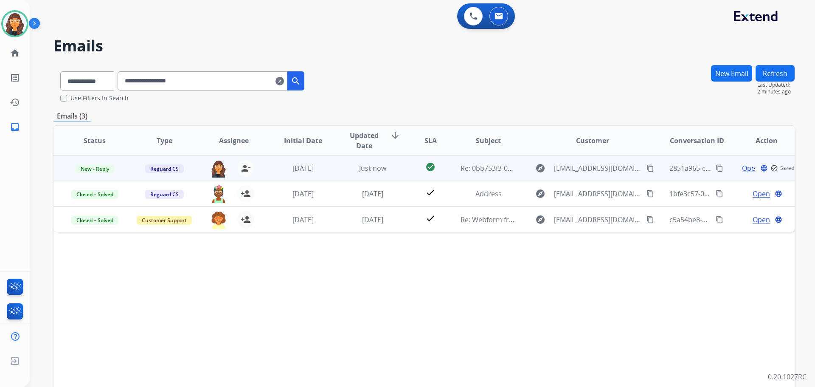
click at [82, 172] on span "New - Reply" at bounding box center [95, 168] width 39 height 9
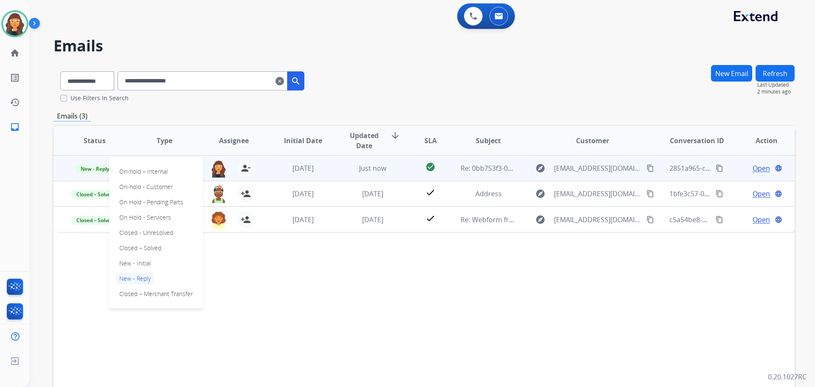
drag, startPoint x: 132, startPoint y: 247, endPoint x: 146, endPoint y: 240, distance: 15.6
click at [132, 246] on p "Closed – Solved" at bounding box center [140, 248] width 49 height 12
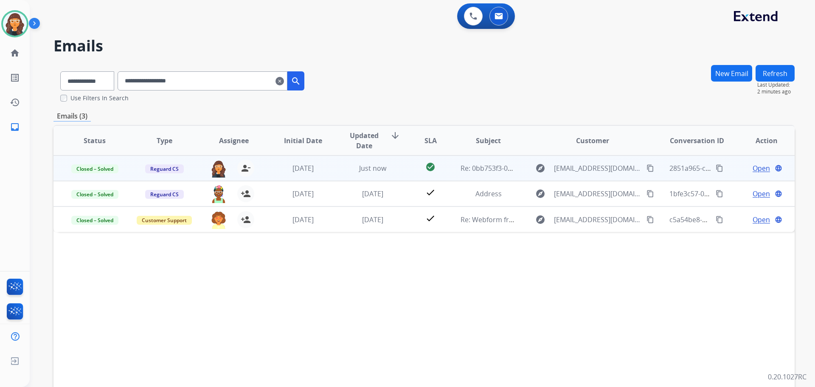
click at [774, 72] on button "Refresh" at bounding box center [775, 73] width 39 height 17
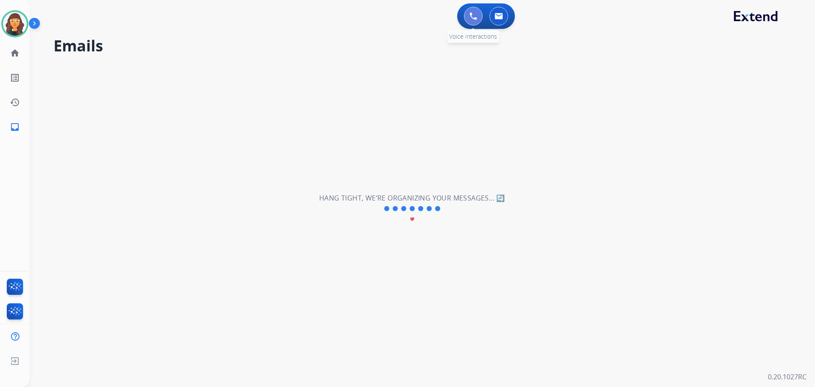
click at [473, 10] on button at bounding box center [473, 16] width 19 height 19
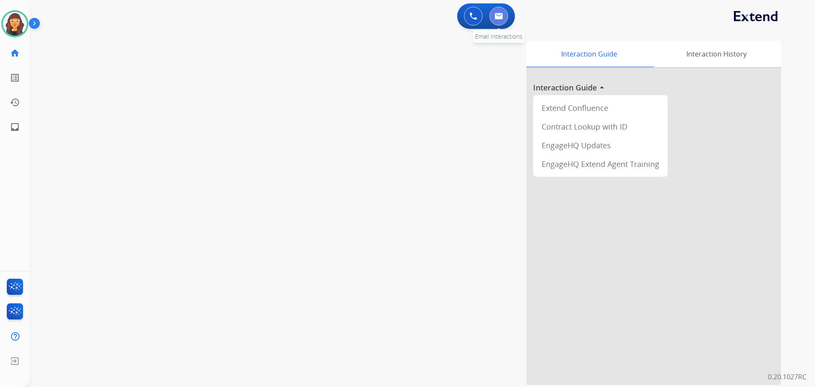
click at [501, 16] on img at bounding box center [499, 16] width 8 height 7
select select "**********"
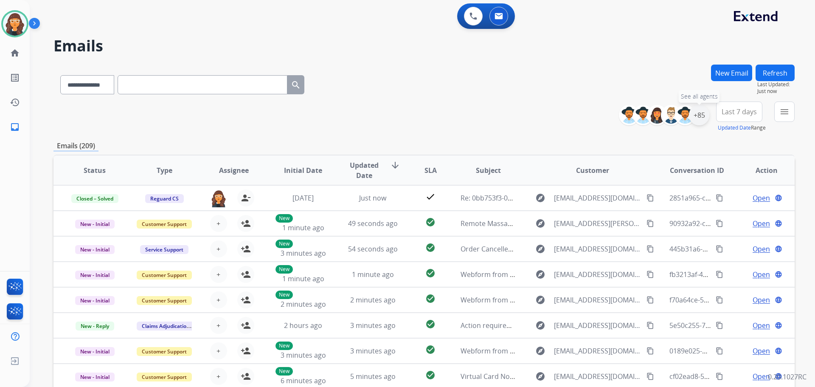
click at [705, 113] on div "+85" at bounding box center [699, 115] width 20 height 20
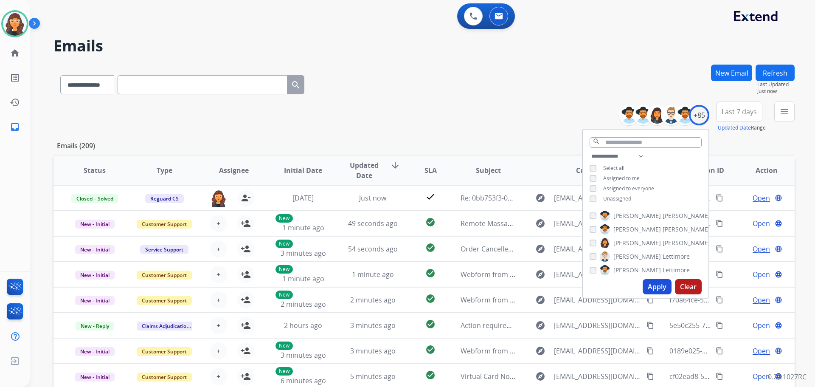
click at [654, 284] on button "Apply" at bounding box center [657, 286] width 29 height 15
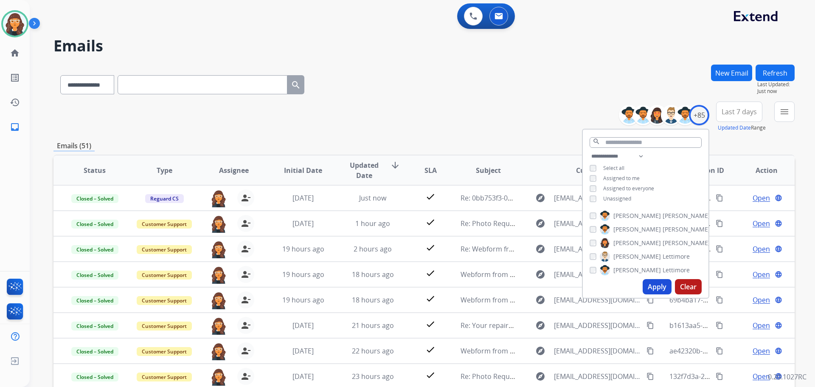
click at [520, 96] on div "**********" at bounding box center [424, 83] width 741 height 37
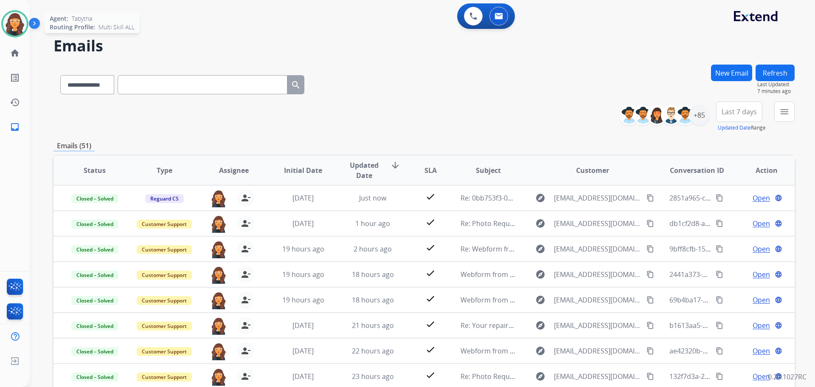
click at [17, 22] on img at bounding box center [15, 24] width 24 height 24
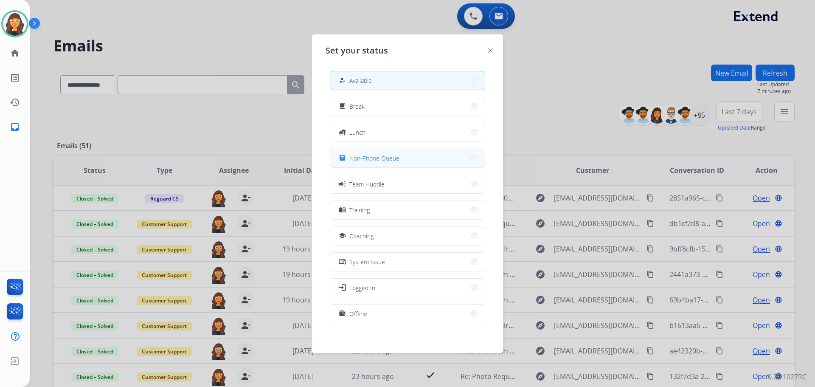
click at [400, 154] on button "assignment Non-Phone Queue" at bounding box center [407, 158] width 155 height 18
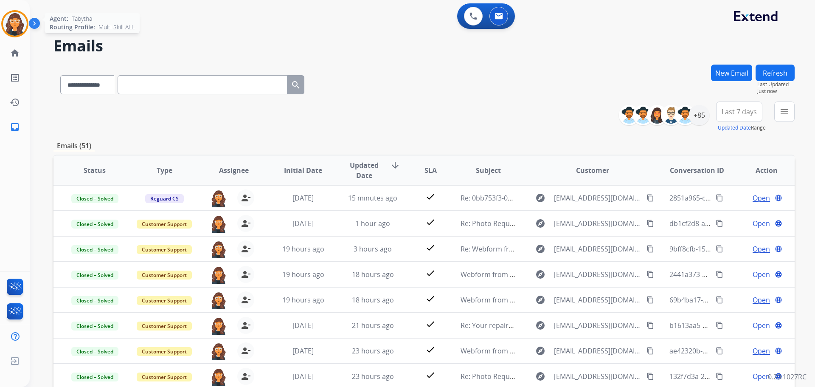
click at [16, 23] on img at bounding box center [15, 24] width 24 height 24
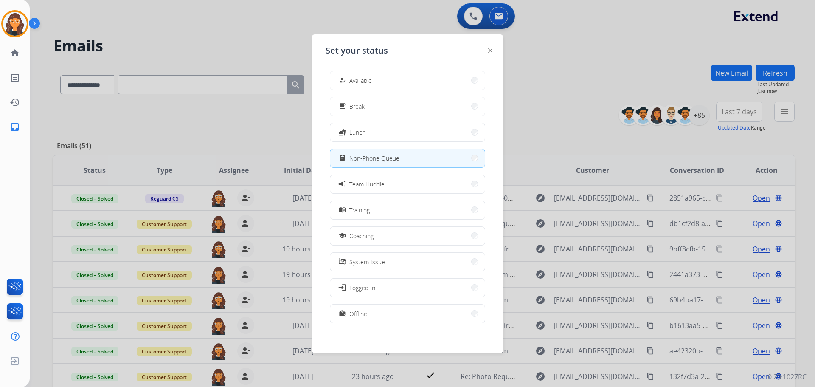
click at [372, 76] on span "Available" at bounding box center [360, 80] width 23 height 9
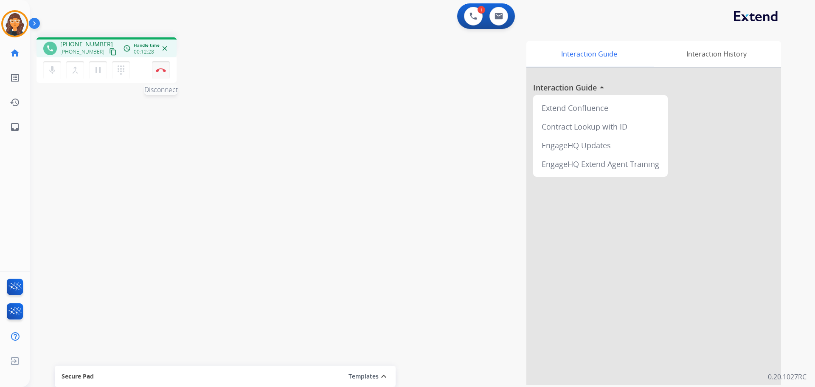
click at [166, 70] on img at bounding box center [161, 70] width 10 height 4
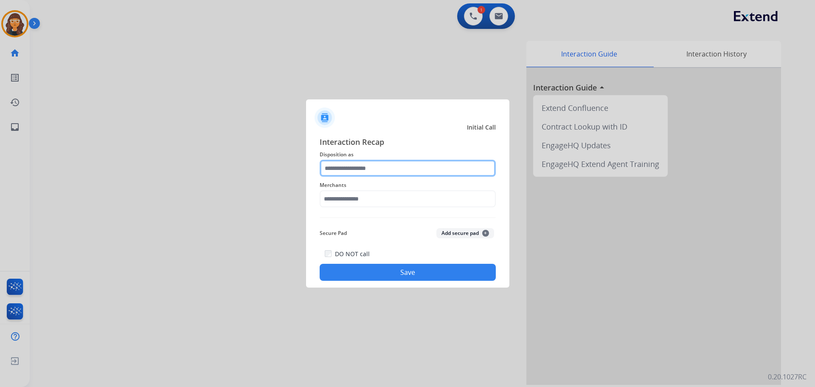
click at [377, 163] on input "text" at bounding box center [408, 168] width 176 height 17
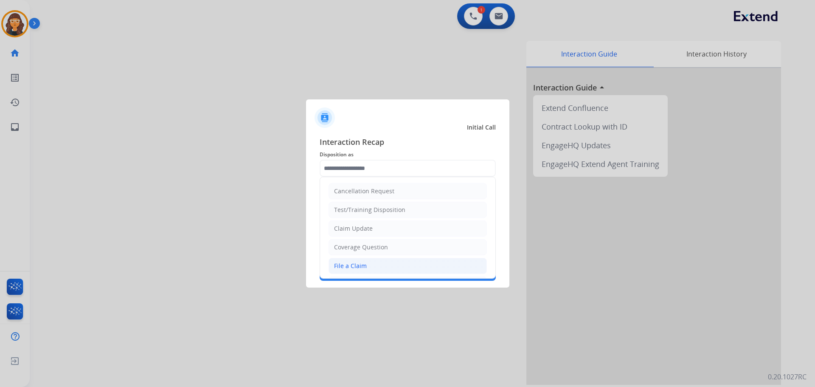
click at [344, 260] on li "File a Claim" at bounding box center [408, 266] width 158 height 16
type input "**********"
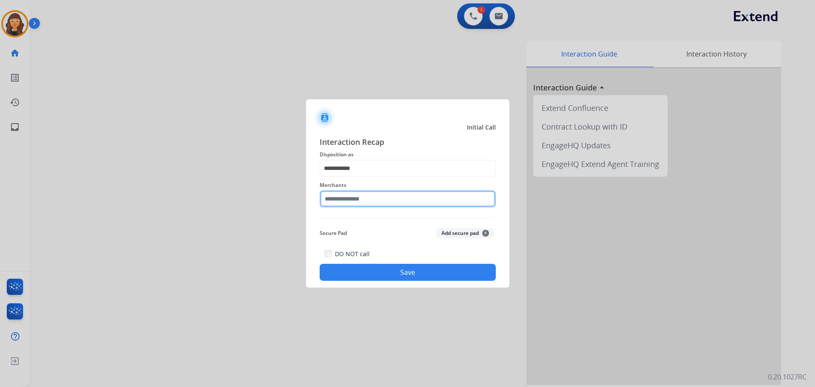
click at [335, 204] on input "text" at bounding box center [408, 198] width 176 height 17
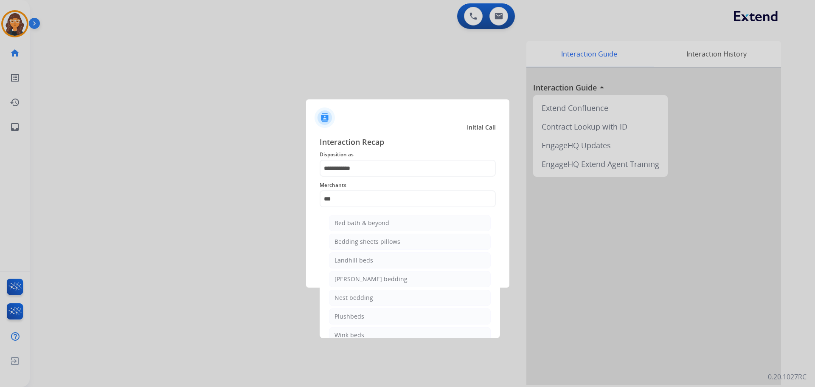
click at [356, 220] on div "Bed bath & beyond" at bounding box center [362, 223] width 55 height 8
type input "**********"
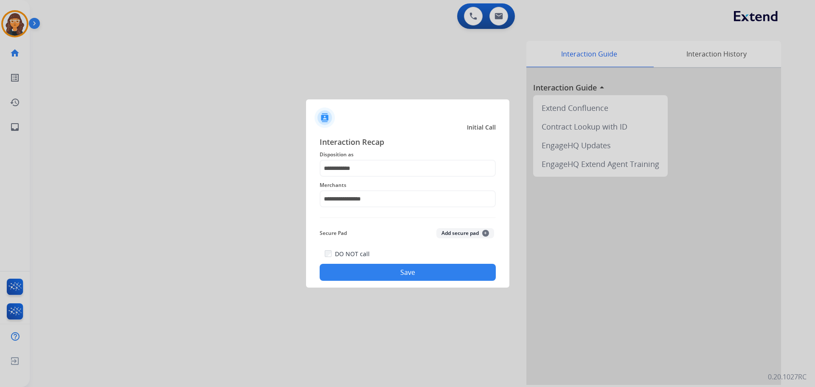
click at [355, 266] on button "Save" at bounding box center [408, 272] width 176 height 17
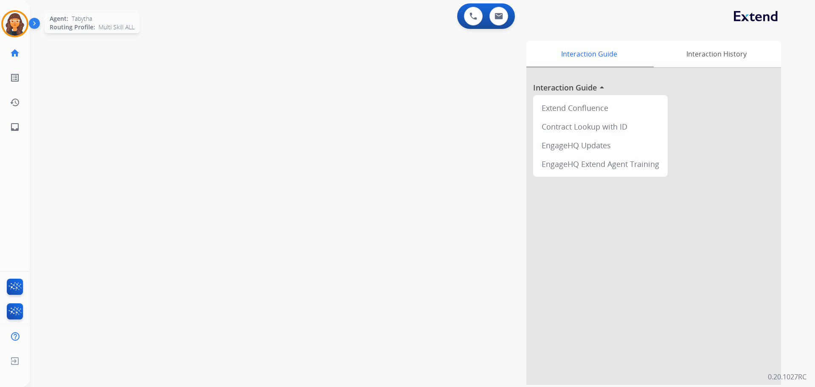
click at [21, 24] on img at bounding box center [15, 24] width 24 height 24
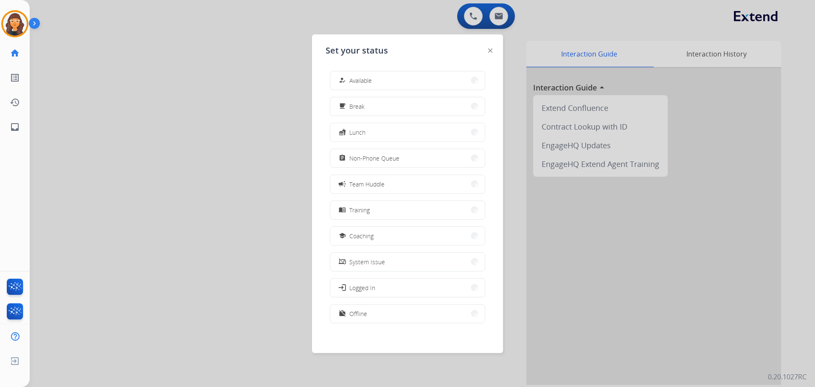
click at [118, 122] on div at bounding box center [407, 193] width 815 height 387
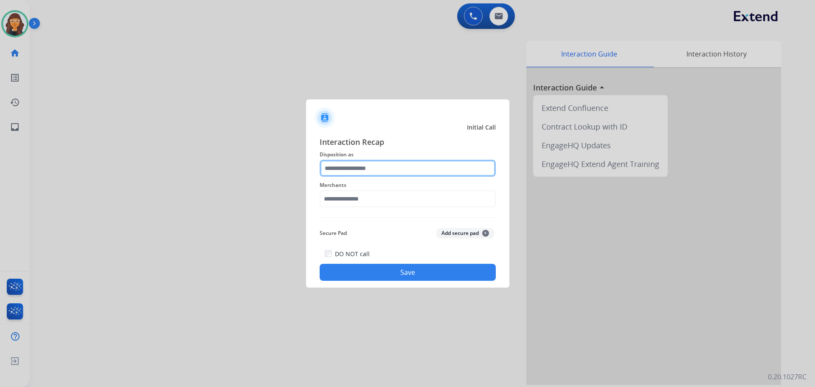
click at [352, 164] on input "text" at bounding box center [408, 168] width 176 height 17
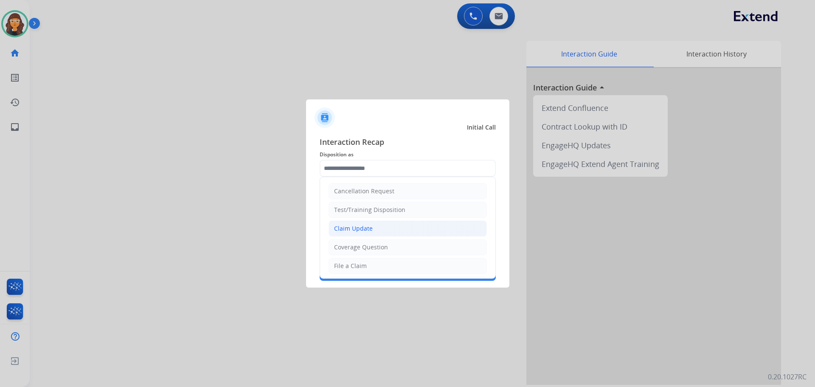
click at [360, 225] on div "Claim Update" at bounding box center [353, 228] width 39 height 8
type input "**********"
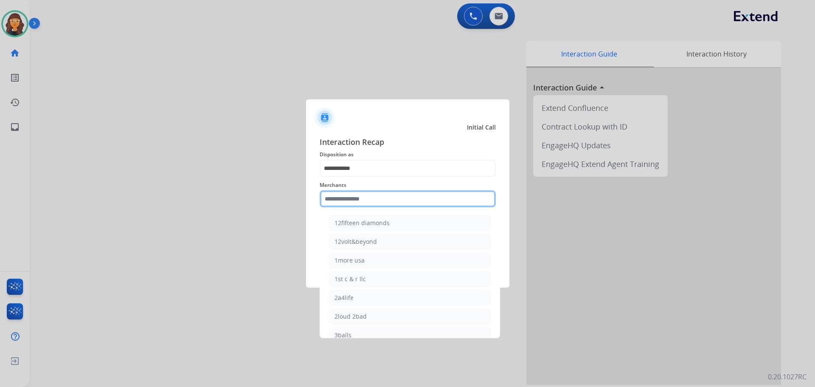
click at [358, 199] on input "text" at bounding box center [408, 198] width 176 height 17
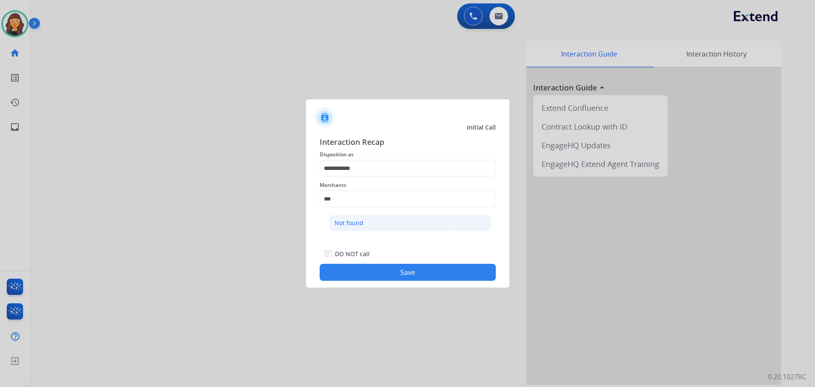
click at [364, 216] on li "Not found" at bounding box center [410, 223] width 162 height 16
type input "*********"
click at [367, 268] on button "Save" at bounding box center [408, 272] width 176 height 17
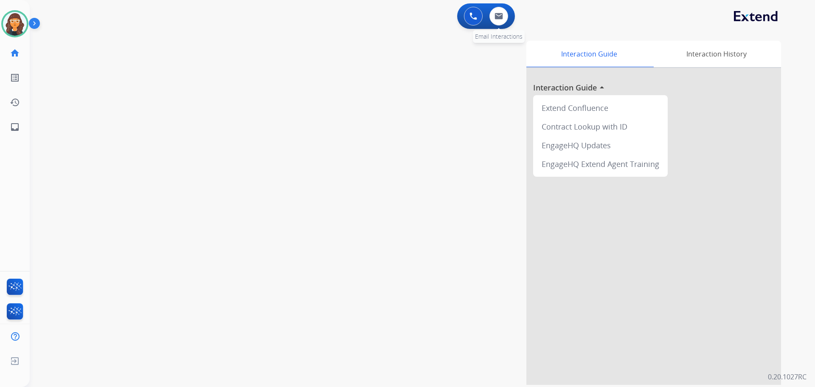
click at [508, 14] on div "0 Email Interactions" at bounding box center [498, 16] width 25 height 19
click at [500, 18] on img at bounding box center [499, 16] width 8 height 7
select select "**********"
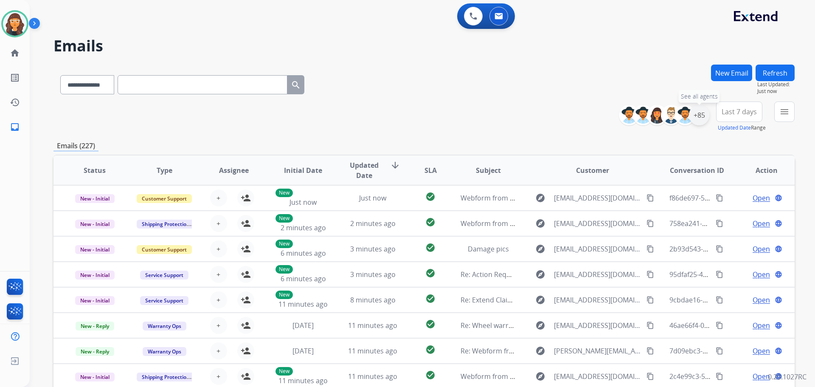
click at [702, 112] on div "+85" at bounding box center [699, 115] width 20 height 20
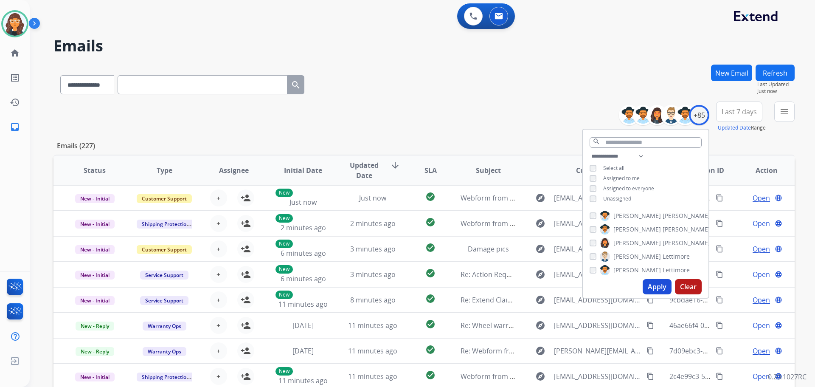
click at [657, 290] on button "Apply" at bounding box center [657, 286] width 29 height 15
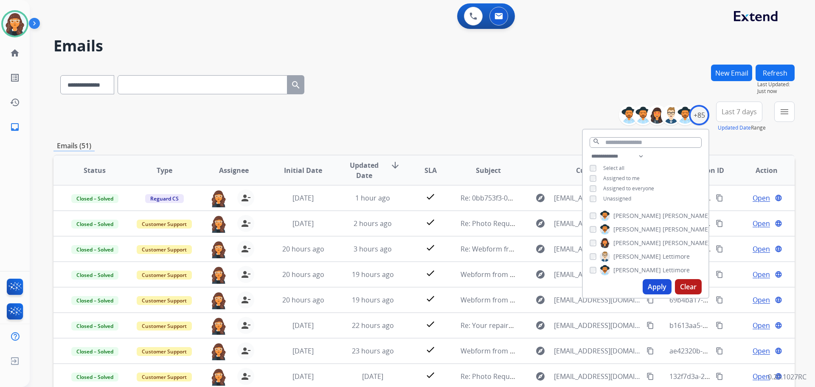
click at [368, 67] on div "**********" at bounding box center [424, 83] width 741 height 37
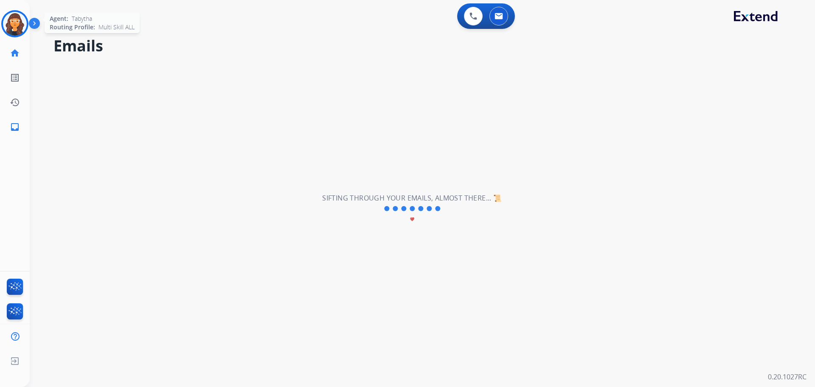
click at [17, 28] on img at bounding box center [15, 24] width 24 height 24
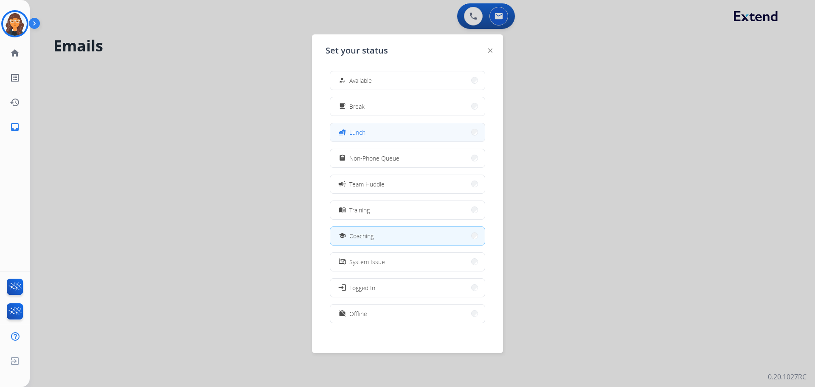
click at [359, 130] on span "Lunch" at bounding box center [357, 132] width 16 height 9
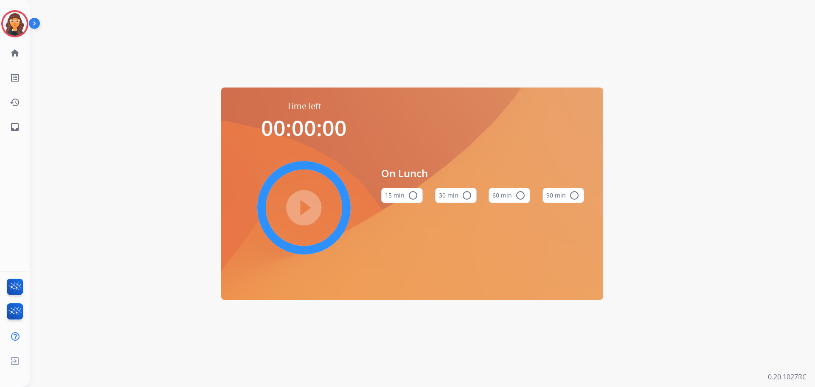
click at [494, 192] on button "60 min radio_button_unchecked" at bounding box center [510, 195] width 42 height 15
click at [306, 206] on mat-icon "play_circle_filled" at bounding box center [304, 208] width 10 height 10
